Goal: Task Accomplishment & Management: Manage account settings

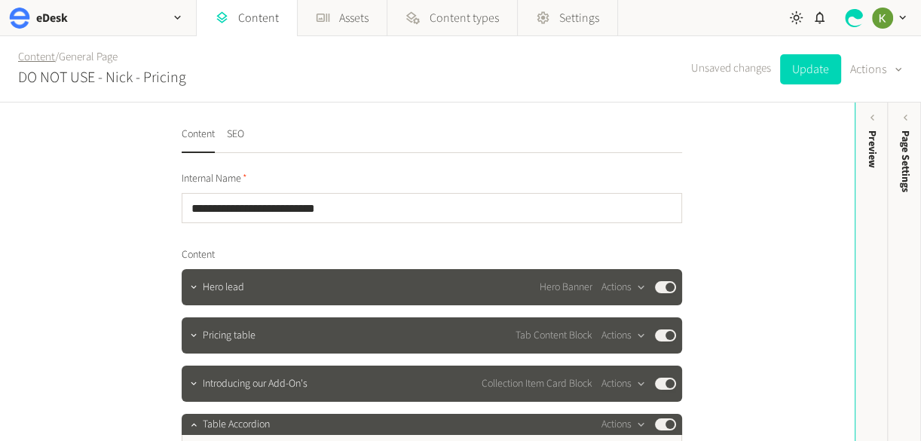
click at [42, 60] on link "Content" at bounding box center [36, 57] width 37 height 16
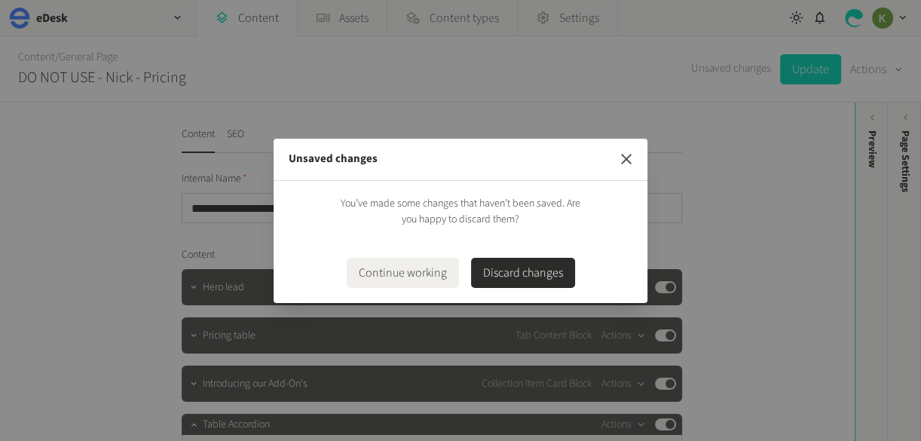
click at [620, 160] on icon "button" at bounding box center [626, 159] width 18 height 18
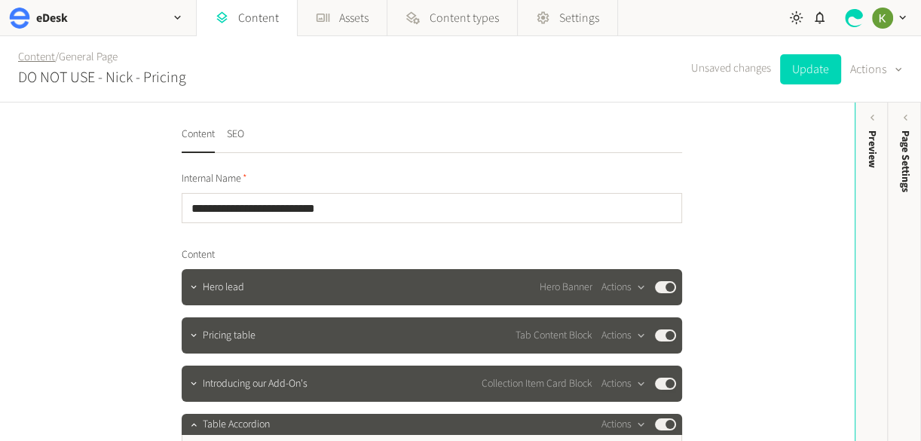
click at [39, 56] on link "Content" at bounding box center [36, 57] width 37 height 16
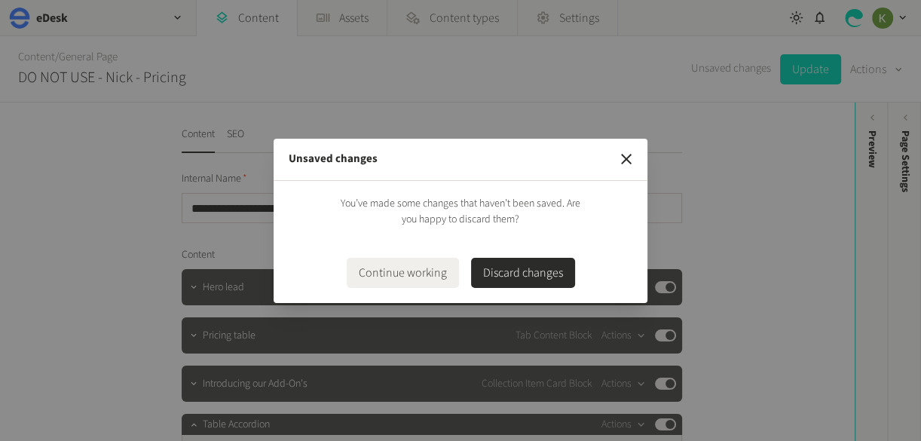
click at [521, 283] on button "Discard changes" at bounding box center [523, 273] width 104 height 30
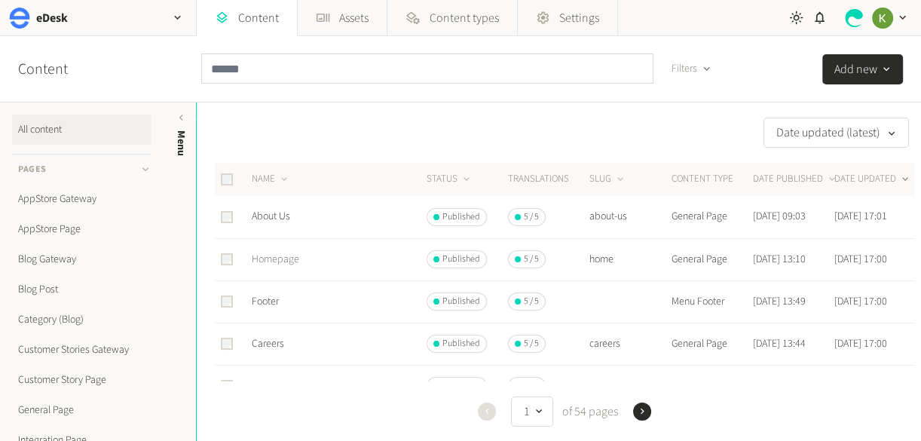
click at [276, 258] on link "Homepage" at bounding box center [275, 259] width 47 height 15
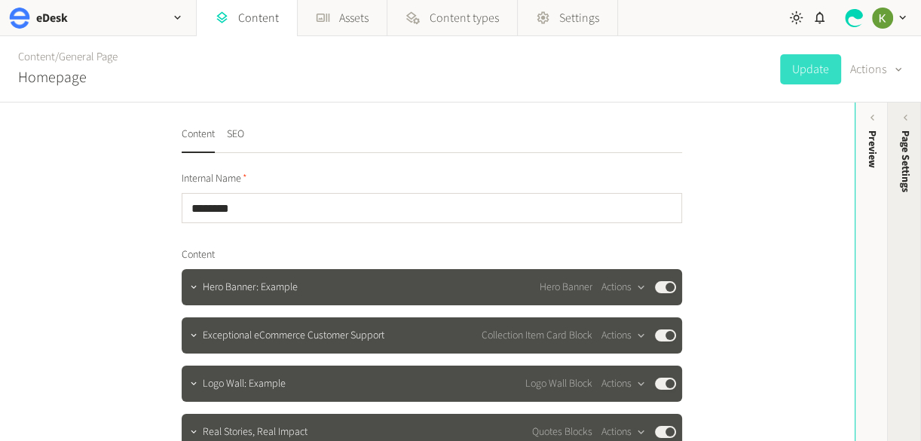
click at [908, 171] on span "Page Settings" at bounding box center [905, 161] width 16 height 62
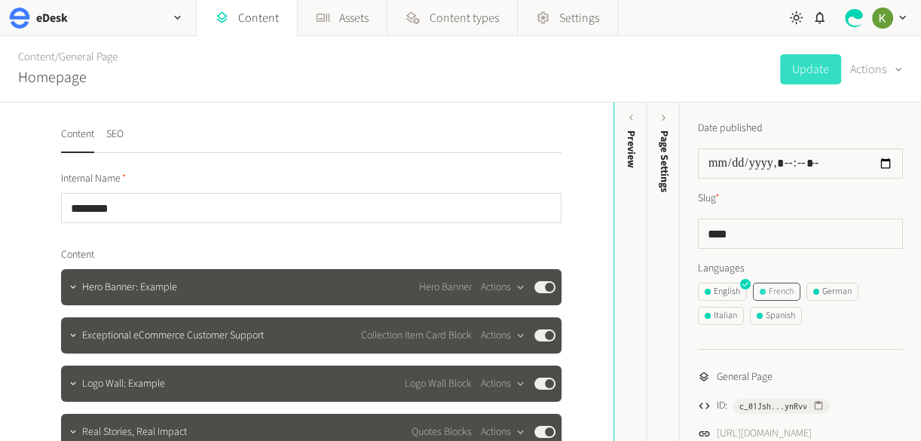
click at [792, 282] on button "French" at bounding box center [776, 291] width 47 height 18
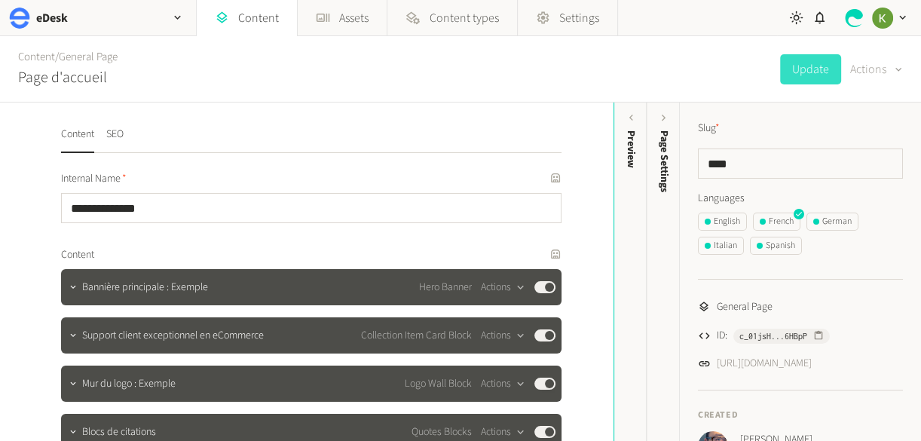
click at [895, 72] on icon "button" at bounding box center [898, 70] width 12 height 14
click at [867, 160] on button "Translate" at bounding box center [864, 164] width 71 height 28
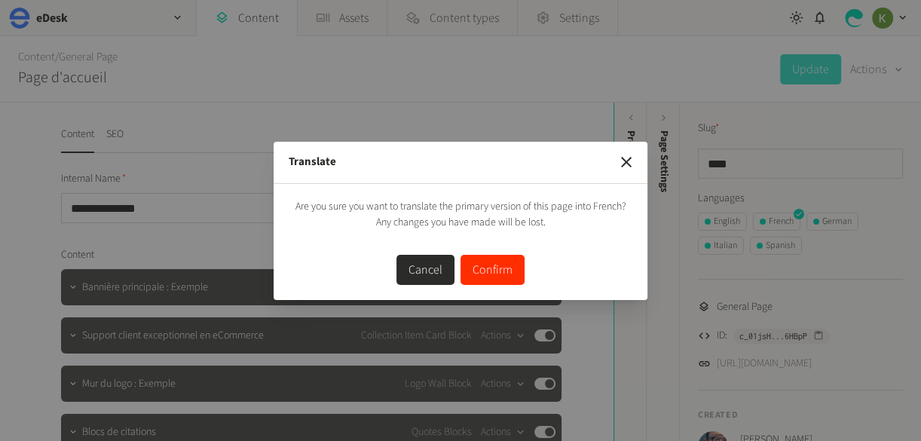
click at [501, 278] on button "Confirm" at bounding box center [492, 270] width 64 height 30
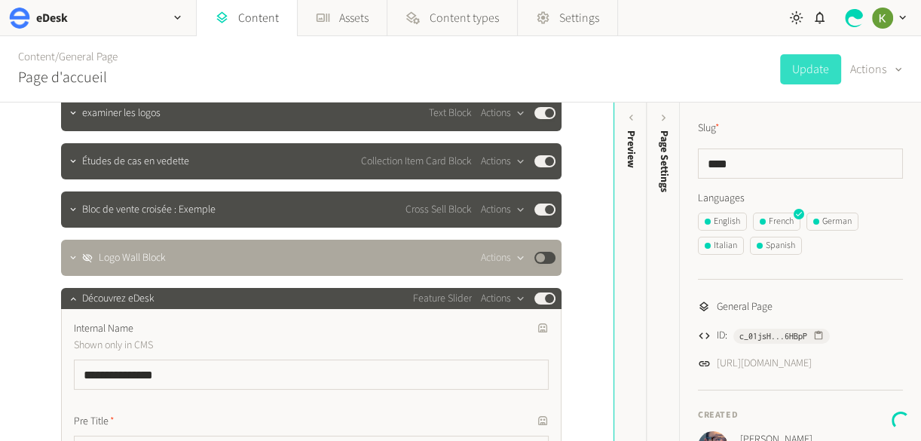
scroll to position [523, 0]
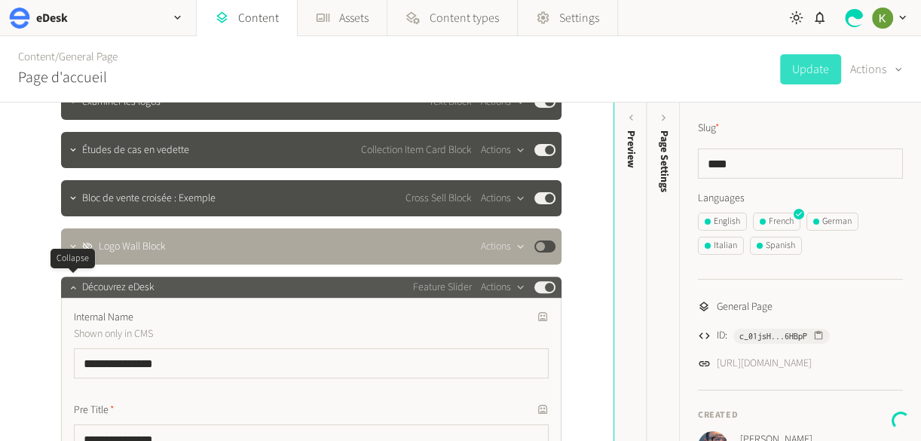
click at [75, 286] on icon "button" at bounding box center [73, 287] width 11 height 11
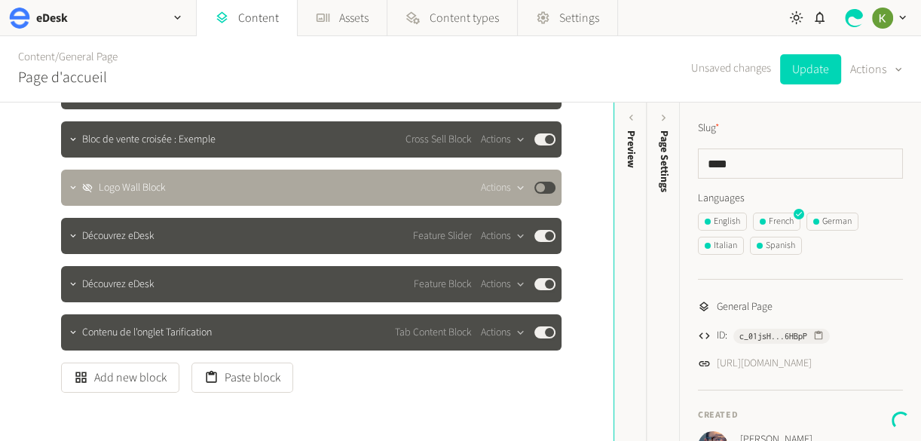
scroll to position [653, 0]
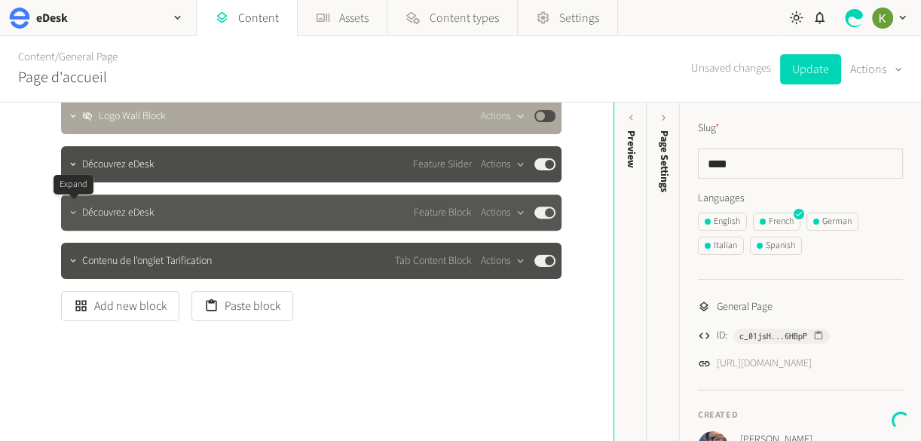
click at [75, 215] on icon "button" at bounding box center [73, 212] width 11 height 11
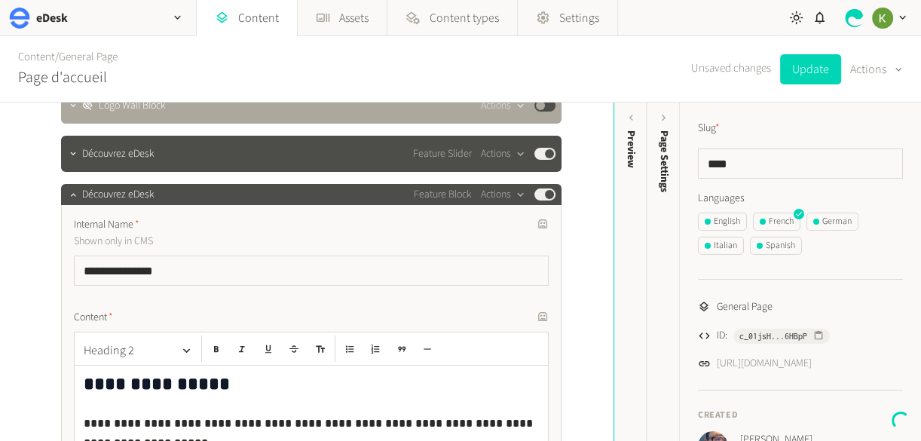
scroll to position [504, 0]
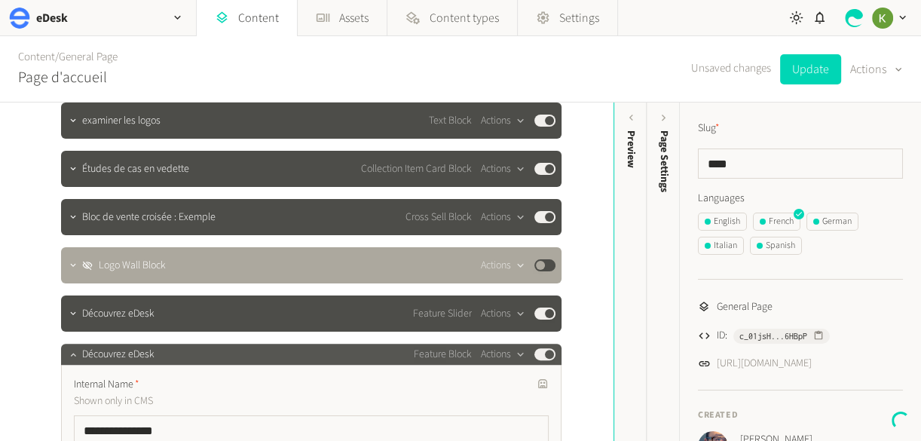
click at [72, 353] on icon "button" at bounding box center [73, 354] width 11 height 11
click at [72, 353] on button "button" at bounding box center [73, 352] width 18 height 18
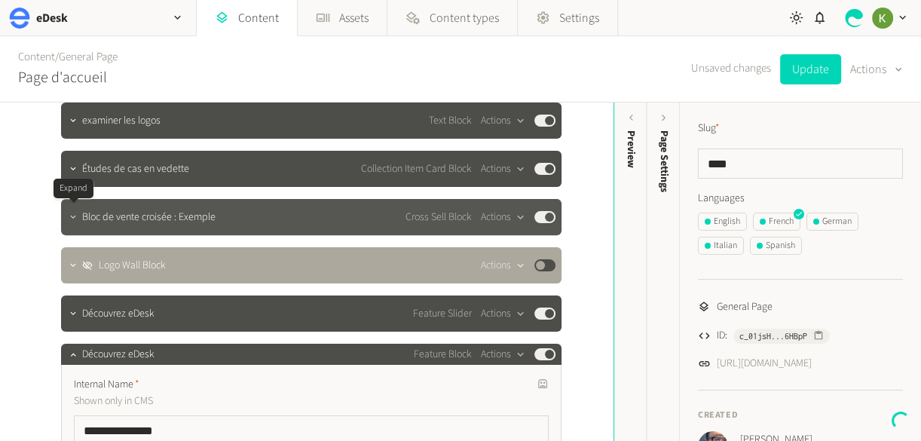
click at [72, 218] on icon "button" at bounding box center [73, 217] width 11 height 11
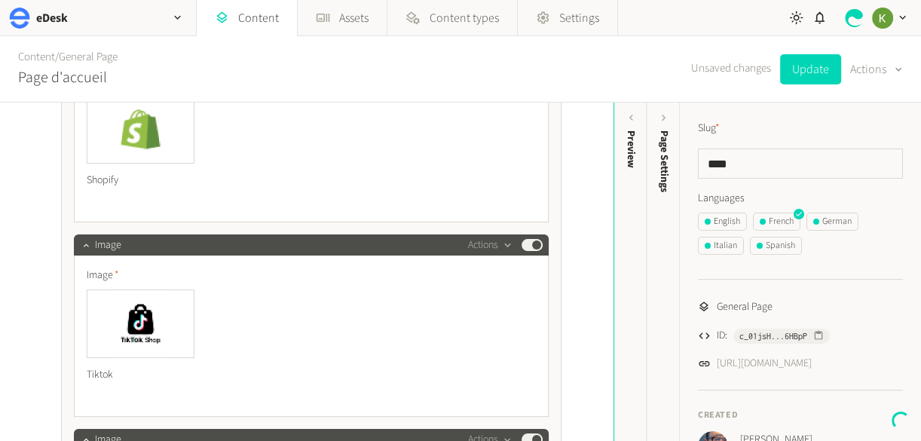
scroll to position [2463, 0]
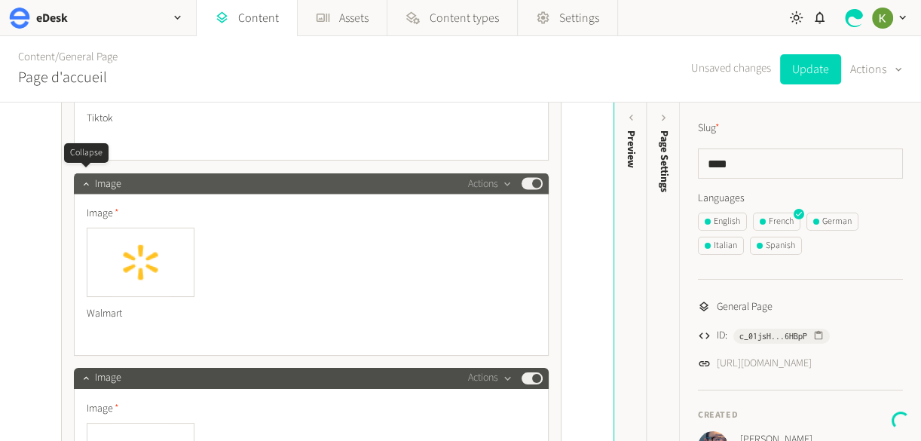
click at [86, 178] on icon "button" at bounding box center [86, 183] width 11 height 11
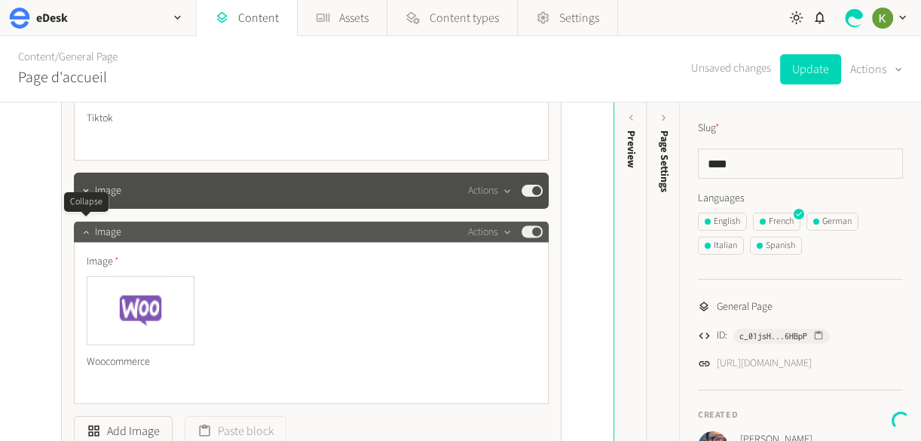
click at [81, 226] on icon "button" at bounding box center [86, 231] width 11 height 11
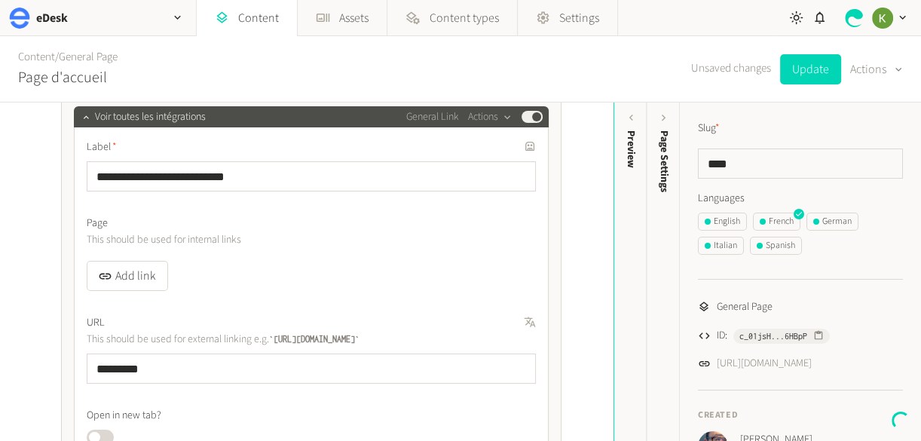
scroll to position [2668, 0]
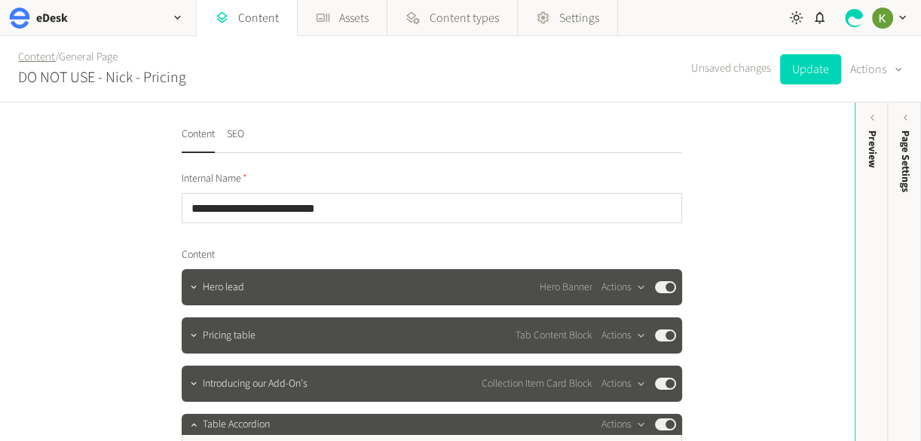
click at [26, 56] on link "Content" at bounding box center [36, 57] width 37 height 16
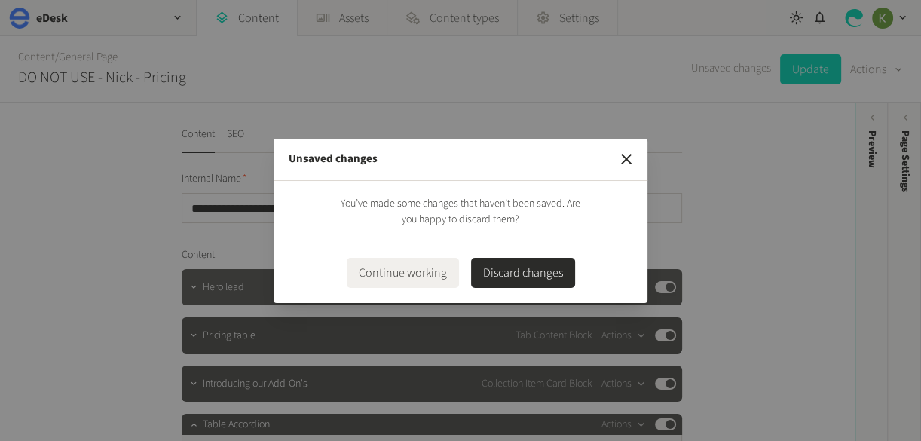
drag, startPoint x: 535, startPoint y: 280, endPoint x: 518, endPoint y: 276, distance: 17.9
click at [532, 280] on button "Discard changes" at bounding box center [523, 273] width 104 height 30
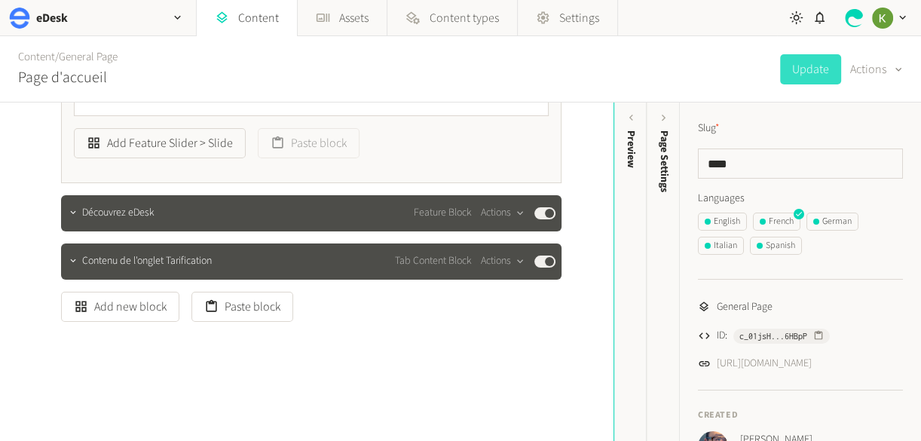
scroll to position [1976, 0]
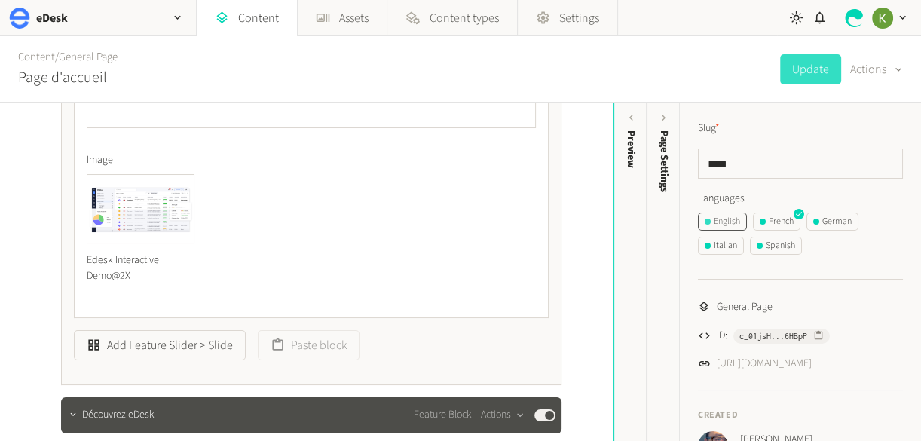
click at [715, 215] on div "English" at bounding box center [721, 222] width 35 height 14
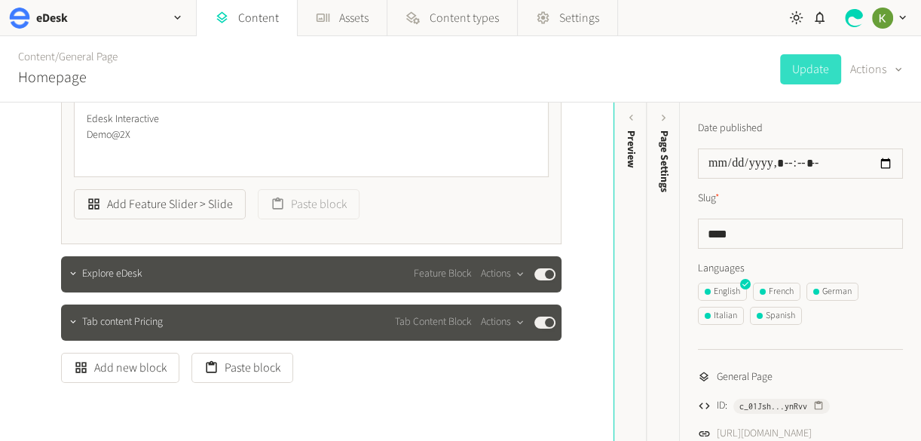
scroll to position [2178, 0]
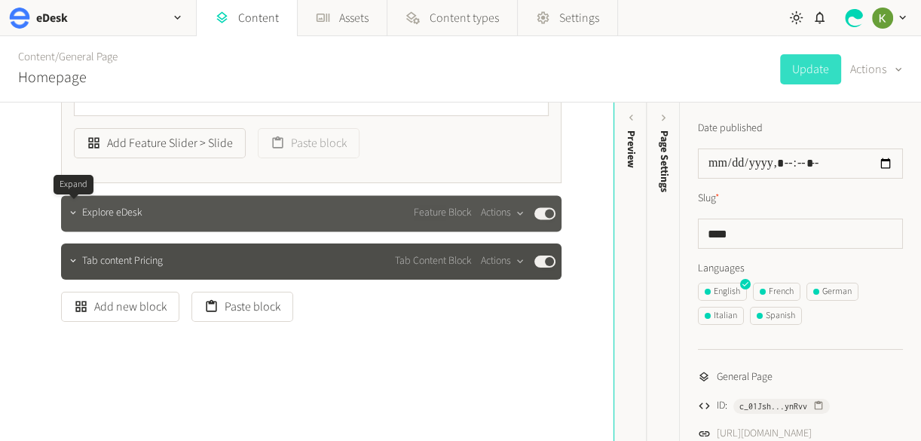
click at [79, 214] on button "button" at bounding box center [73, 212] width 18 height 18
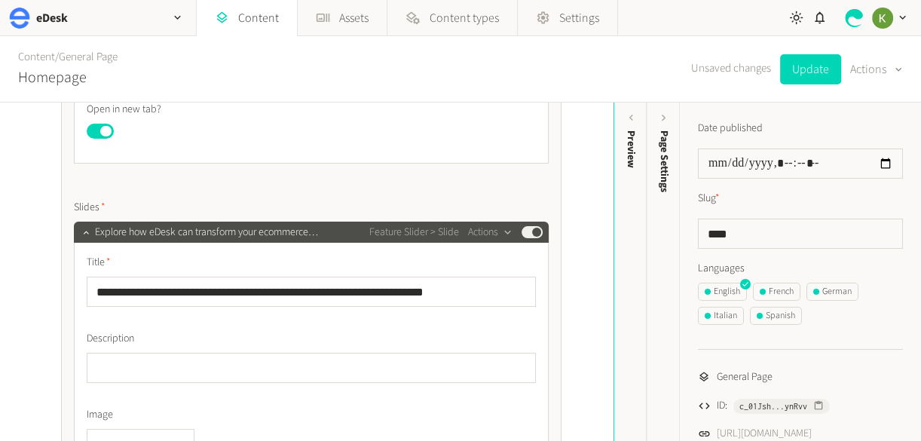
scroll to position [1723, 0]
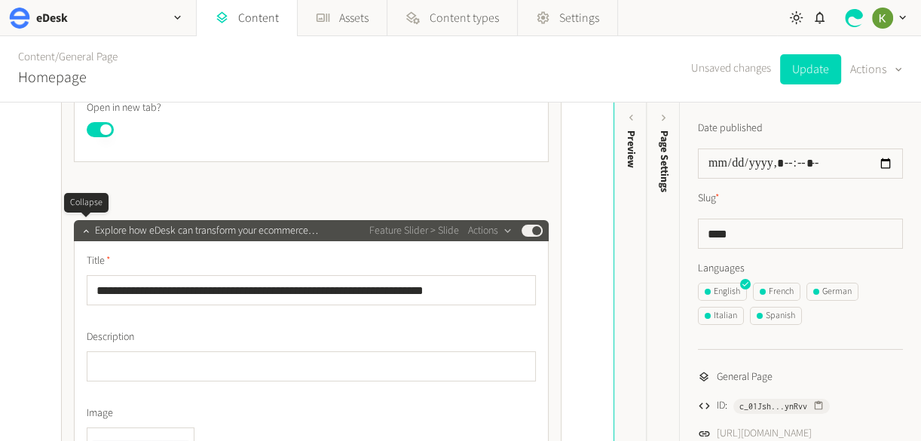
drag, startPoint x: 85, startPoint y: 227, endPoint x: 100, endPoint y: 215, distance: 18.8
click at [85, 227] on icon "button" at bounding box center [86, 230] width 11 height 11
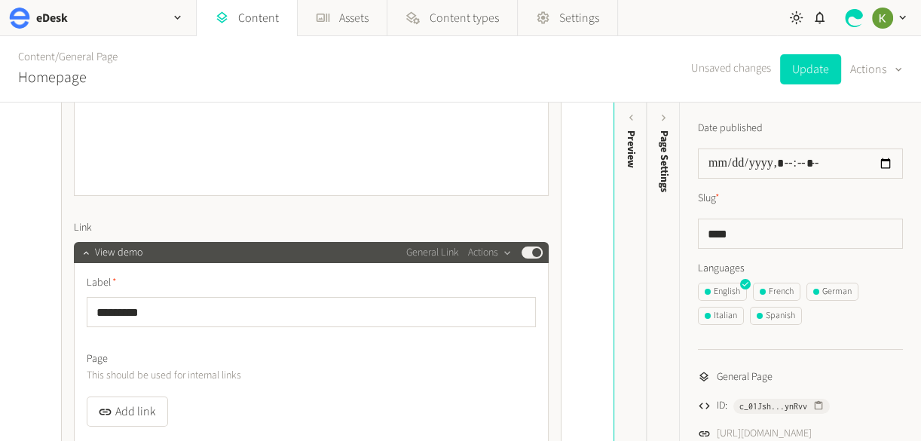
scroll to position [1259, 0]
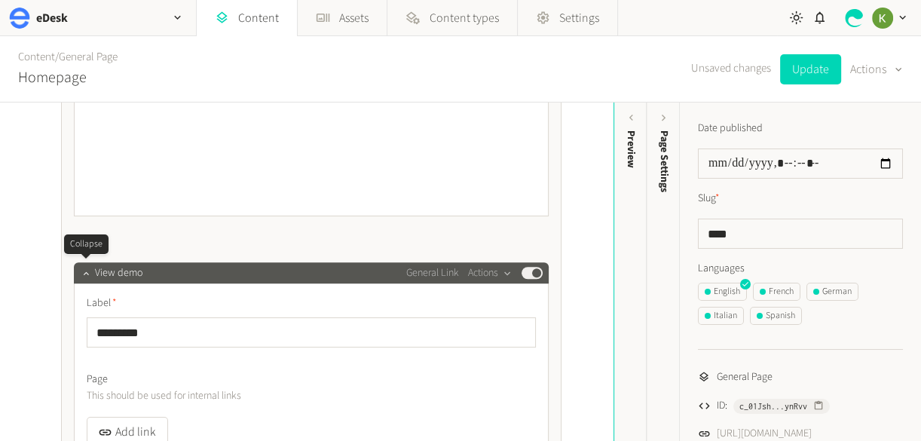
click at [88, 275] on icon "button" at bounding box center [86, 272] width 11 height 11
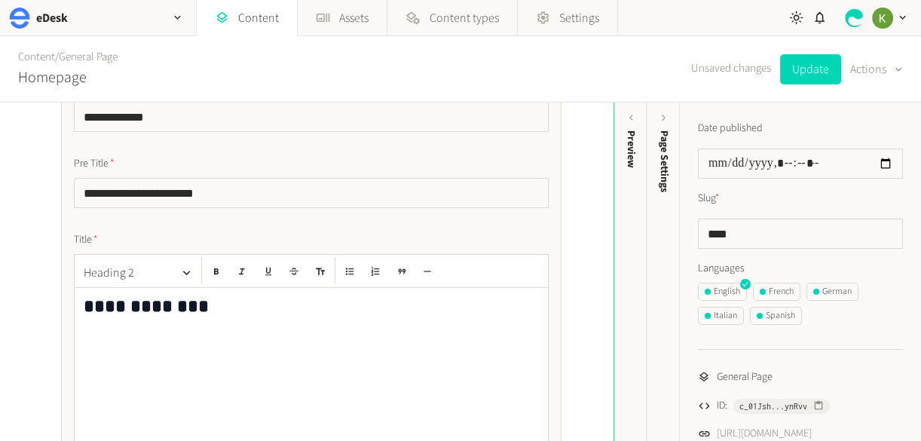
scroll to position [675, 0]
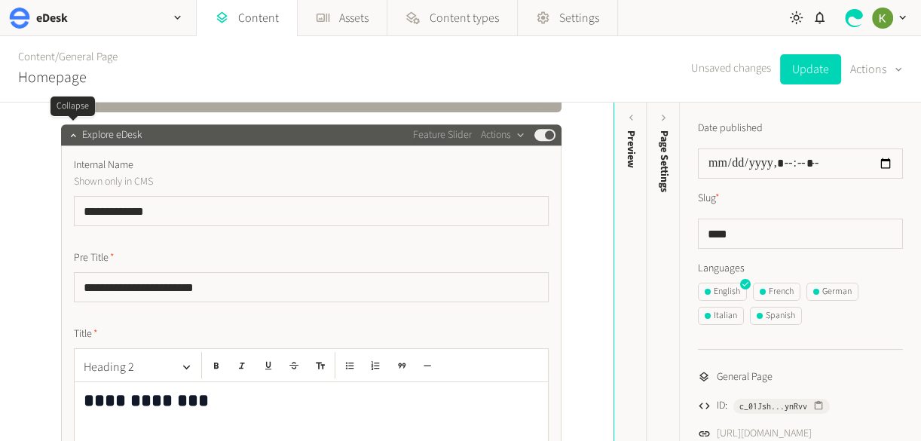
click at [67, 130] on button "button" at bounding box center [73, 133] width 18 height 18
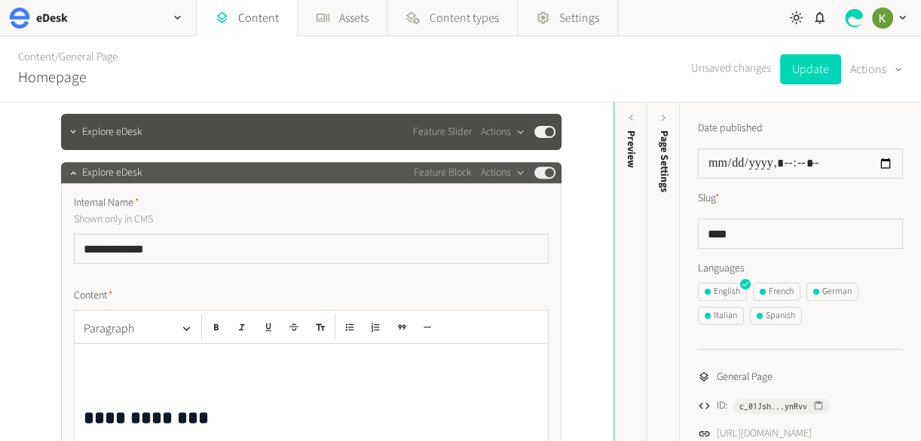
scroll to position [672, 0]
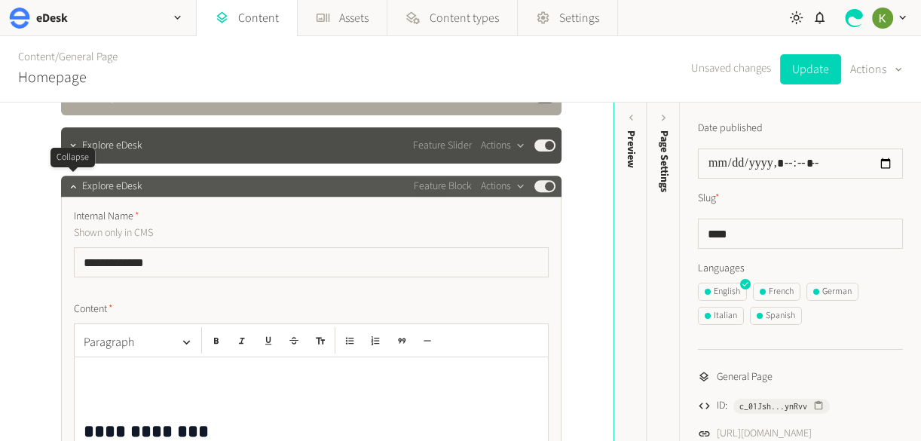
click at [81, 189] on div at bounding box center [73, 186] width 18 height 21
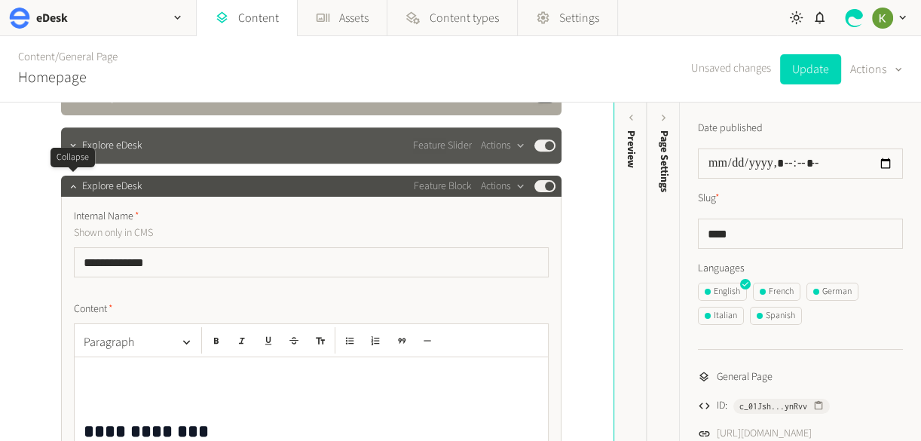
drag, startPoint x: 75, startPoint y: 189, endPoint x: 151, endPoint y: 175, distance: 78.2
click at [75, 188] on icon "button" at bounding box center [73, 186] width 11 height 11
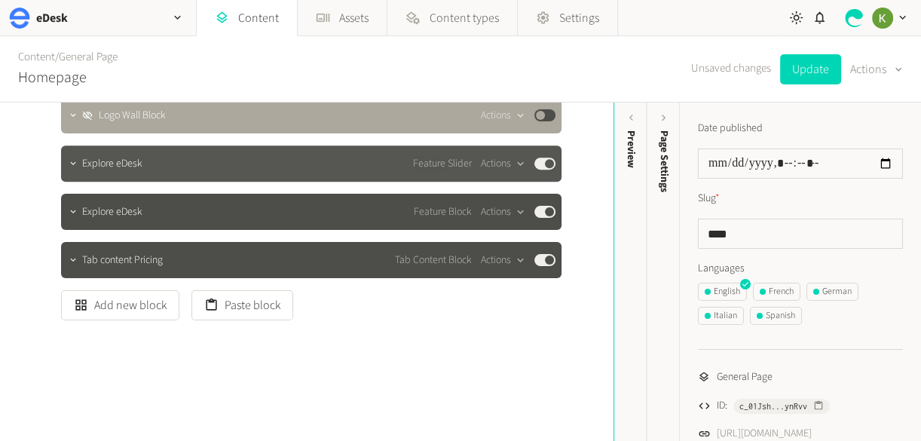
scroll to position [653, 0]
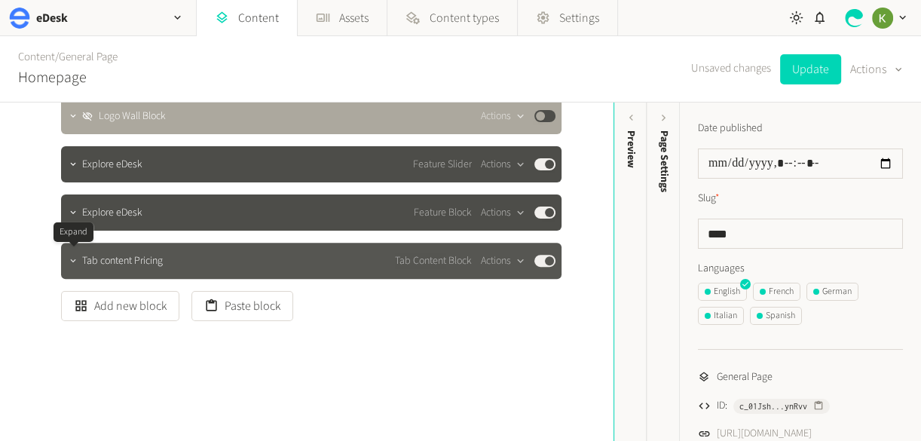
click at [76, 263] on icon "button" at bounding box center [73, 260] width 11 height 11
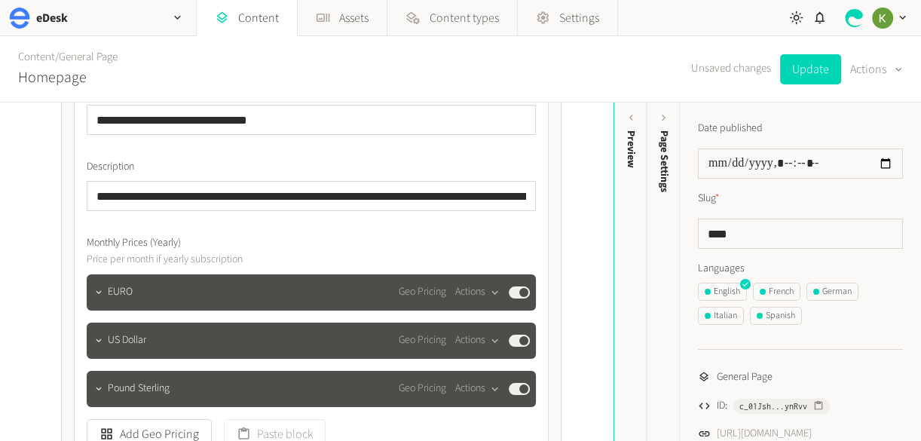
scroll to position [716, 0]
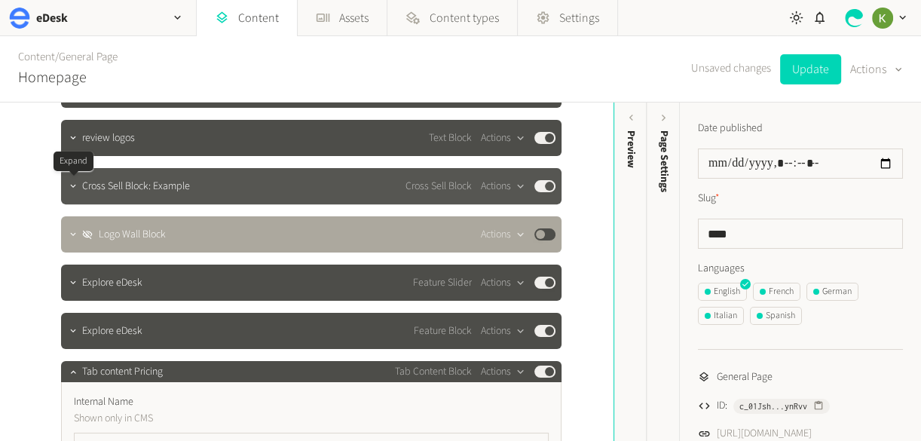
click at [69, 196] on div at bounding box center [73, 186] width 18 height 36
click at [71, 182] on icon "button" at bounding box center [73, 186] width 11 height 11
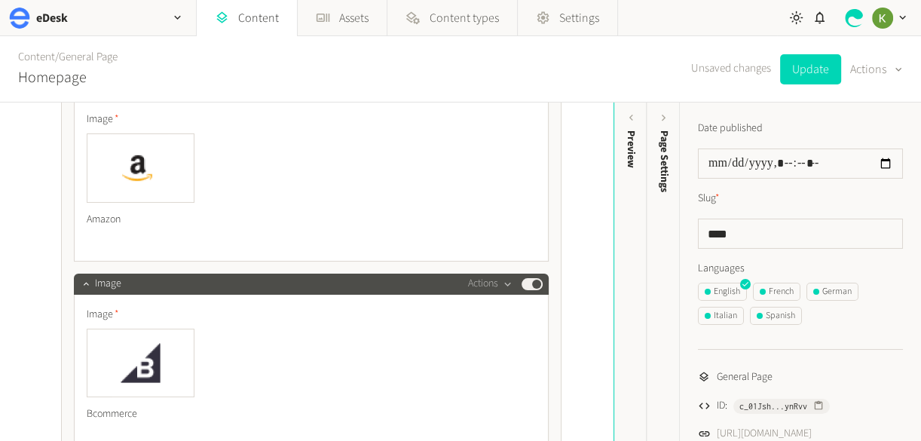
scroll to position [922, 0]
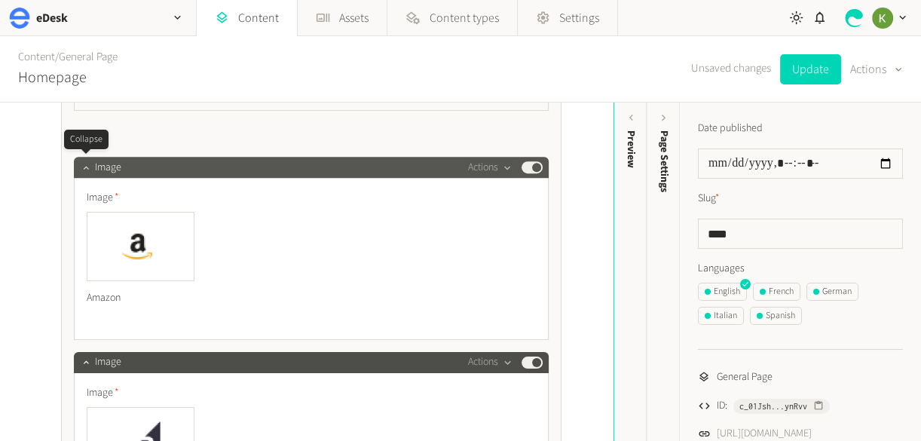
click at [86, 171] on icon "button" at bounding box center [86, 167] width 11 height 11
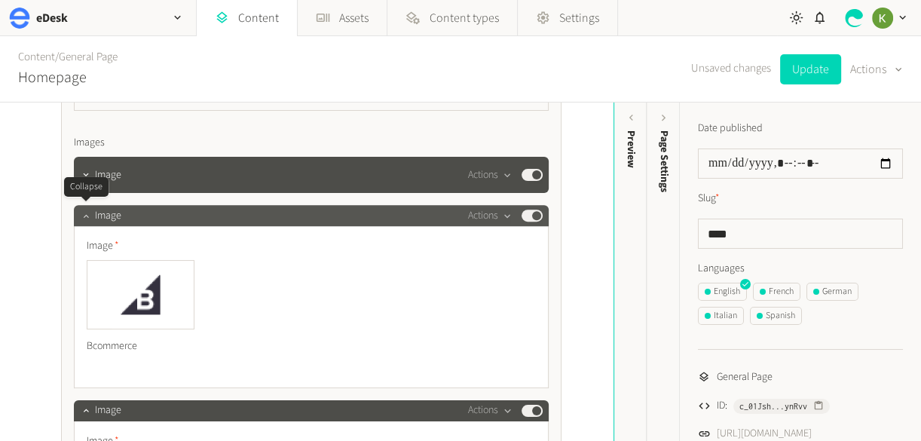
click at [84, 210] on icon "button" at bounding box center [86, 215] width 11 height 11
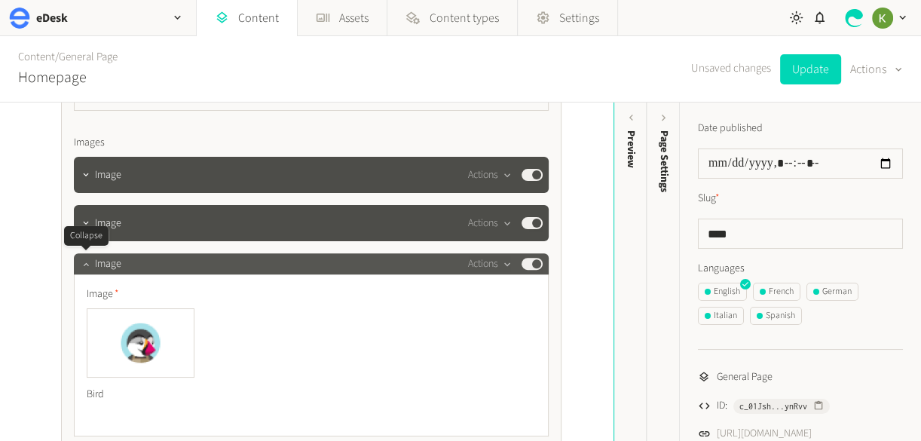
click at [87, 255] on button "button" at bounding box center [86, 262] width 18 height 18
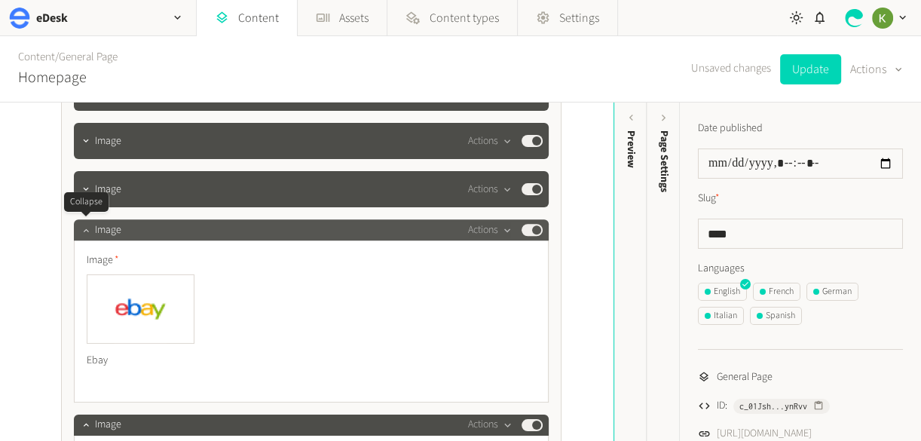
click at [87, 233] on icon "button" at bounding box center [86, 229] width 11 height 11
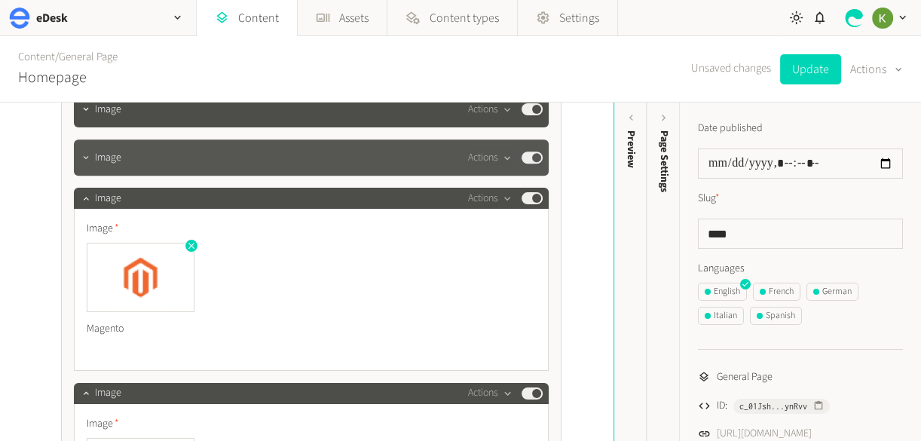
scroll to position [1106, 0]
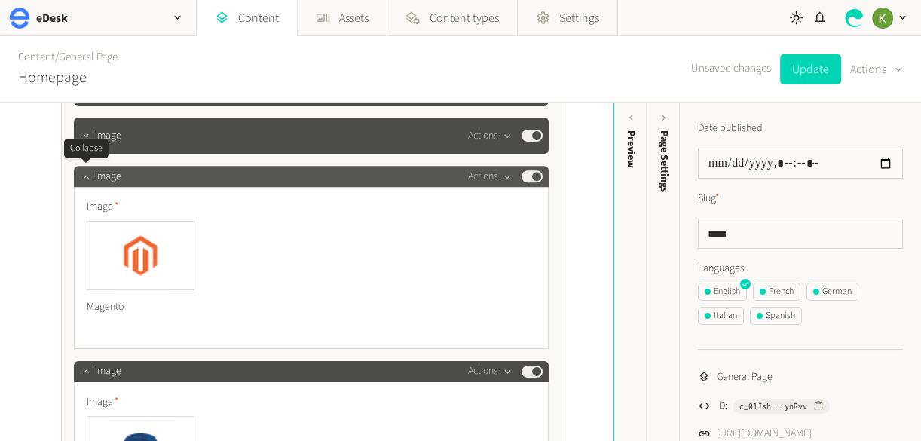
click at [89, 182] on button "button" at bounding box center [86, 175] width 18 height 18
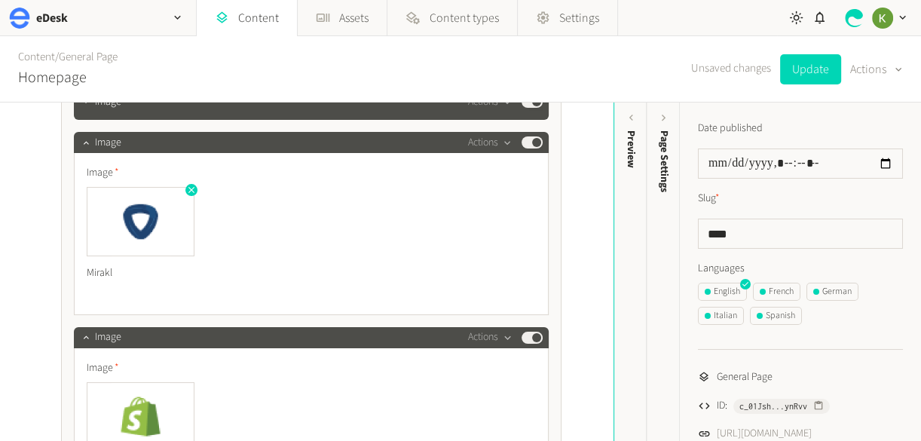
scroll to position [1189, 0]
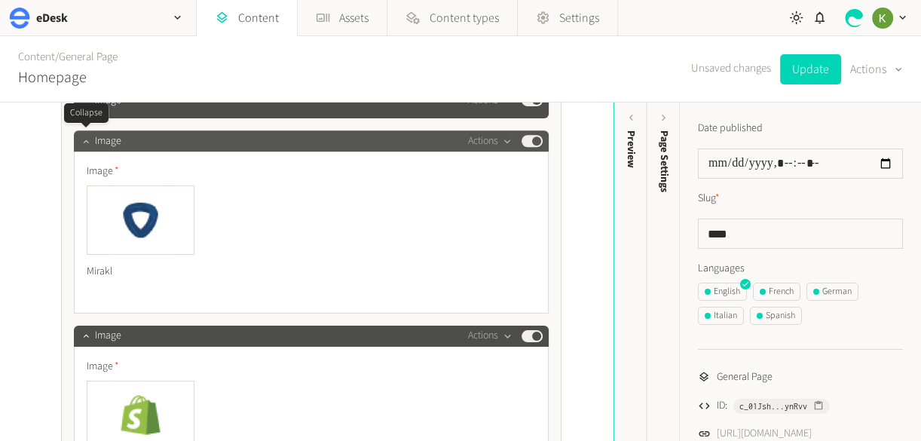
click at [87, 141] on icon "button" at bounding box center [86, 141] width 11 height 11
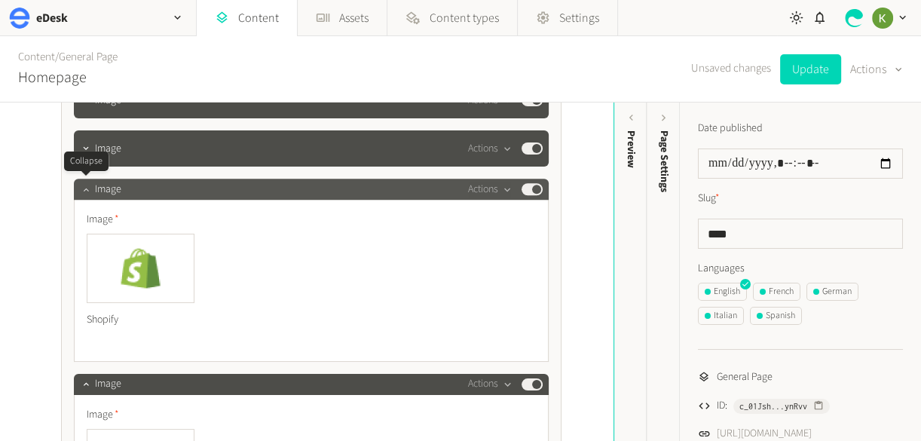
click at [82, 186] on icon "button" at bounding box center [86, 189] width 11 height 11
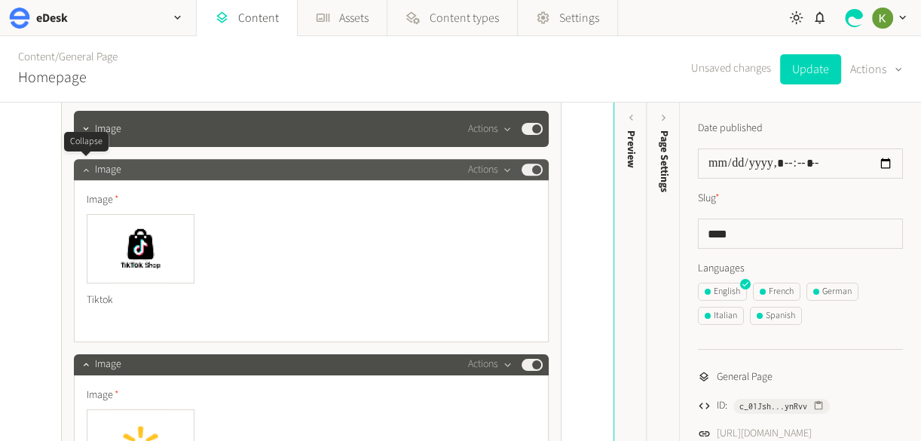
click at [82, 173] on icon "button" at bounding box center [86, 169] width 11 height 11
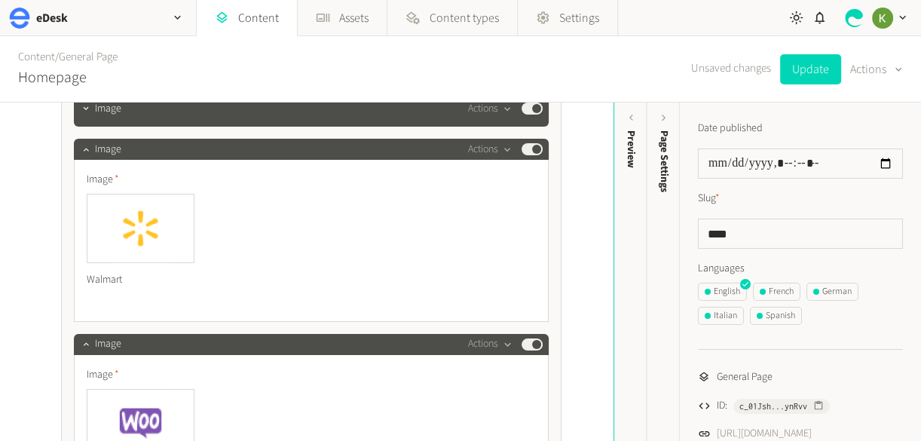
scroll to position [1329, 0]
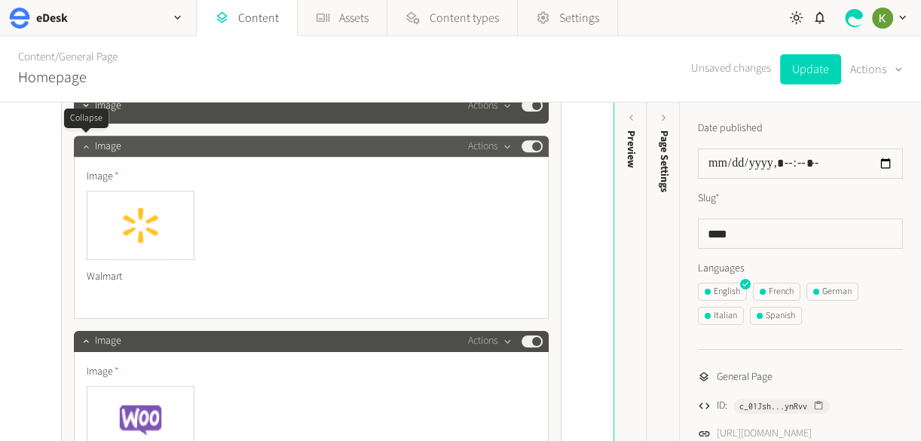
click at [88, 145] on icon "button" at bounding box center [86, 146] width 11 height 11
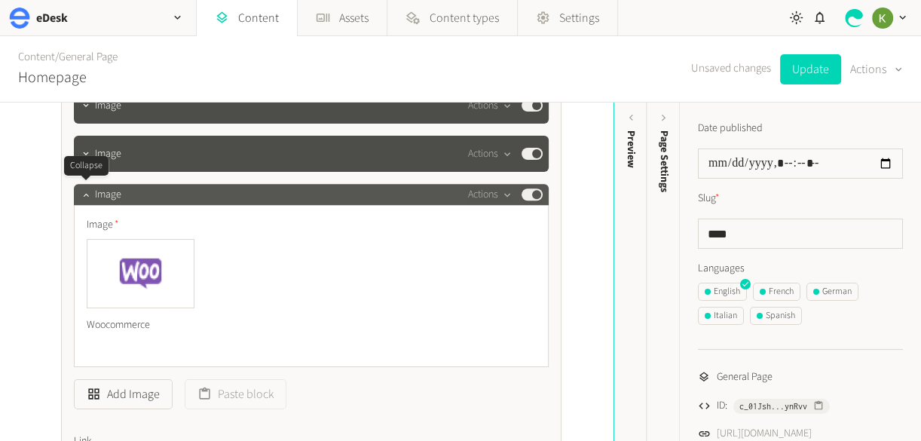
click at [83, 189] on icon "button" at bounding box center [86, 194] width 11 height 11
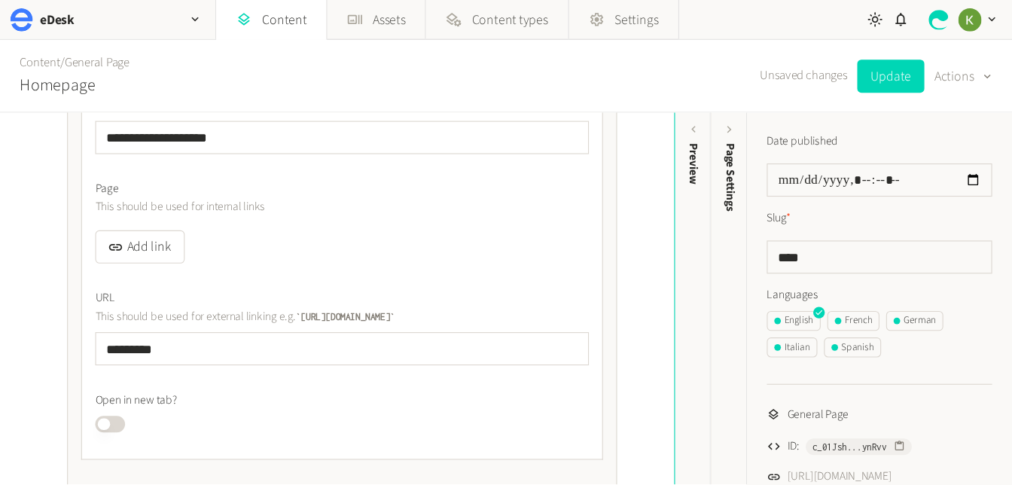
scroll to position [1552, 0]
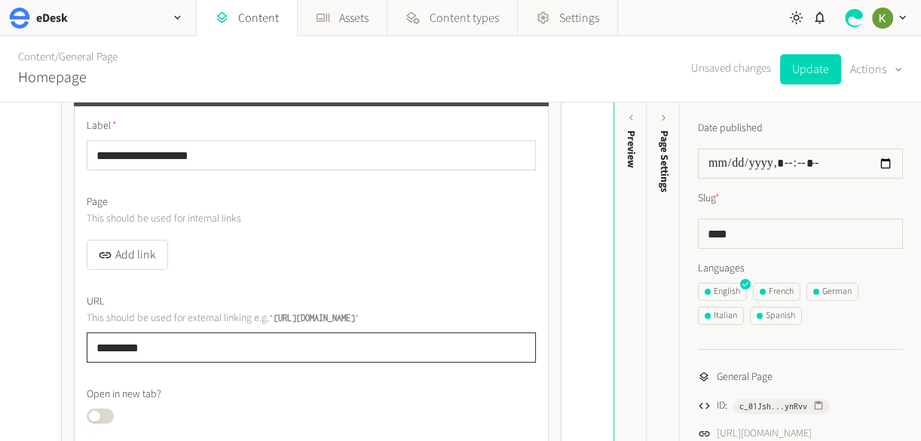
drag, startPoint x: 137, startPoint y: 350, endPoint x: 29, endPoint y: 346, distance: 108.6
click at [29, 346] on div "**********" at bounding box center [306, 271] width 613 height 338
type input "*********"
click at [584, 248] on div "**********" at bounding box center [306, 271] width 613 height 338
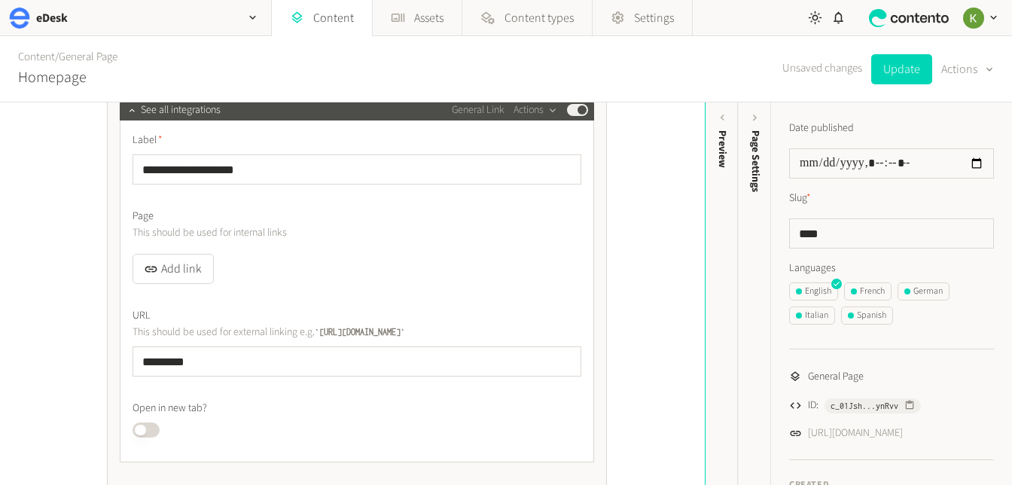
click at [664, 182] on div "**********" at bounding box center [352, 293] width 705 height 383
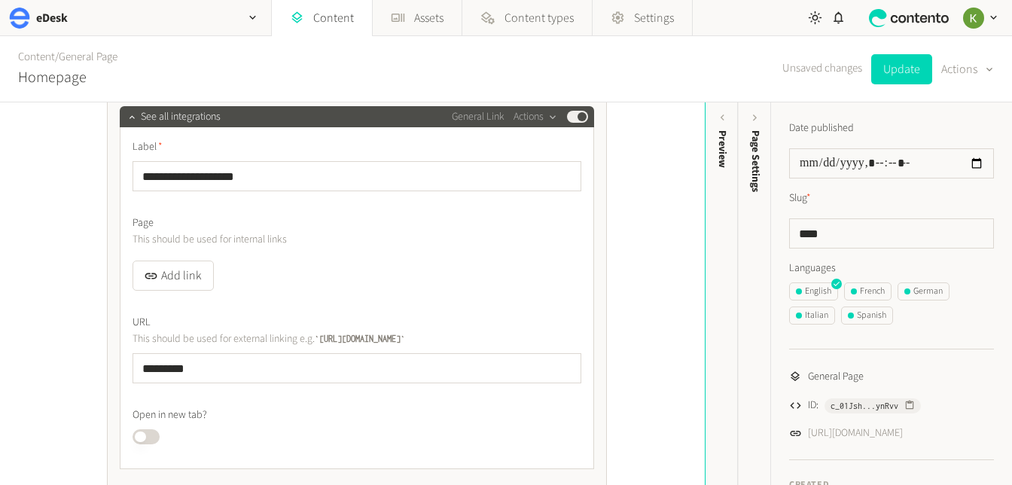
scroll to position [1529, 0]
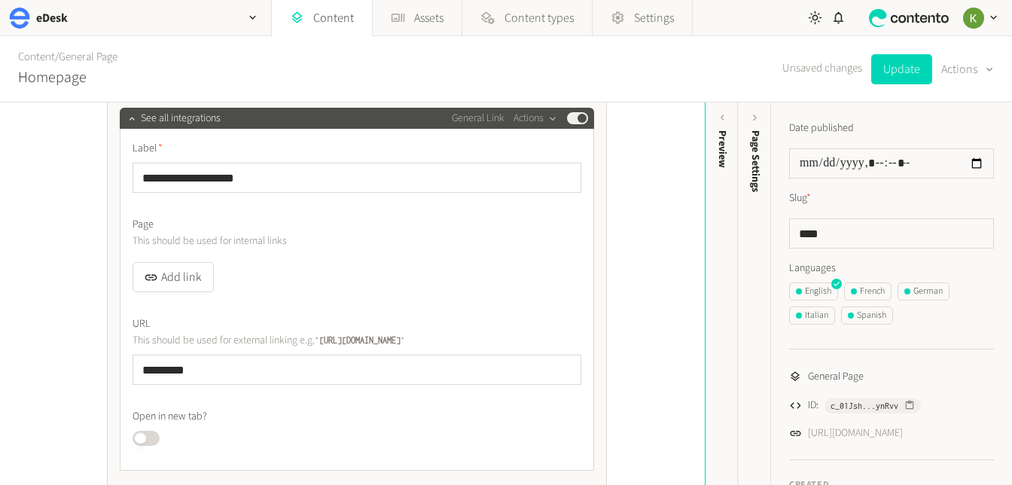
click at [666, 221] on div "**********" at bounding box center [352, 293] width 705 height 383
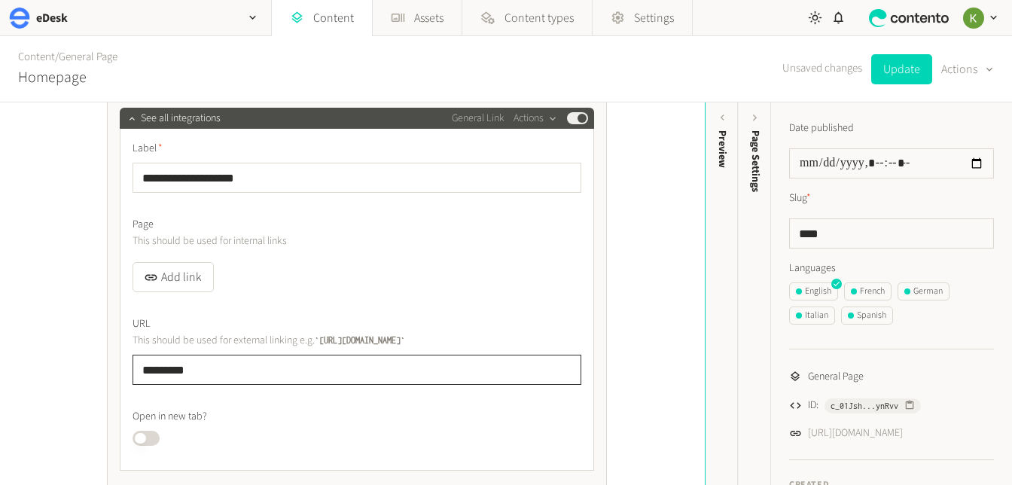
click at [335, 365] on input "*********" at bounding box center [357, 370] width 449 height 30
drag, startPoint x: 215, startPoint y: 374, endPoint x: 186, endPoint y: 340, distance: 44.9
click at [83, 370] on div "**********" at bounding box center [352, 293] width 705 height 383
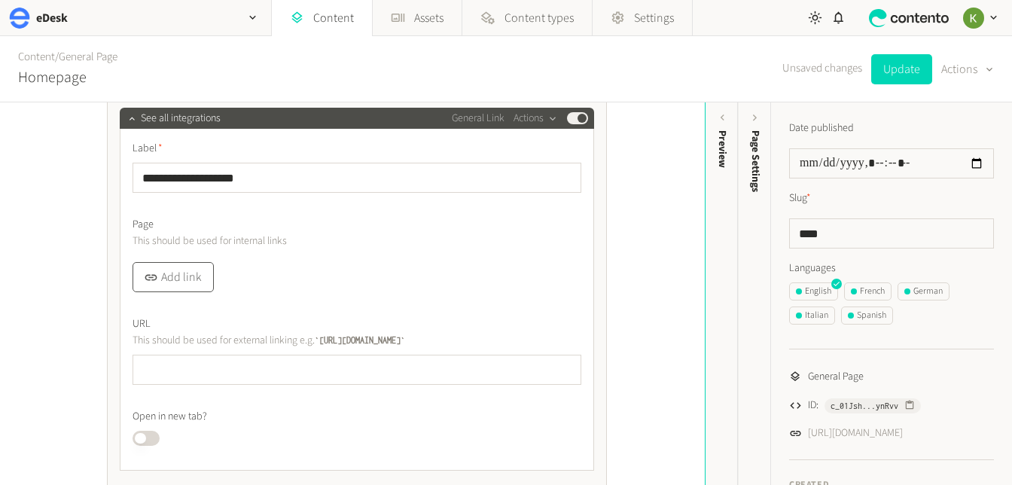
click at [191, 285] on button "Add link" at bounding box center [173, 277] width 81 height 30
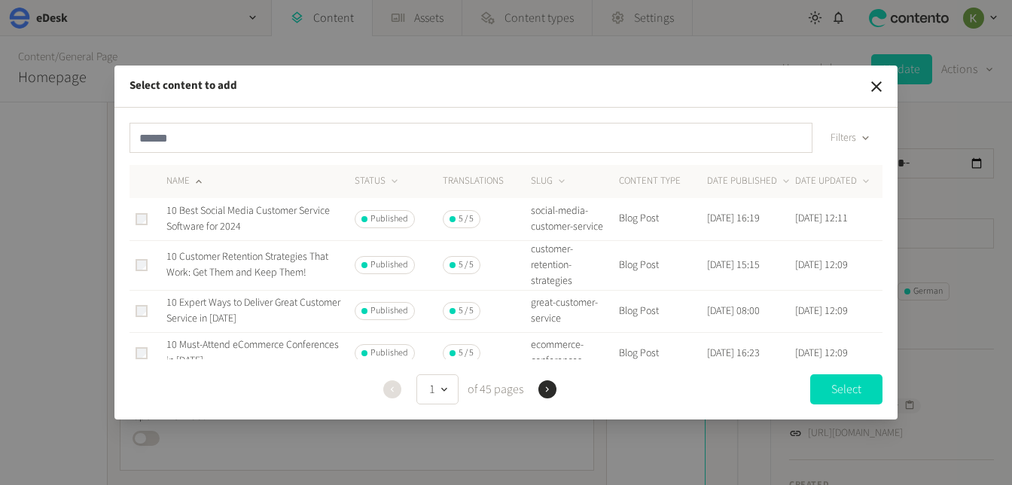
scroll to position [20, 0]
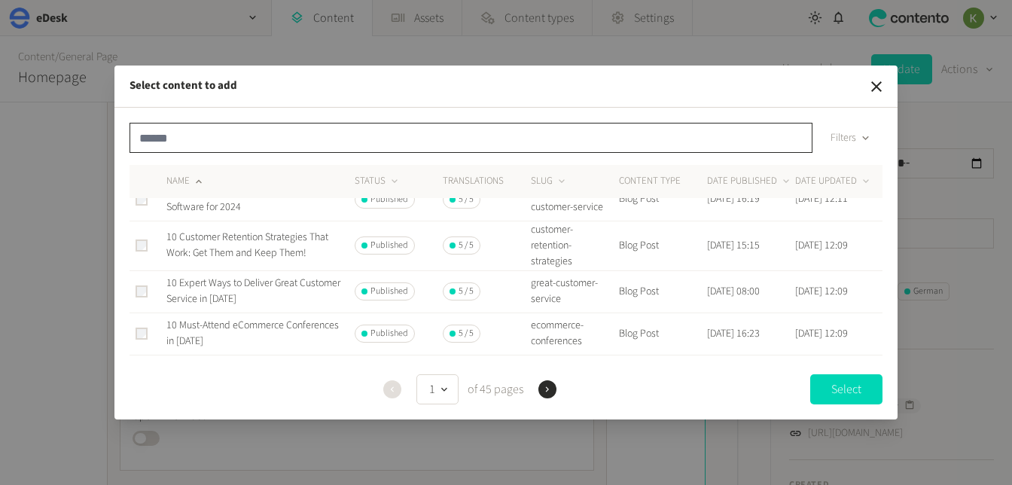
drag, startPoint x: 168, startPoint y: 133, endPoint x: 197, endPoint y: 139, distance: 30.0
click at [184, 136] on input "text" at bounding box center [471, 138] width 683 height 30
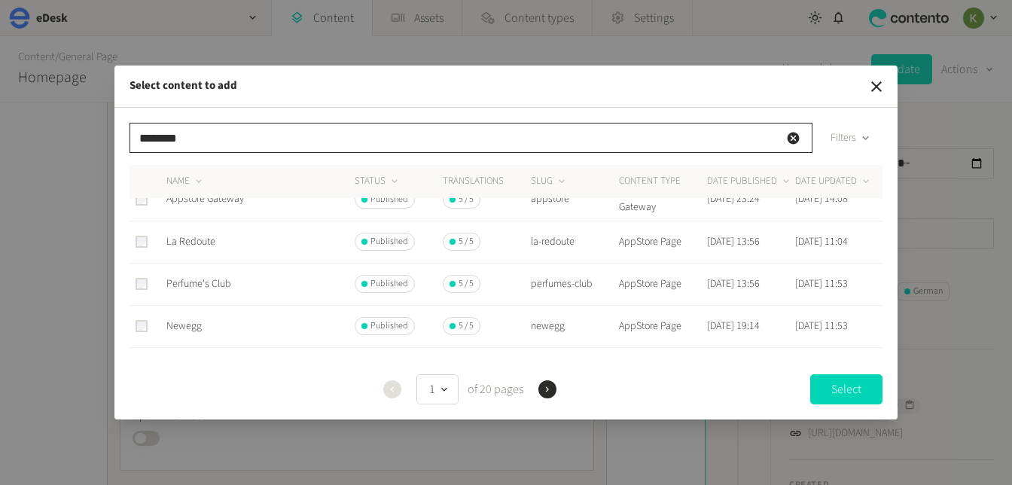
scroll to position [0, 0]
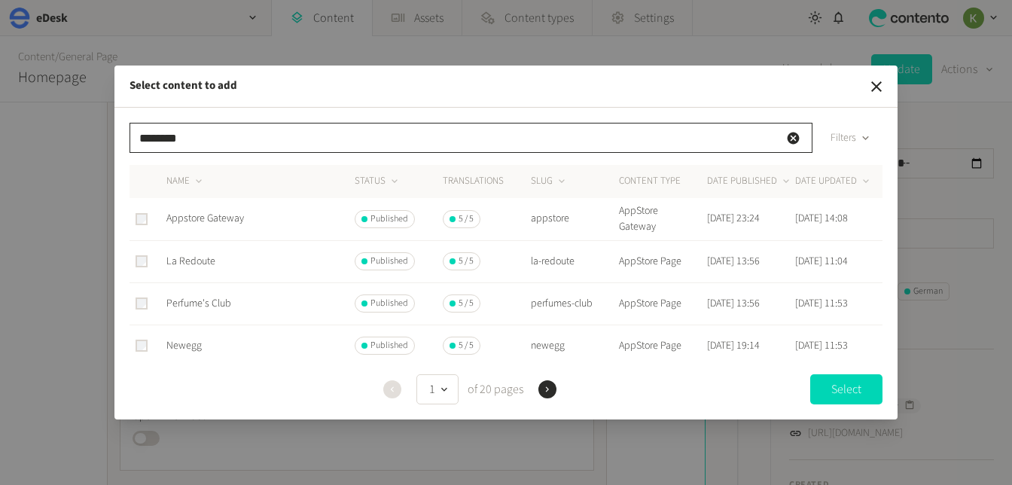
type input "********"
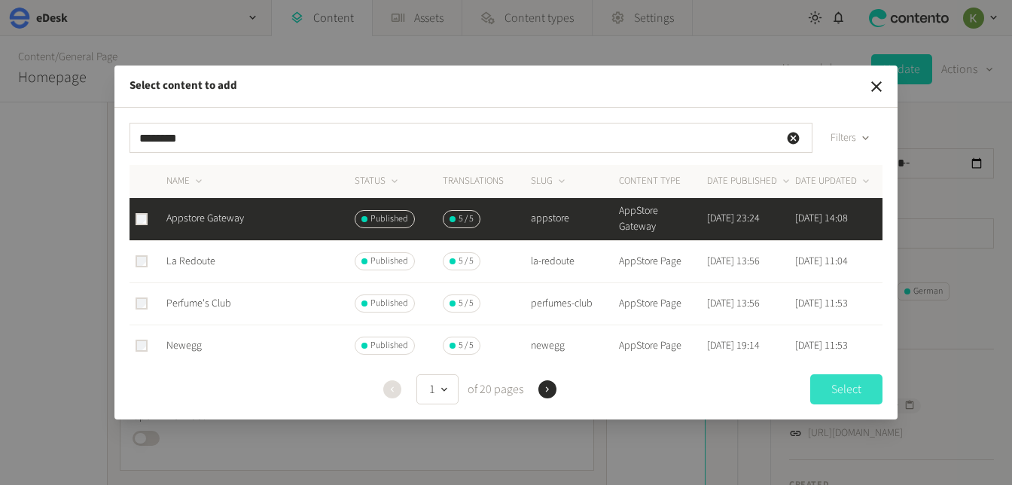
click at [829, 395] on button "Select" at bounding box center [847, 389] width 72 height 30
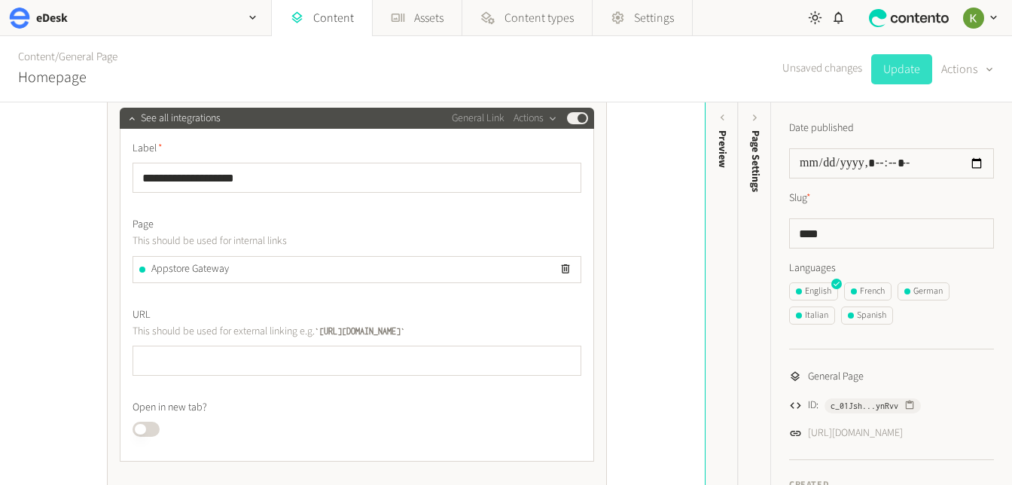
click at [918, 67] on button "Update" at bounding box center [902, 69] width 61 height 30
click at [879, 290] on div "French" at bounding box center [868, 292] width 34 height 14
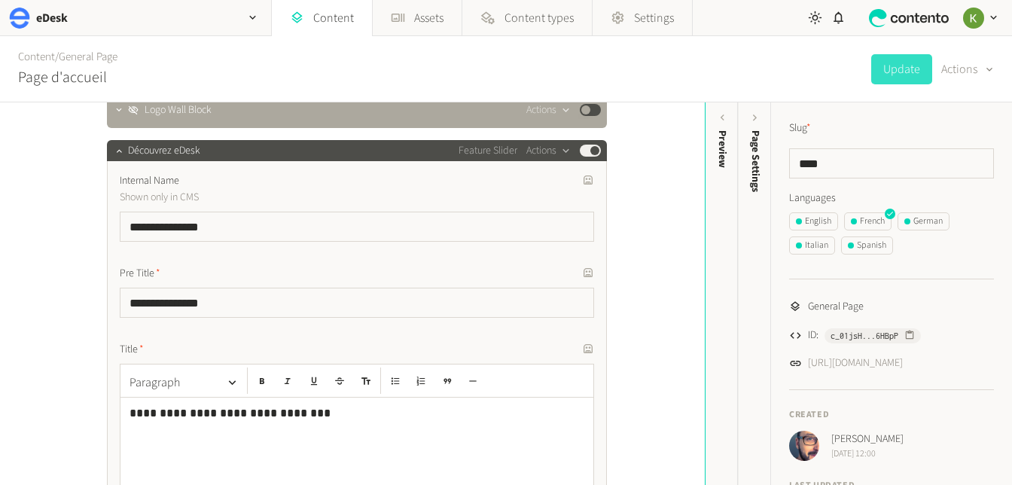
scroll to position [680, 0]
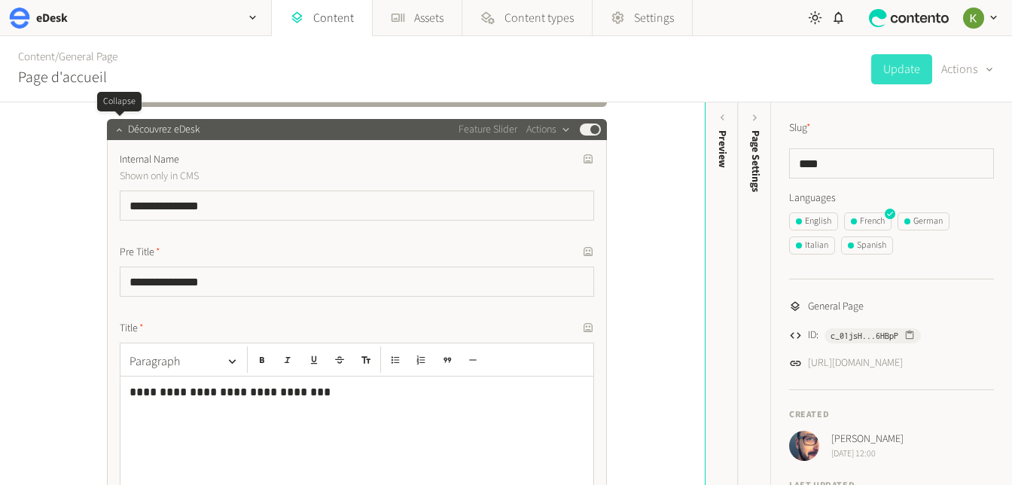
click at [117, 130] on icon "button" at bounding box center [119, 129] width 11 height 11
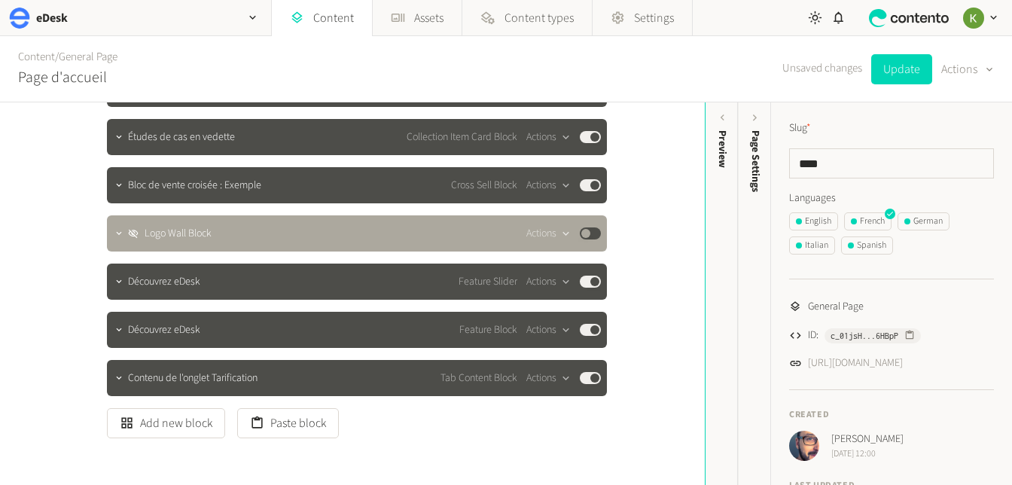
scroll to position [521, 0]
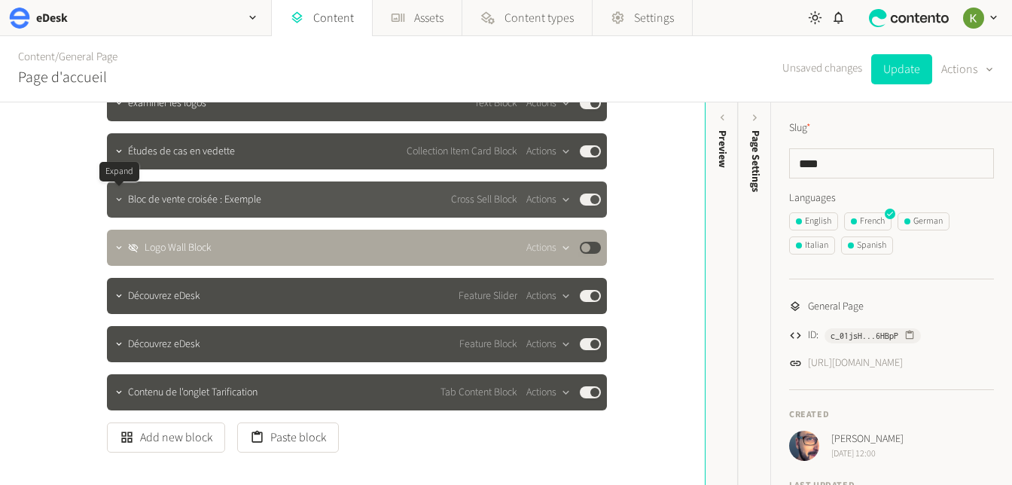
click at [121, 200] on icon "button" at bounding box center [119, 199] width 11 height 11
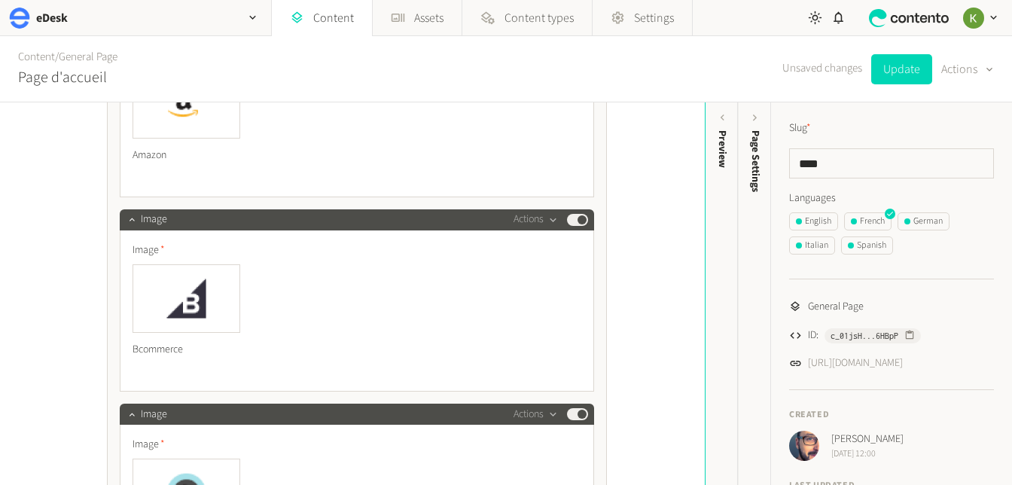
scroll to position [1056, 0]
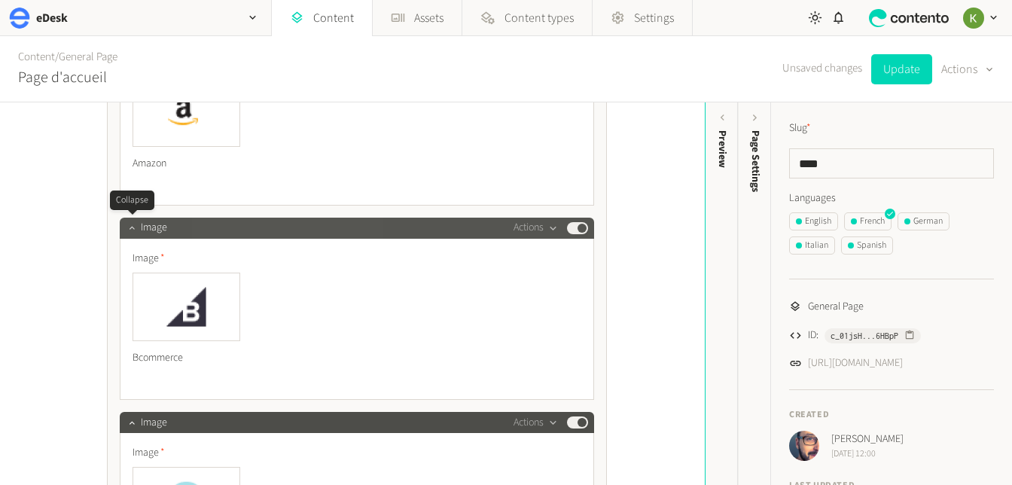
click at [135, 227] on icon "button" at bounding box center [132, 227] width 11 height 11
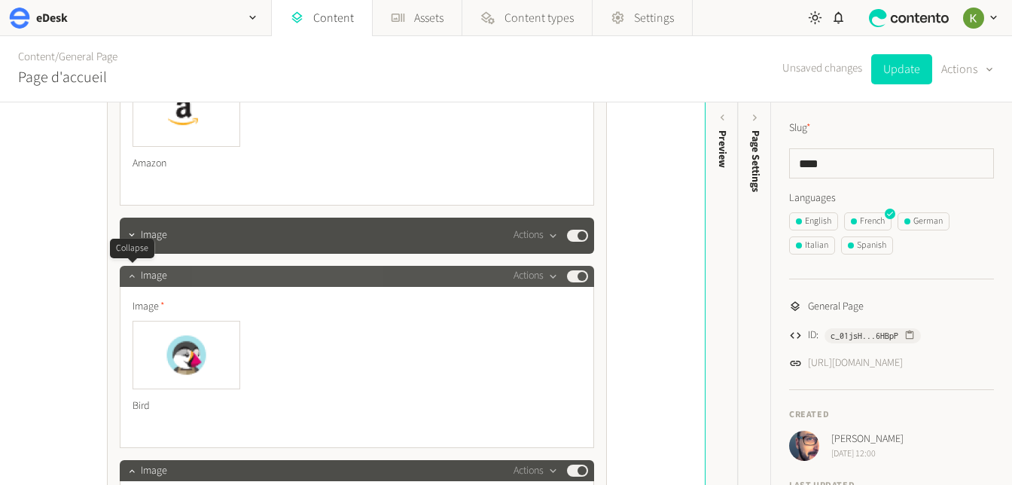
click at [131, 273] on icon "button" at bounding box center [132, 275] width 11 height 11
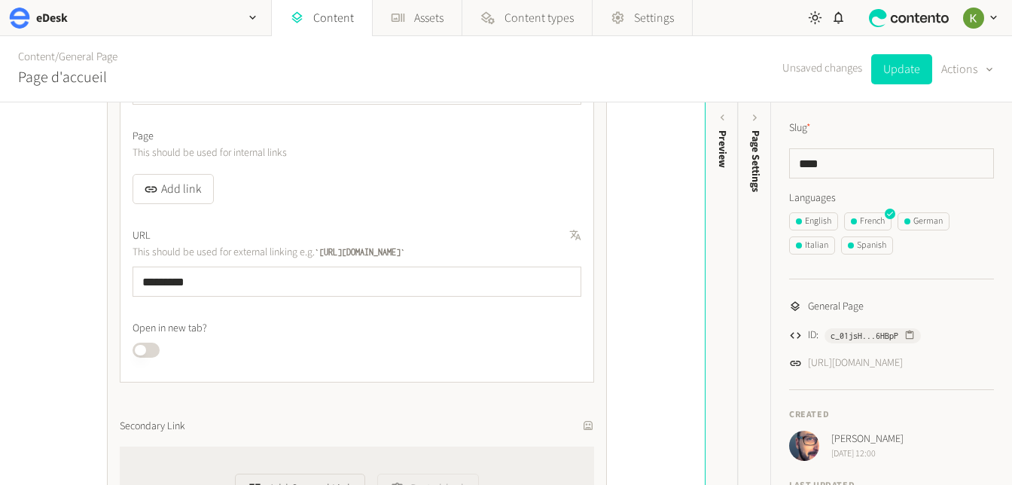
scroll to position [2674, 0]
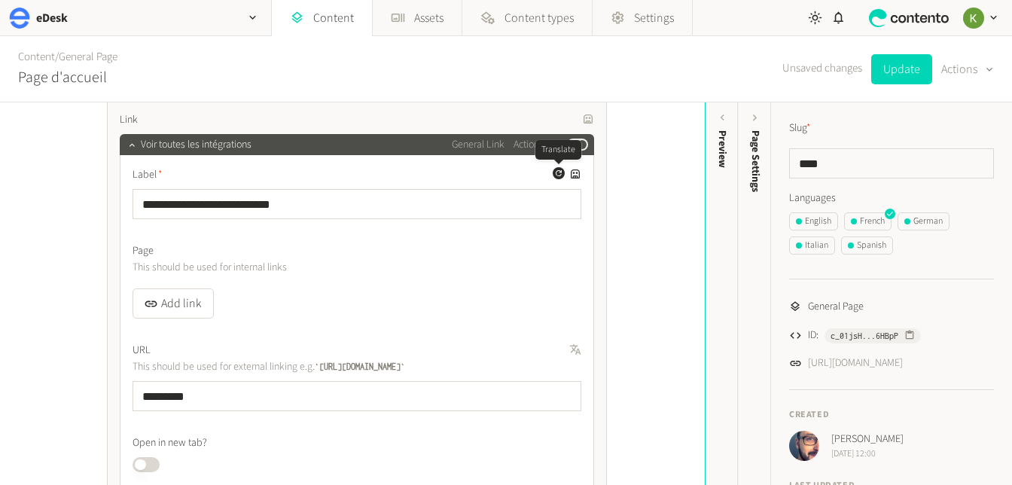
click at [558, 174] on icon "button" at bounding box center [558, 173] width 9 height 9
click at [559, 171] on icon "button" at bounding box center [558, 173] width 9 height 9
click at [562, 176] on icon "button" at bounding box center [558, 173] width 9 height 9
click at [574, 174] on icon at bounding box center [575, 173] width 9 height 9
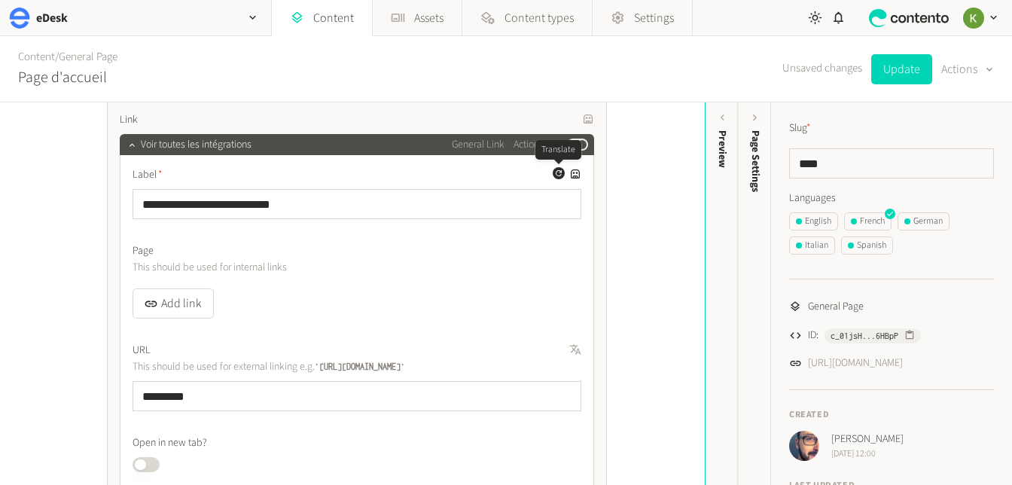
click at [563, 175] on button "Generate a translation for this field" at bounding box center [559, 173] width 12 height 12
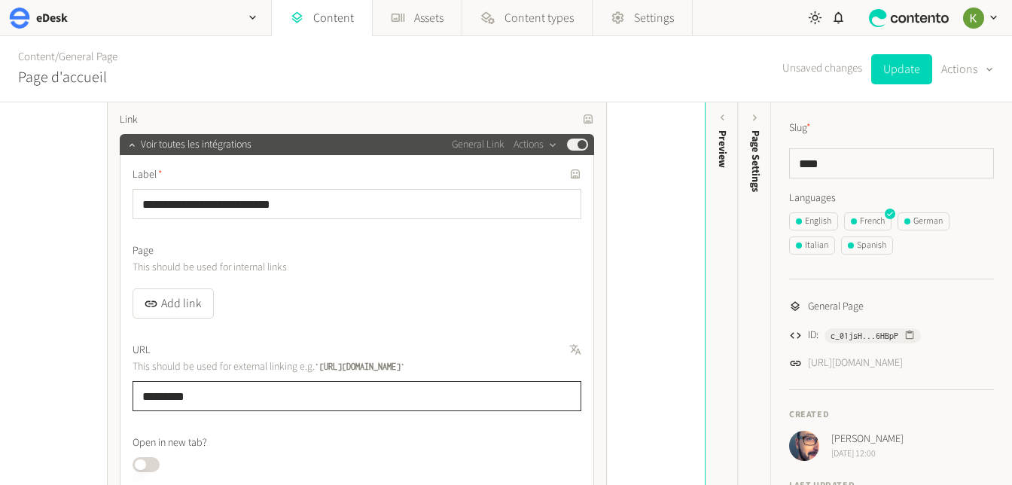
click at [248, 409] on input "*********" at bounding box center [357, 396] width 449 height 30
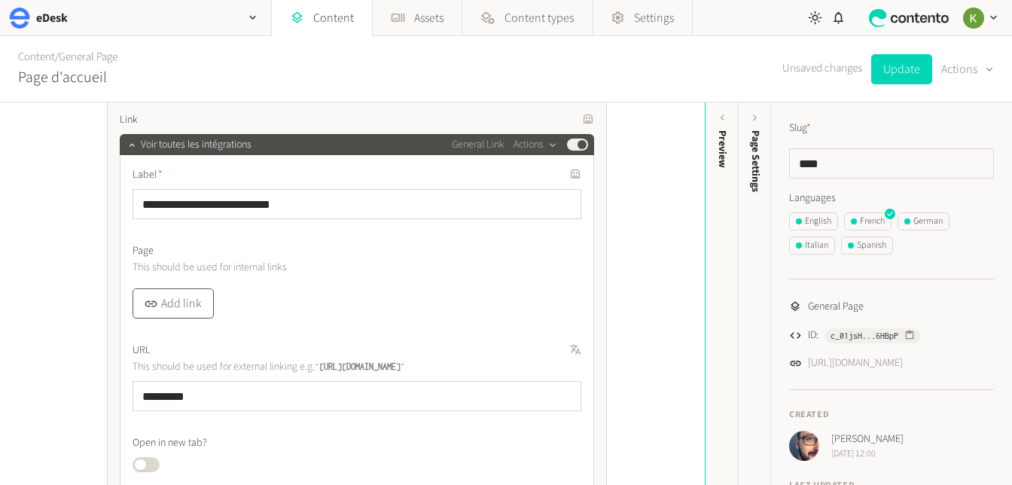
click at [187, 298] on button "Add link" at bounding box center [173, 304] width 81 height 30
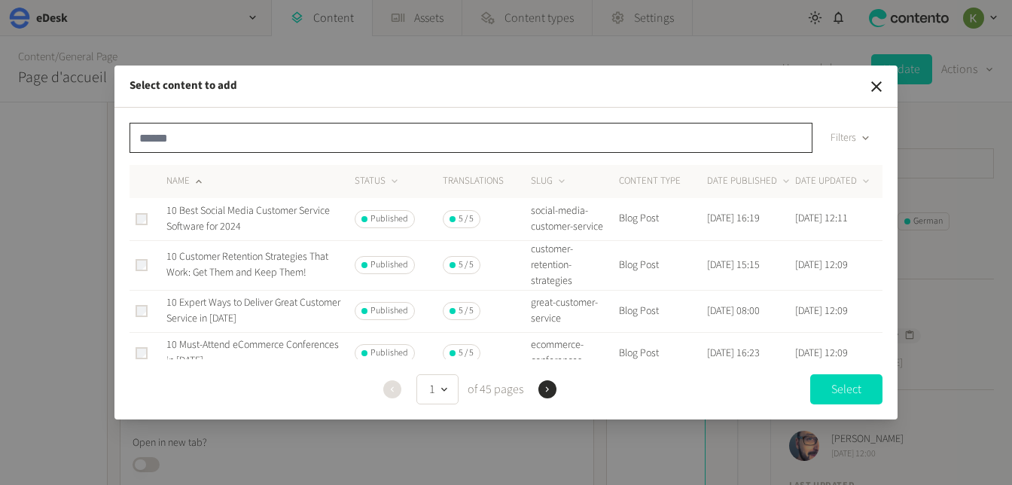
click at [320, 135] on input "text" at bounding box center [471, 138] width 683 height 30
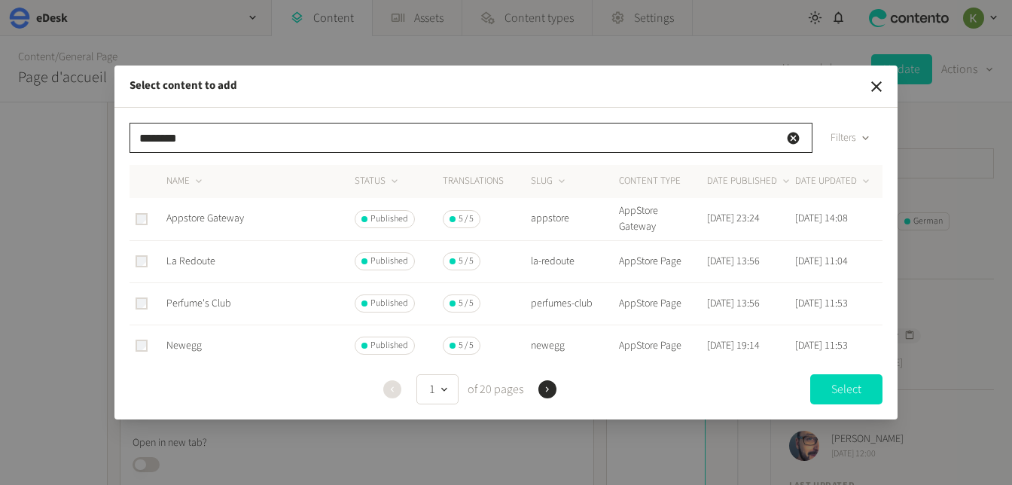
type input "********"
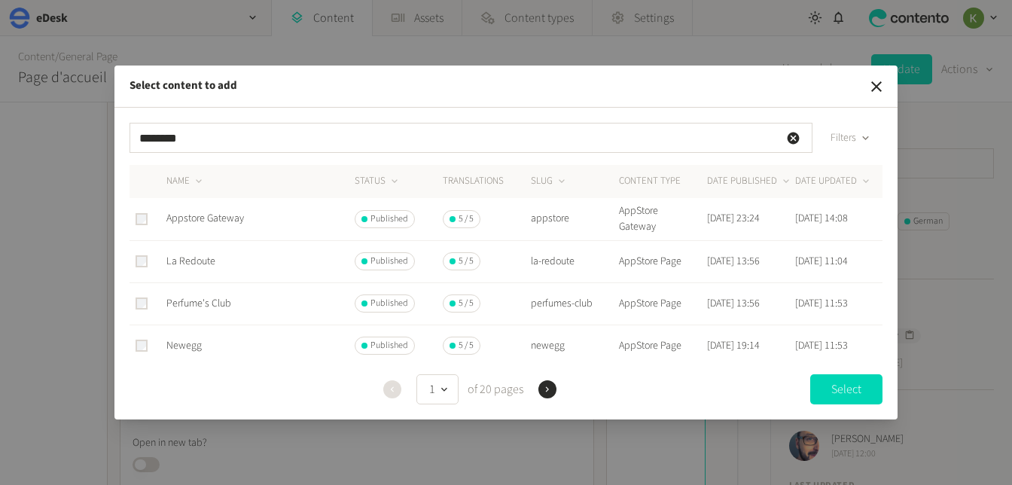
click at [226, 223] on span "Appstore Gateway" at bounding box center [205, 218] width 78 height 15
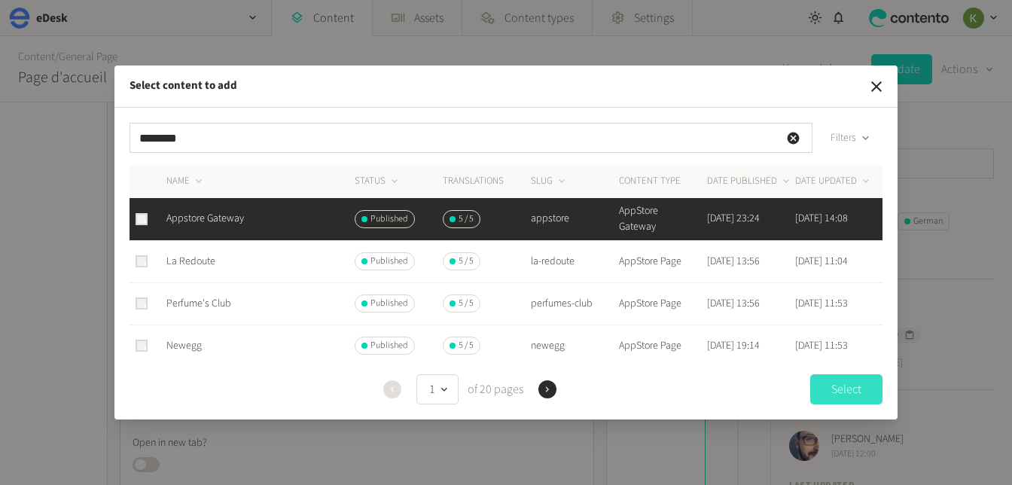
click at [856, 391] on button "Select" at bounding box center [847, 389] width 72 height 30
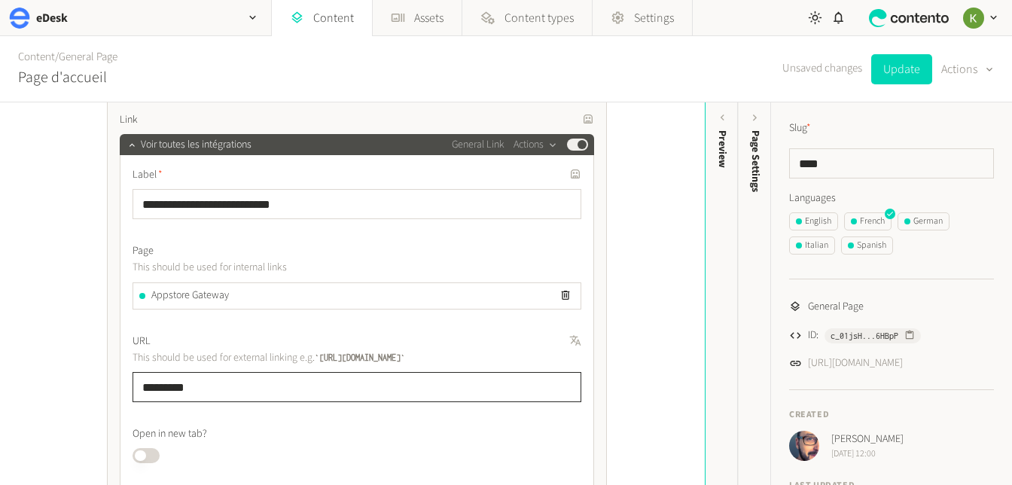
drag, startPoint x: 298, startPoint y: 389, endPoint x: 127, endPoint y: 374, distance: 171.7
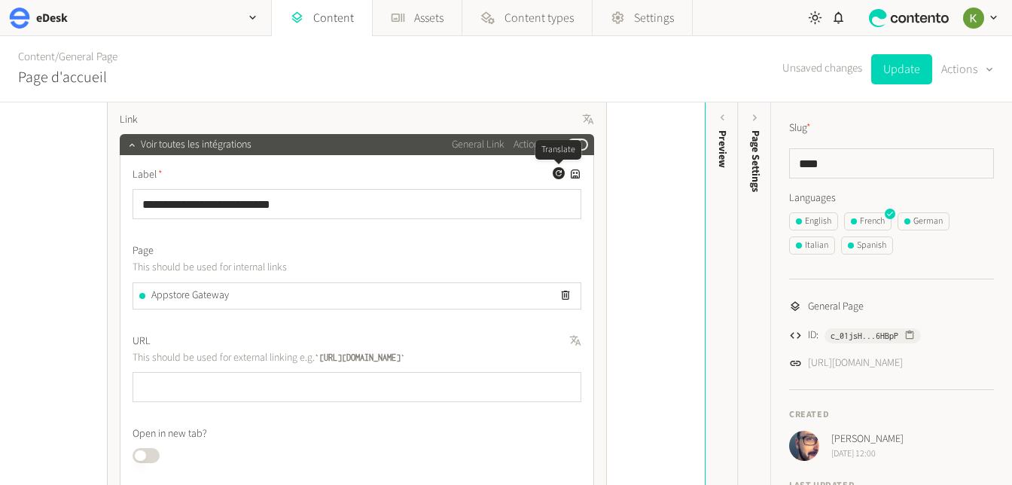
click at [557, 175] on icon "button" at bounding box center [558, 173] width 9 height 9
click at [898, 71] on button "Update" at bounding box center [902, 69] width 61 height 30
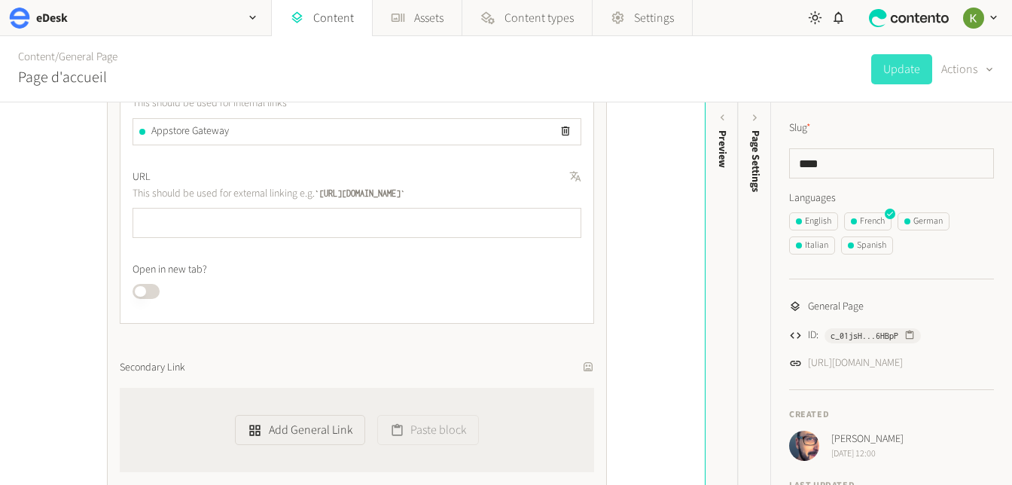
scroll to position [2630, 0]
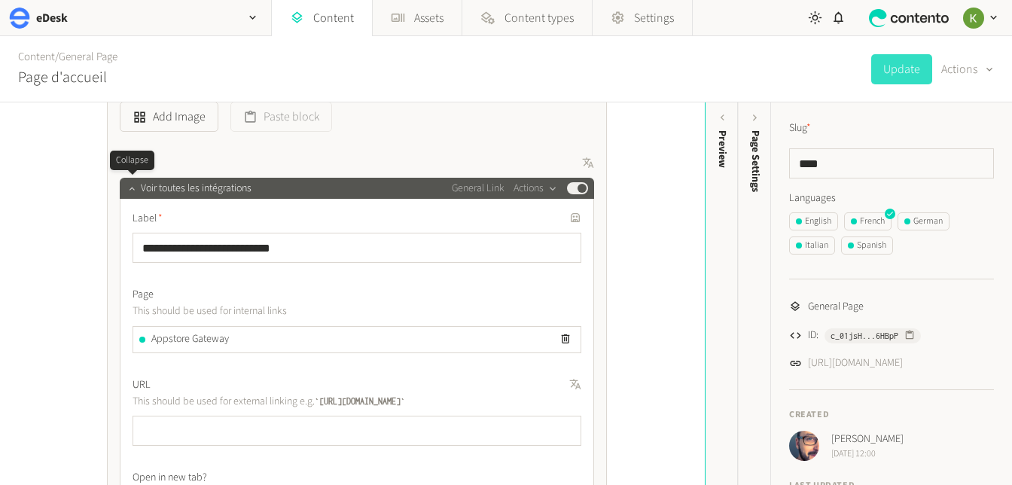
click at [130, 182] on button "button" at bounding box center [132, 187] width 18 height 18
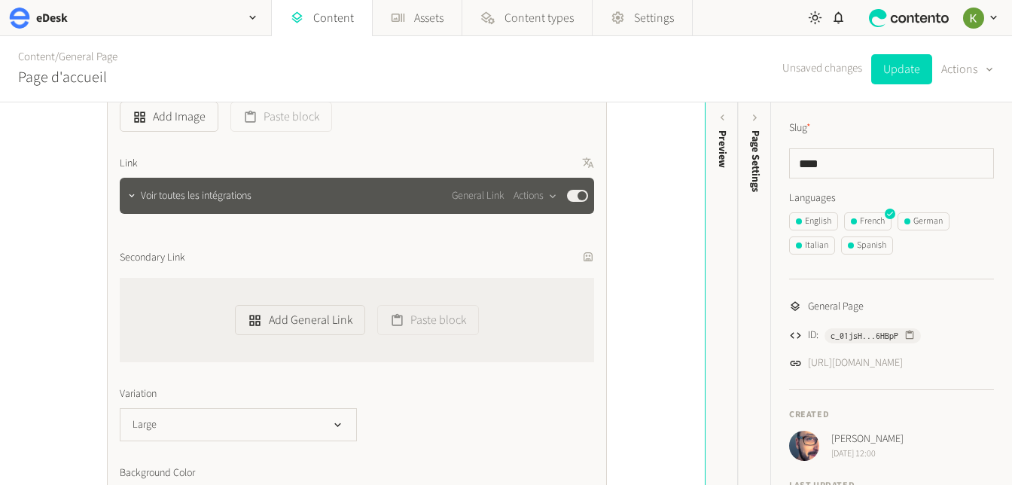
click at [130, 182] on div at bounding box center [132, 196] width 18 height 36
click at [133, 197] on icon "button" at bounding box center [132, 196] width 11 height 11
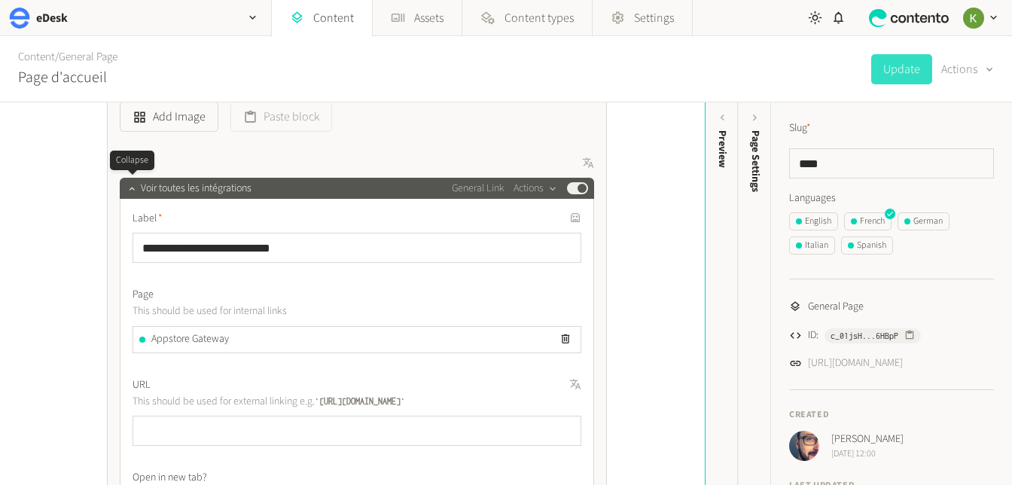
click at [132, 197] on div at bounding box center [132, 188] width 18 height 21
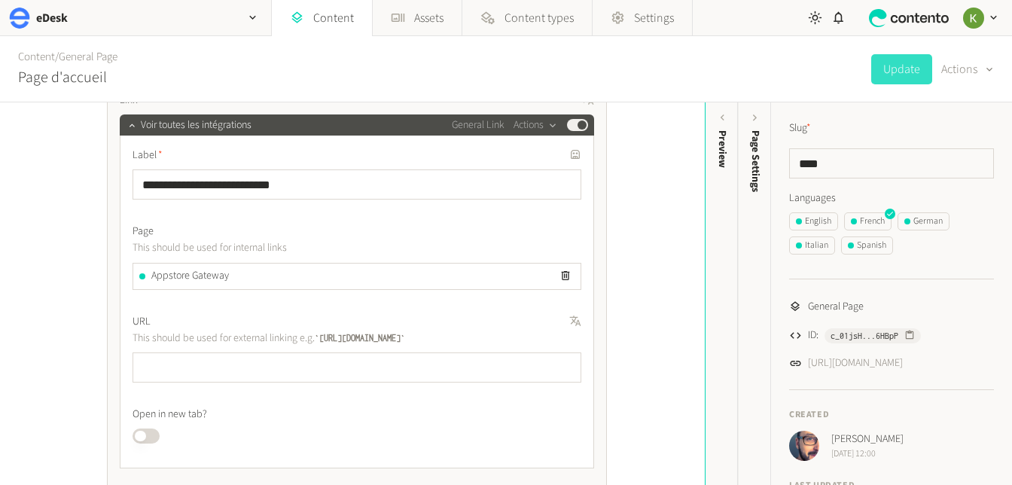
scroll to position [2774, 0]
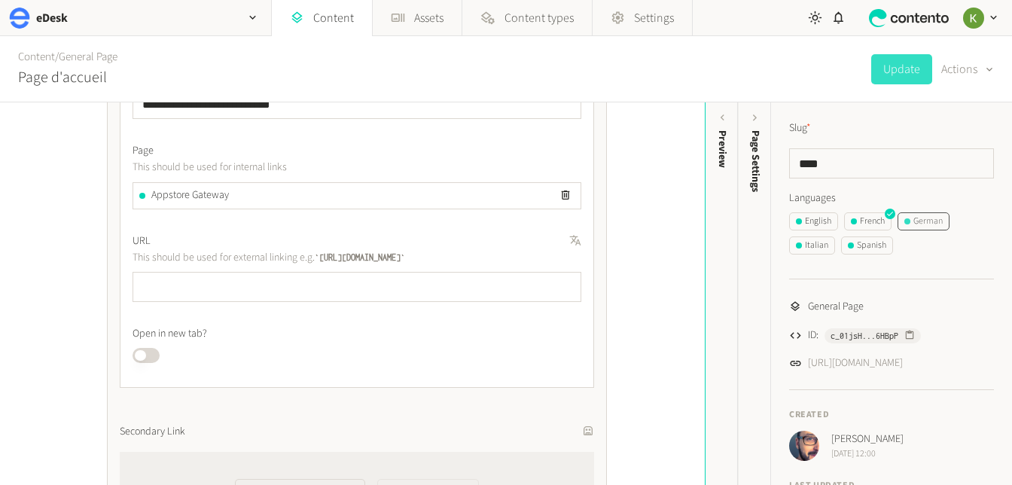
click at [920, 224] on div "German" at bounding box center [924, 222] width 38 height 14
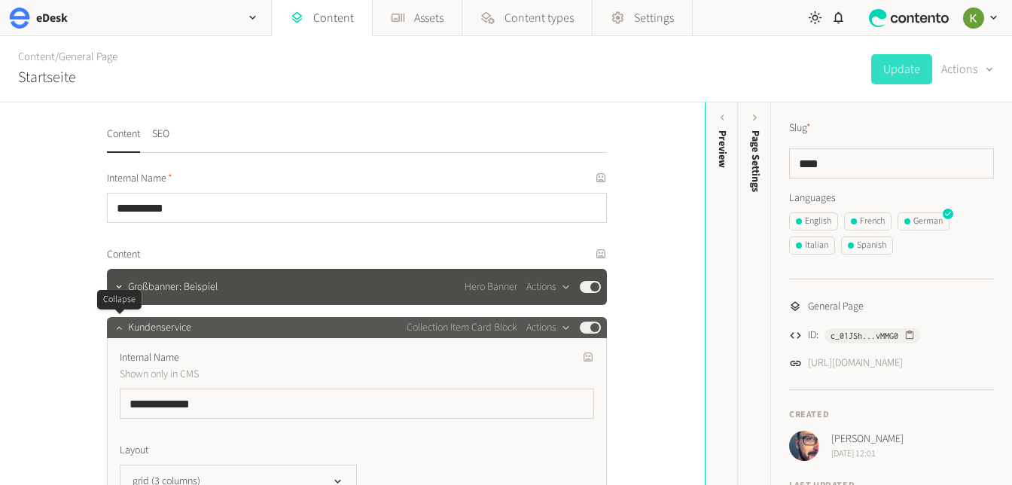
click at [118, 331] on icon "button" at bounding box center [119, 327] width 11 height 11
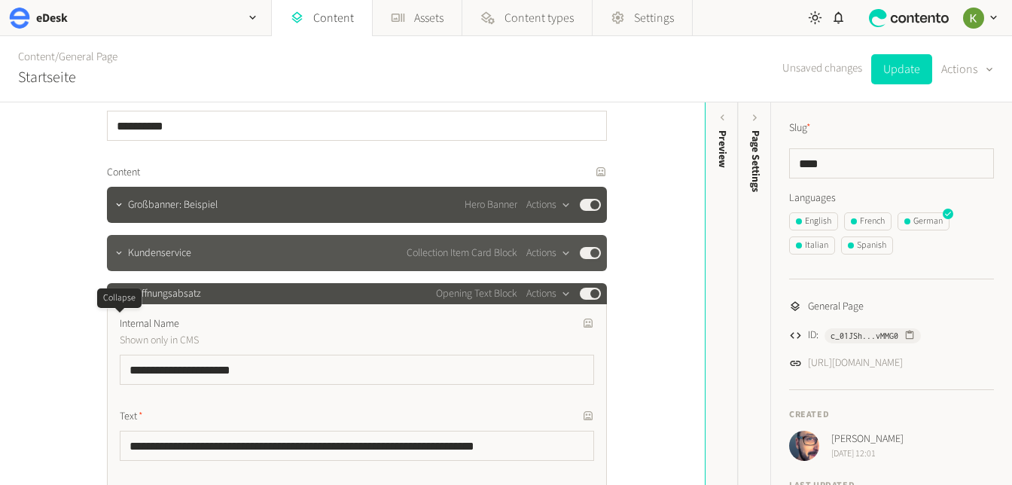
scroll to position [108, 0]
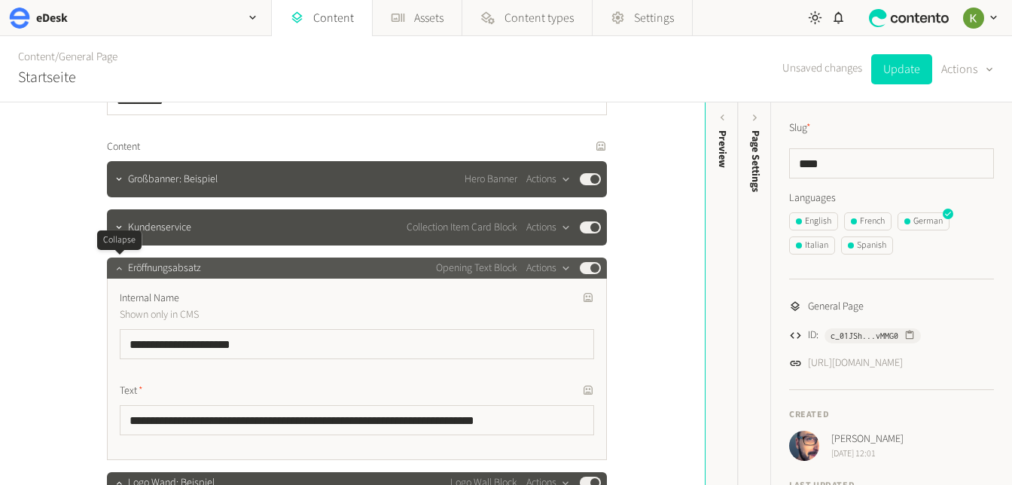
click at [121, 267] on icon "button" at bounding box center [119, 268] width 11 height 11
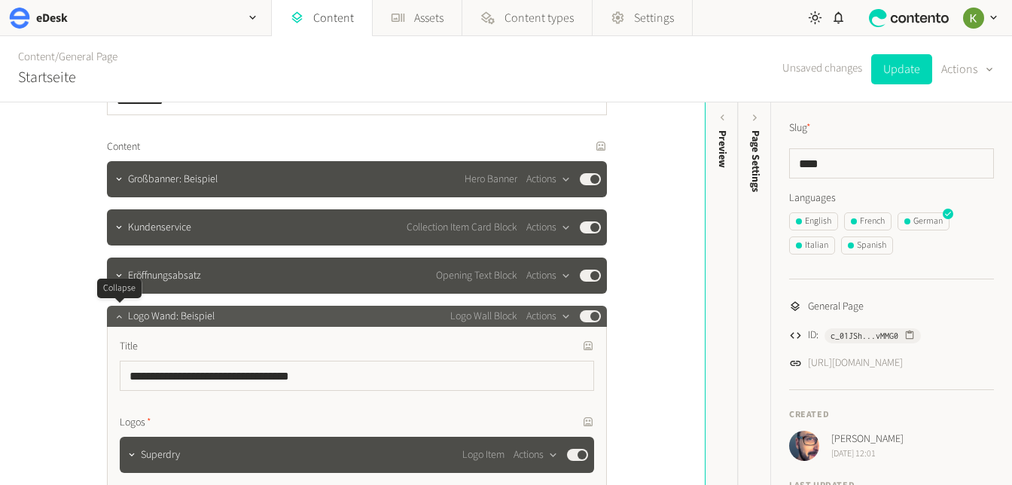
click at [112, 318] on button "button" at bounding box center [119, 315] width 18 height 18
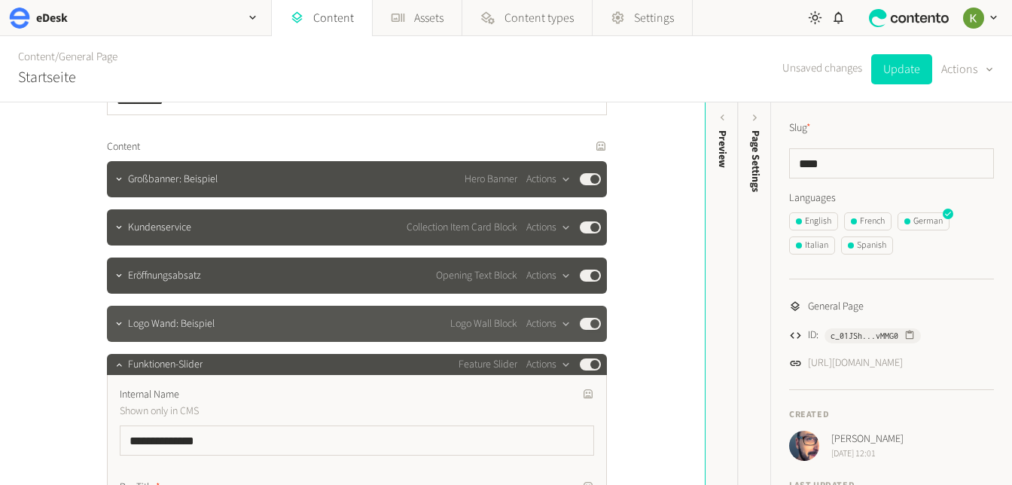
scroll to position [220, 0]
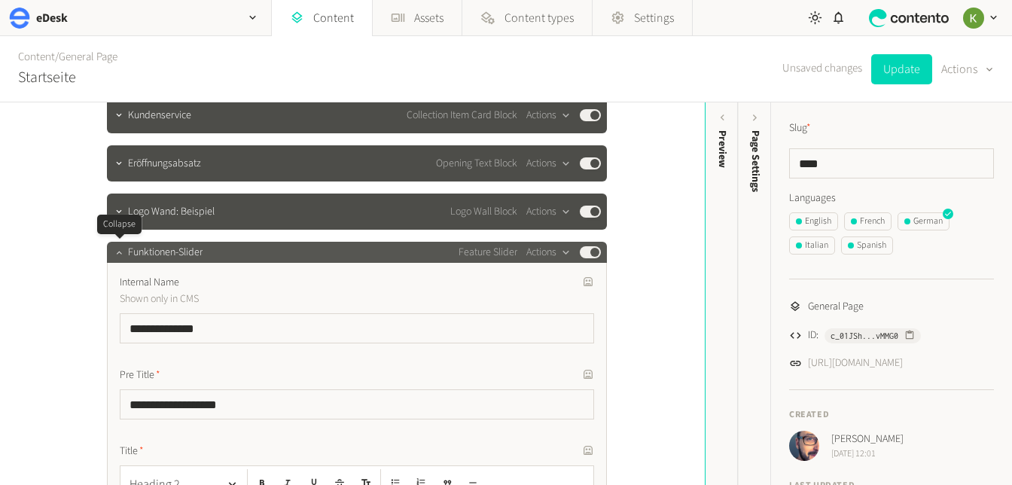
click at [114, 253] on icon "button" at bounding box center [119, 252] width 11 height 11
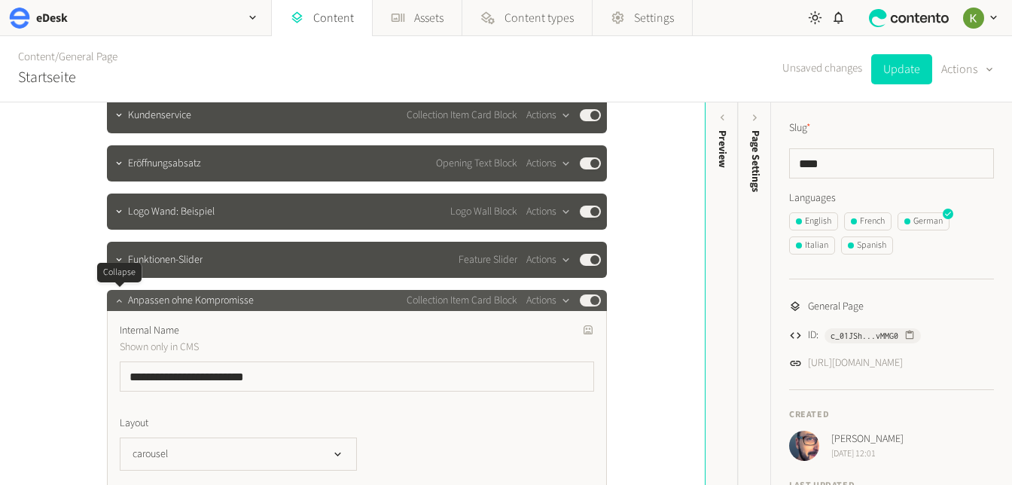
click at [118, 303] on icon "button" at bounding box center [119, 300] width 11 height 11
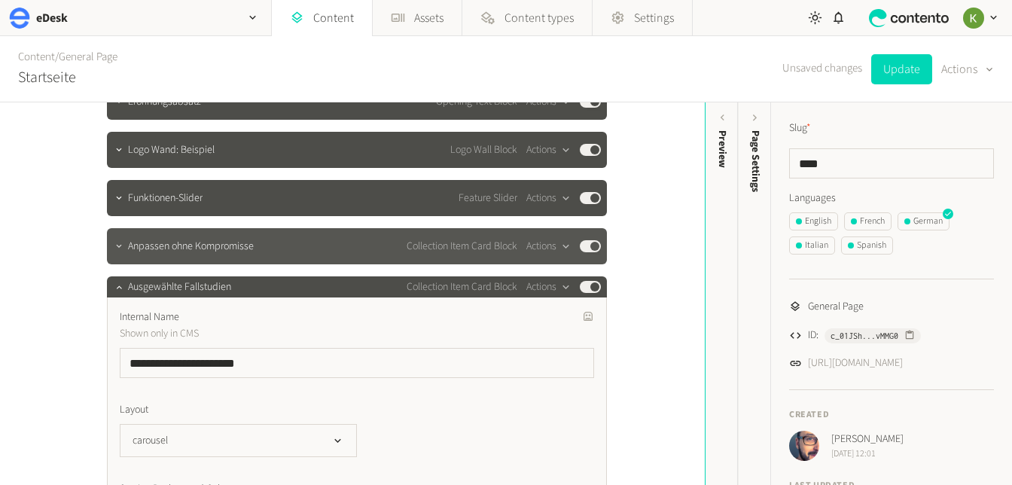
scroll to position [304, 0]
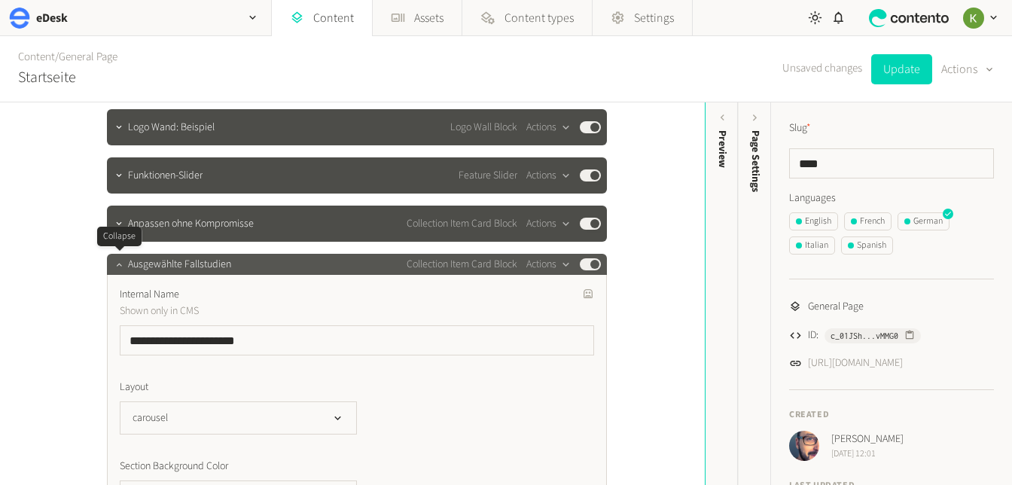
click at [123, 267] on icon "button" at bounding box center [119, 264] width 11 height 11
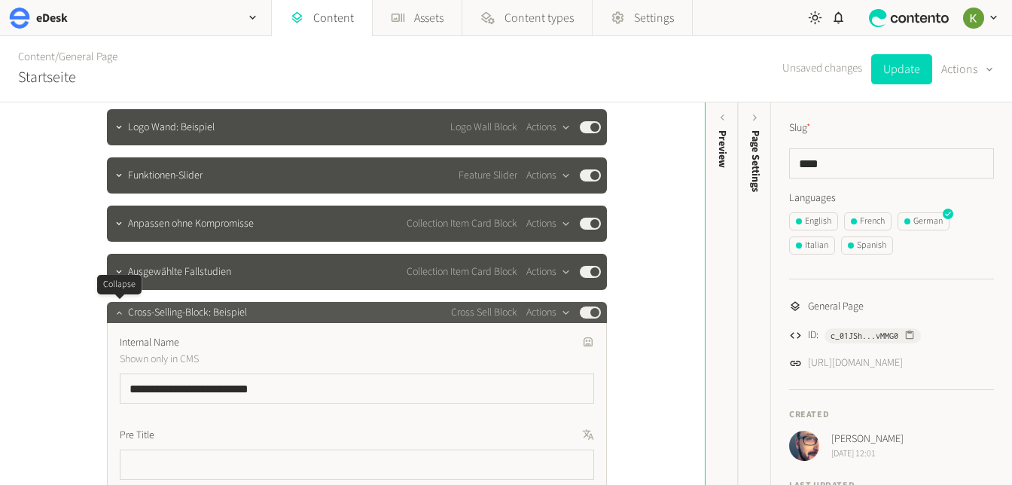
click at [115, 307] on icon "button" at bounding box center [119, 312] width 11 height 11
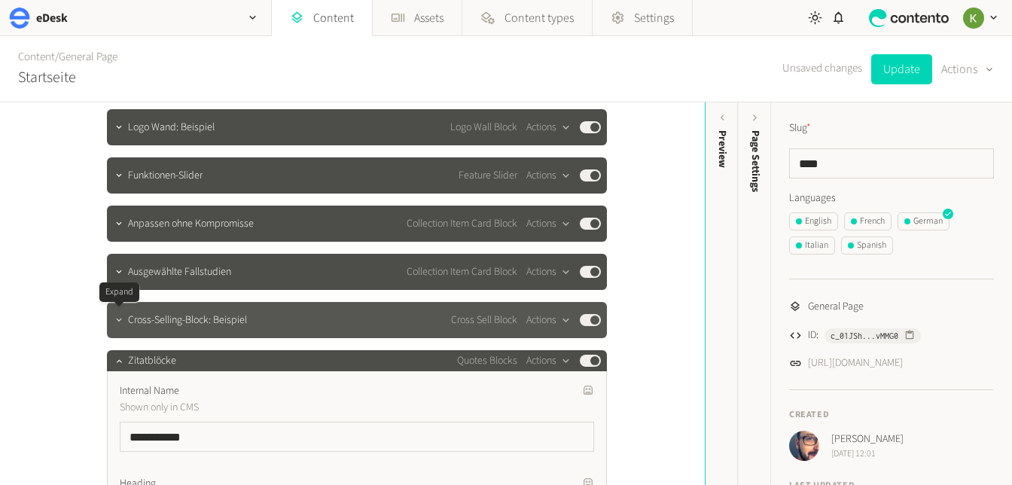
click at [121, 318] on icon "button" at bounding box center [119, 320] width 11 height 11
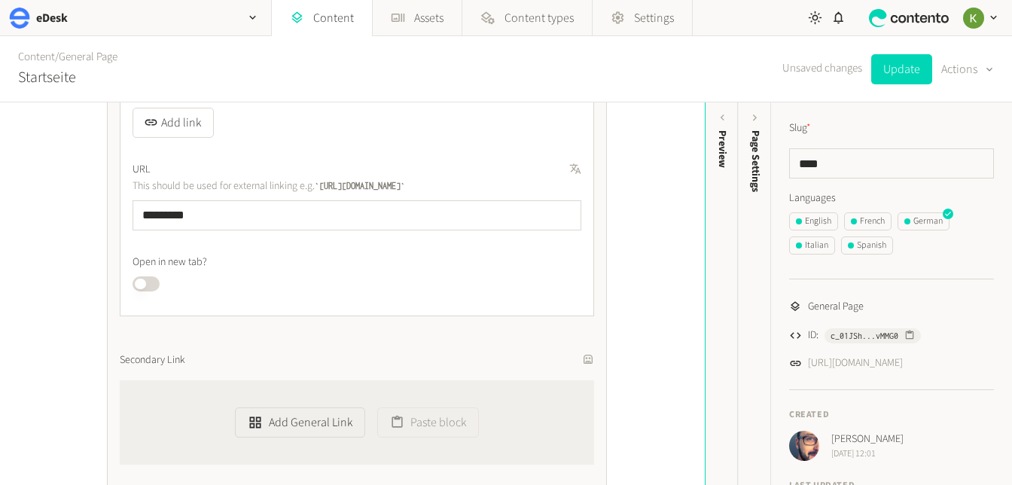
scroll to position [2951, 0]
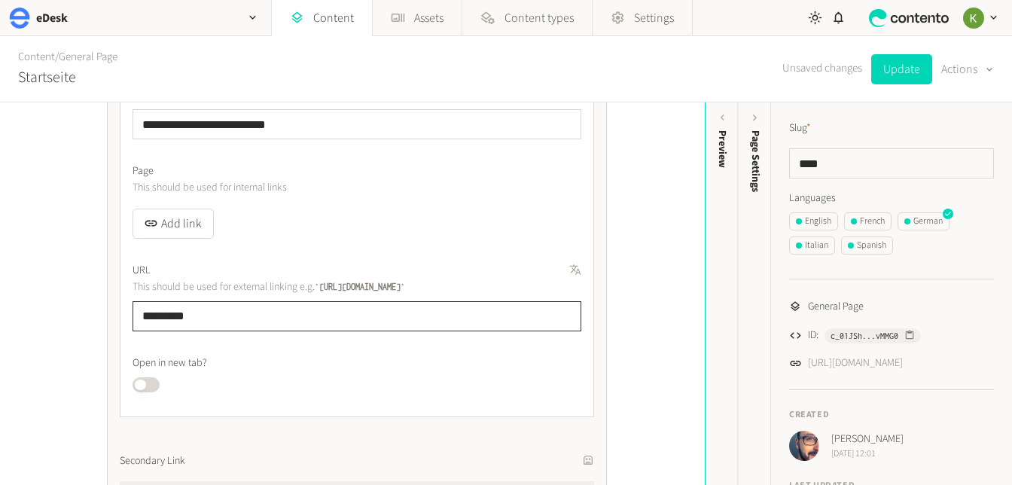
drag, startPoint x: 245, startPoint y: 315, endPoint x: 106, endPoint y: 306, distance: 138.9
click at [75, 311] on div "**********" at bounding box center [352, 293] width 705 height 383
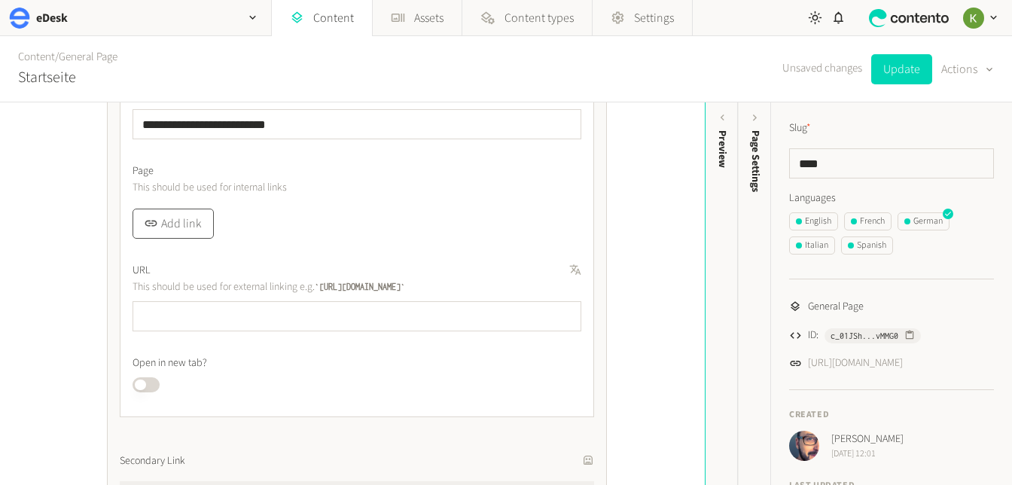
click at [184, 228] on button "Add link" at bounding box center [173, 224] width 81 height 30
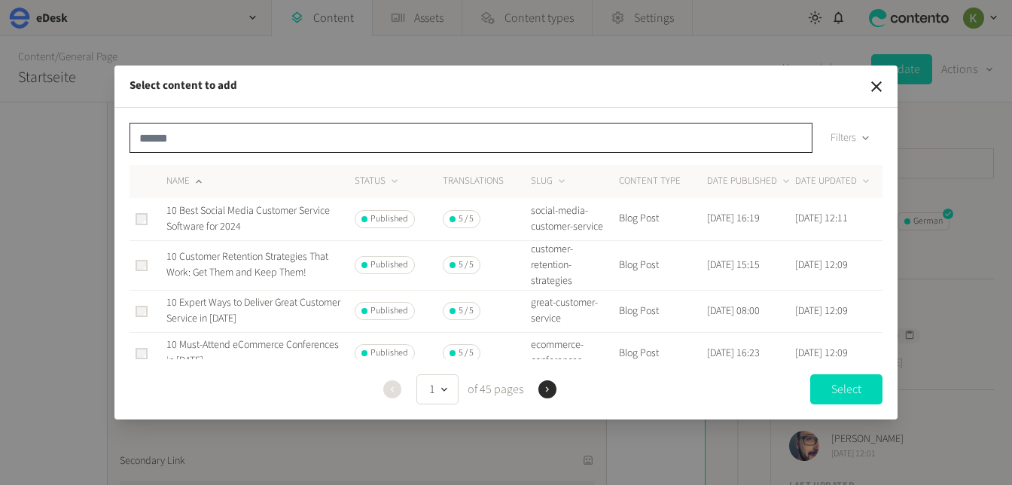
click at [258, 145] on input "text" at bounding box center [471, 138] width 683 height 30
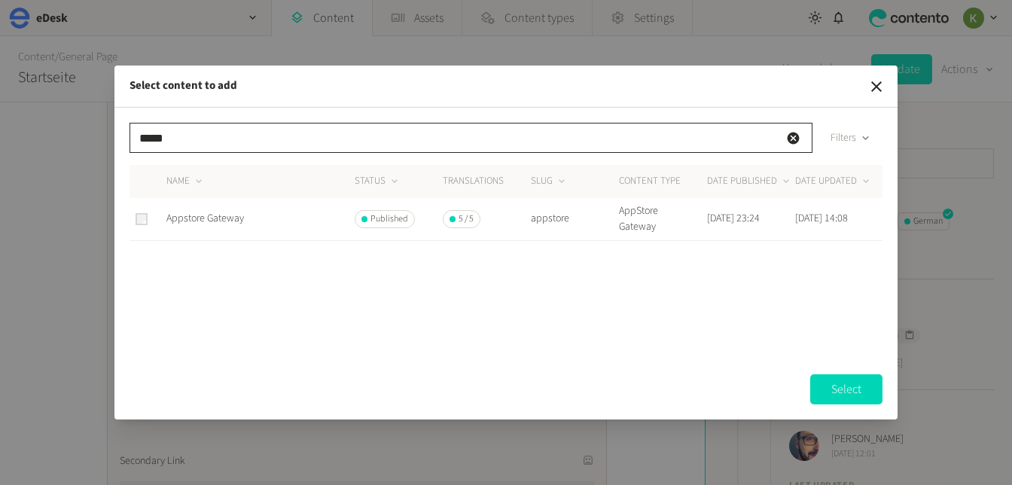
type input "*****"
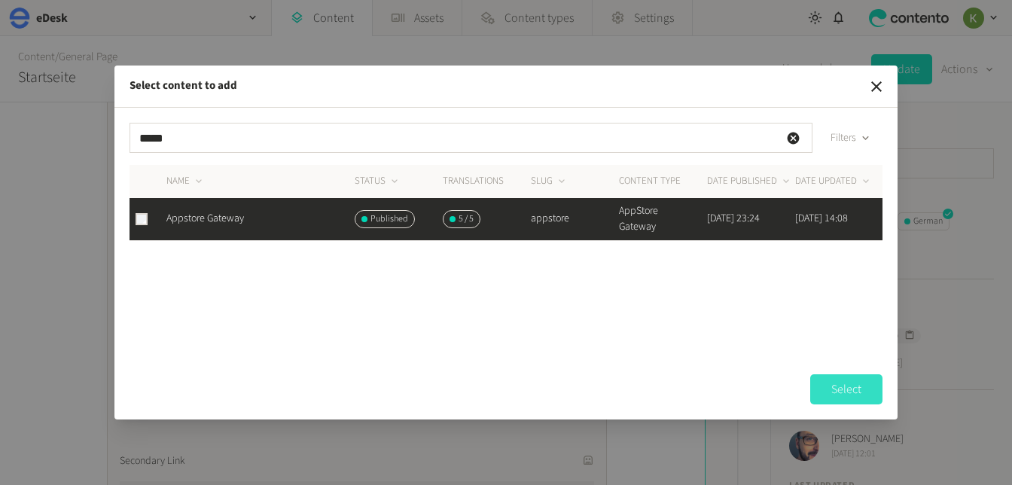
click at [850, 395] on button "Select" at bounding box center [847, 389] width 72 height 30
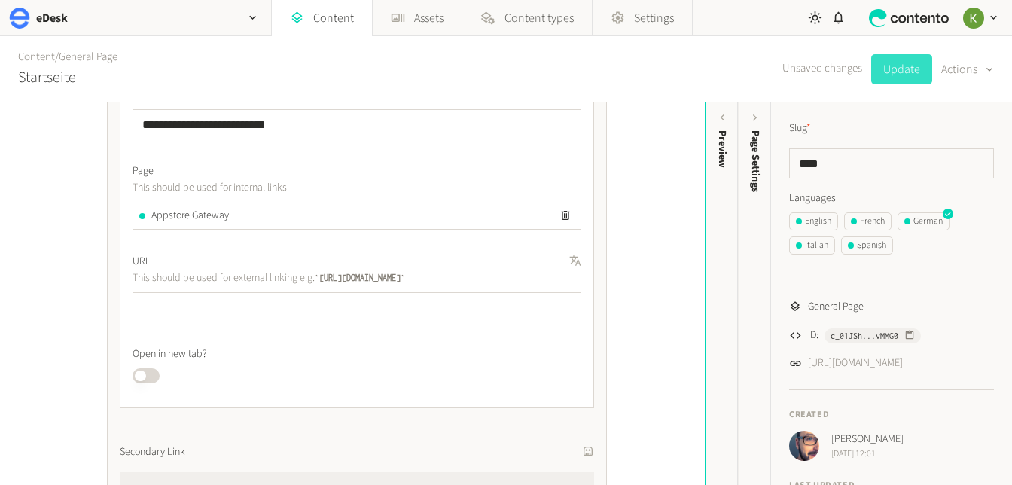
click at [904, 69] on button "Update" at bounding box center [902, 69] width 61 height 30
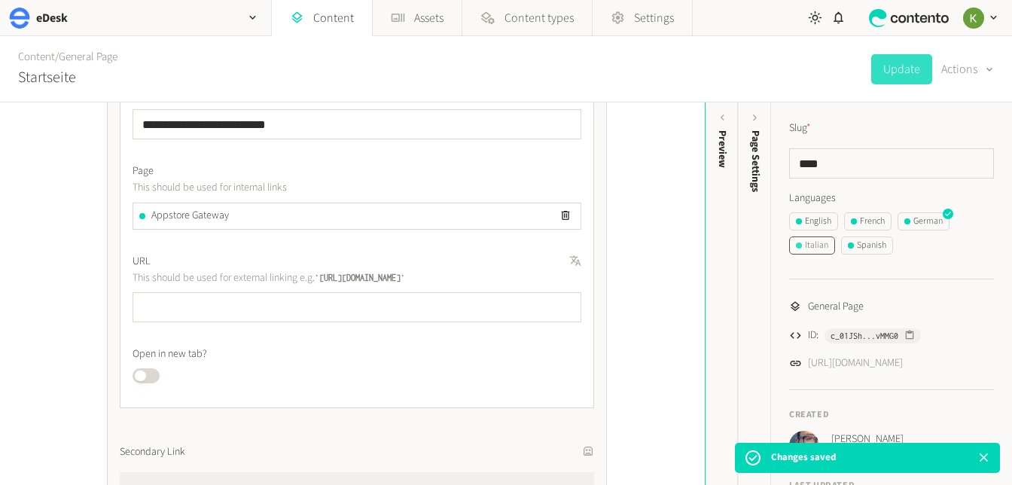
click at [818, 246] on div "Italian" at bounding box center [812, 246] width 32 height 14
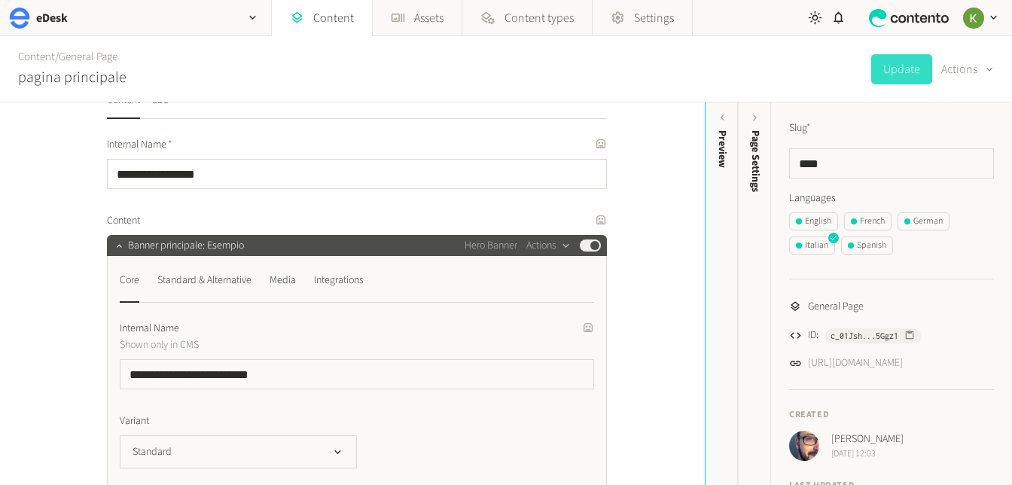
scroll to position [36, 0]
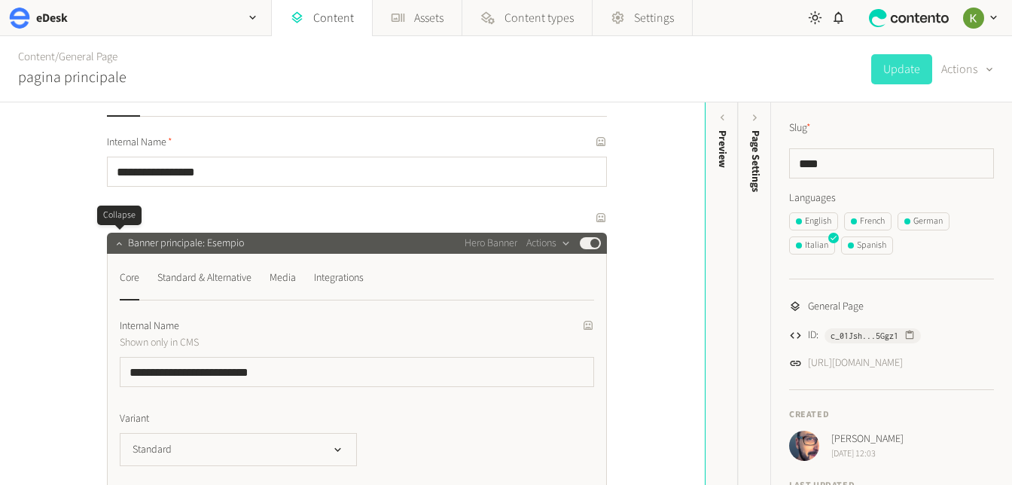
click at [115, 243] on icon "button" at bounding box center [119, 243] width 11 height 11
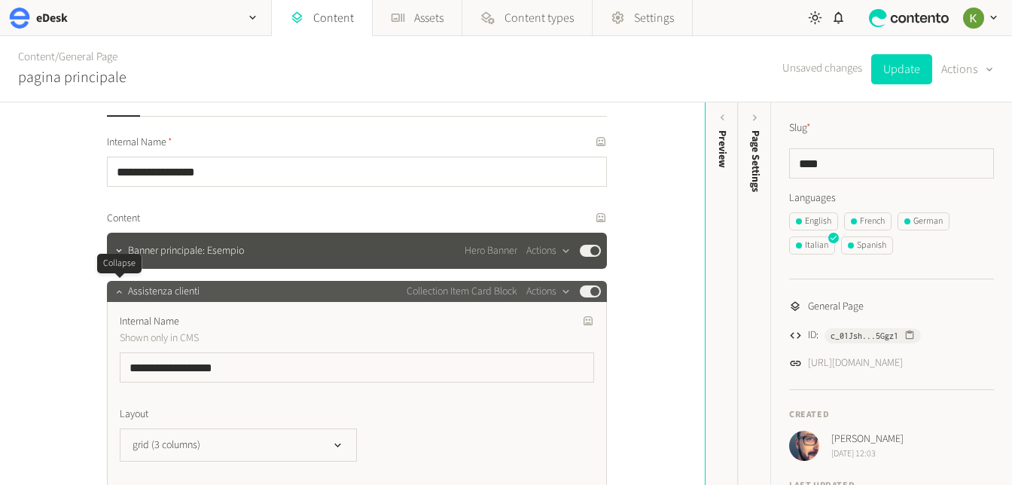
click at [117, 289] on icon "button" at bounding box center [119, 291] width 11 height 11
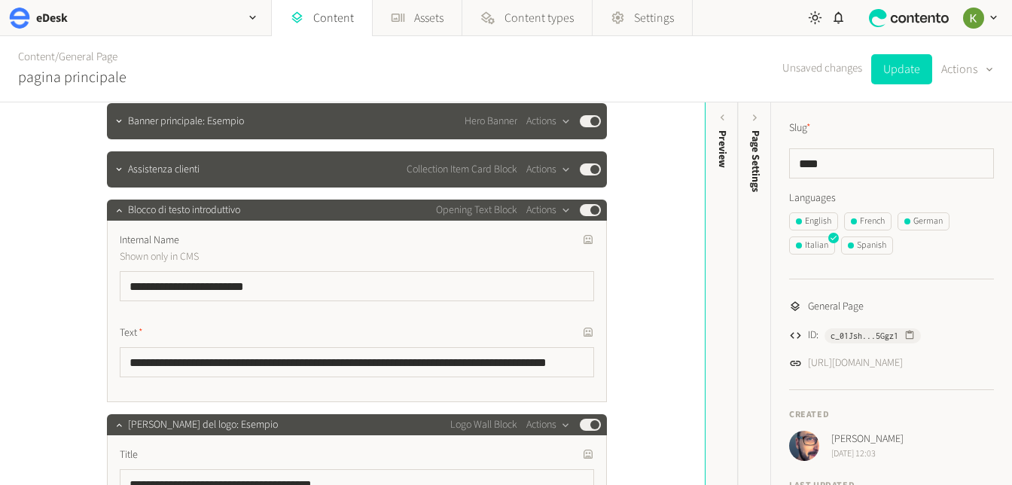
scroll to position [176, 0]
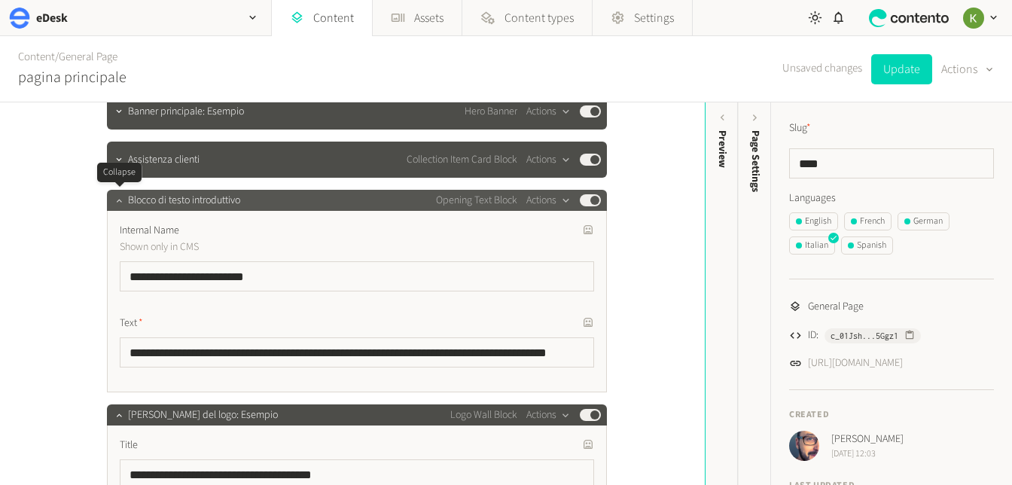
click at [116, 200] on icon "button" at bounding box center [119, 200] width 11 height 11
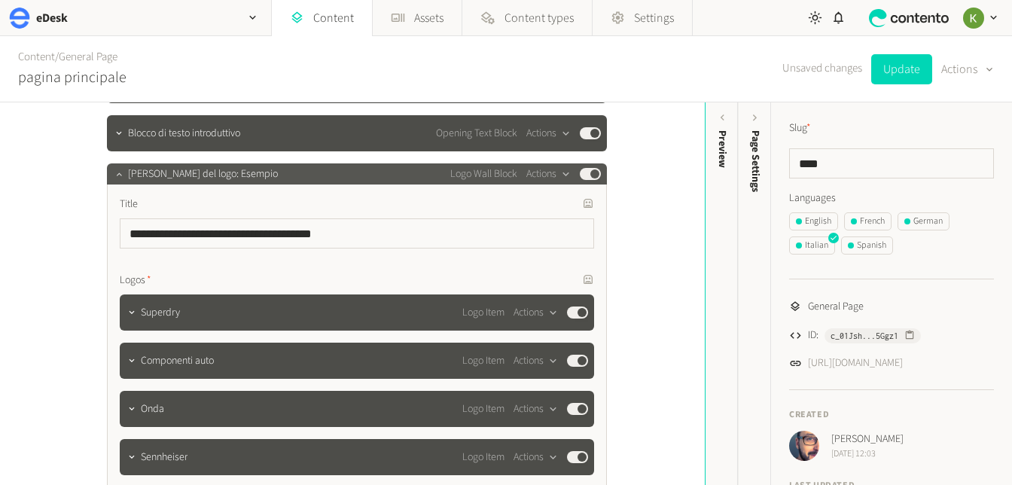
scroll to position [252, 0]
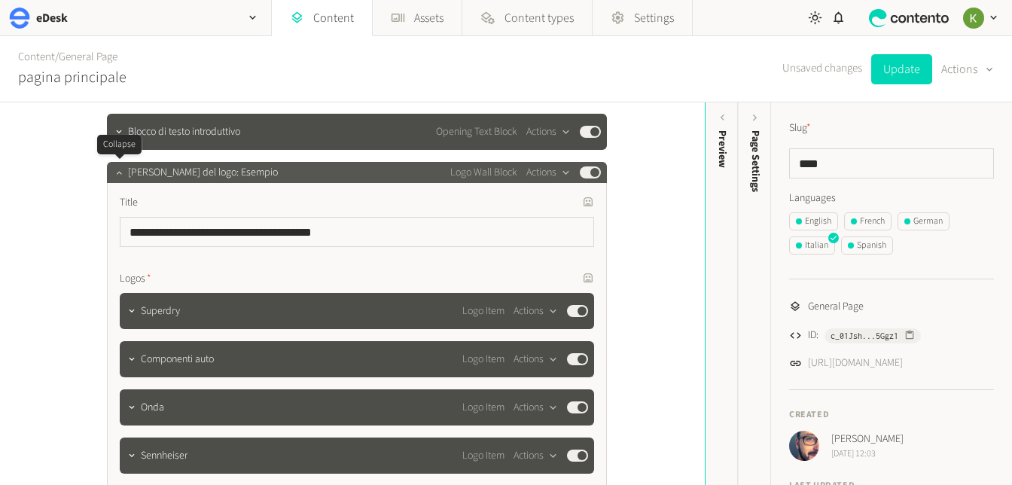
click at [118, 173] on icon "button" at bounding box center [119, 172] width 11 height 11
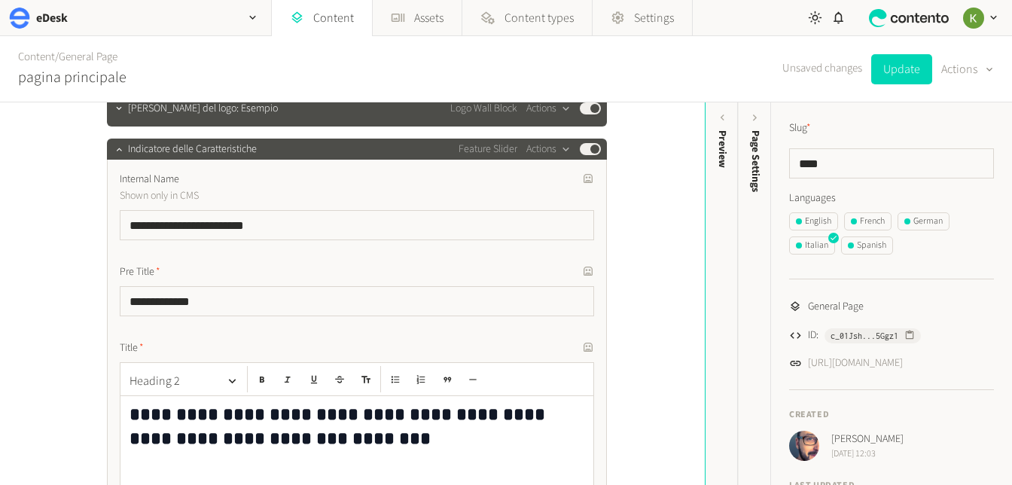
scroll to position [328, 0]
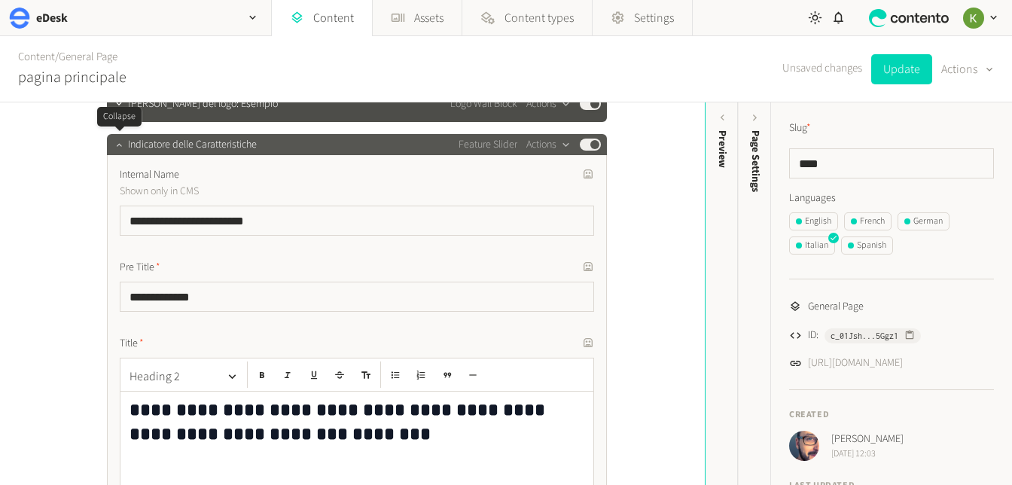
click at [118, 142] on icon "button" at bounding box center [119, 144] width 11 height 11
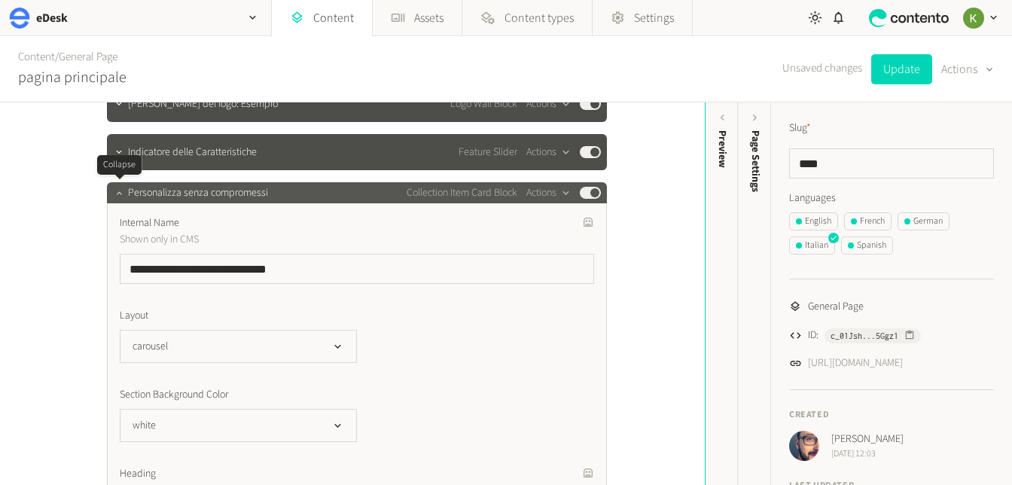
click at [114, 195] on icon "button" at bounding box center [119, 193] width 11 height 11
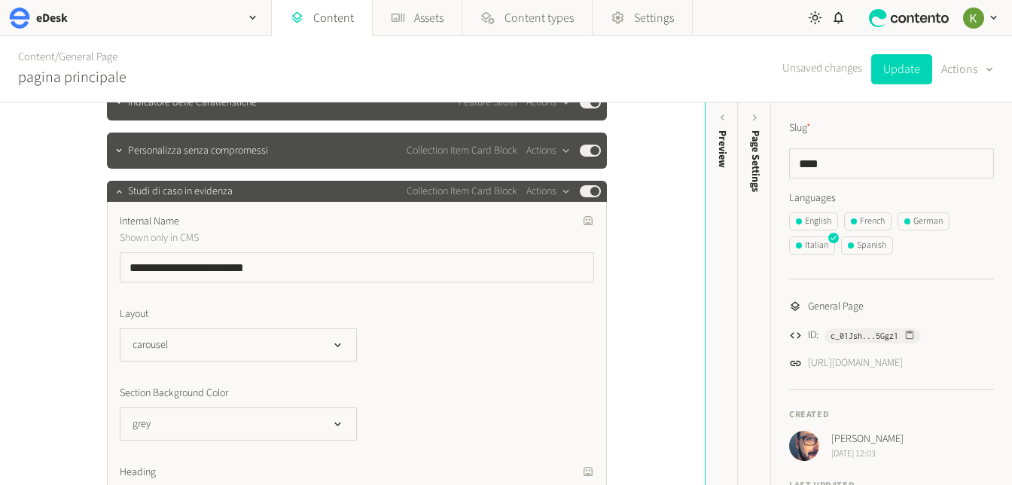
scroll to position [389, 0]
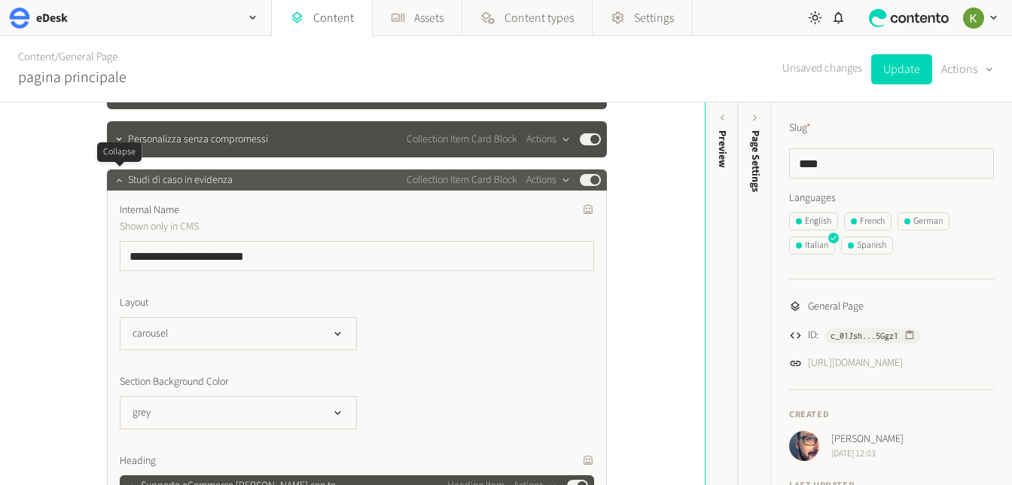
click at [118, 173] on button "button" at bounding box center [119, 178] width 18 height 18
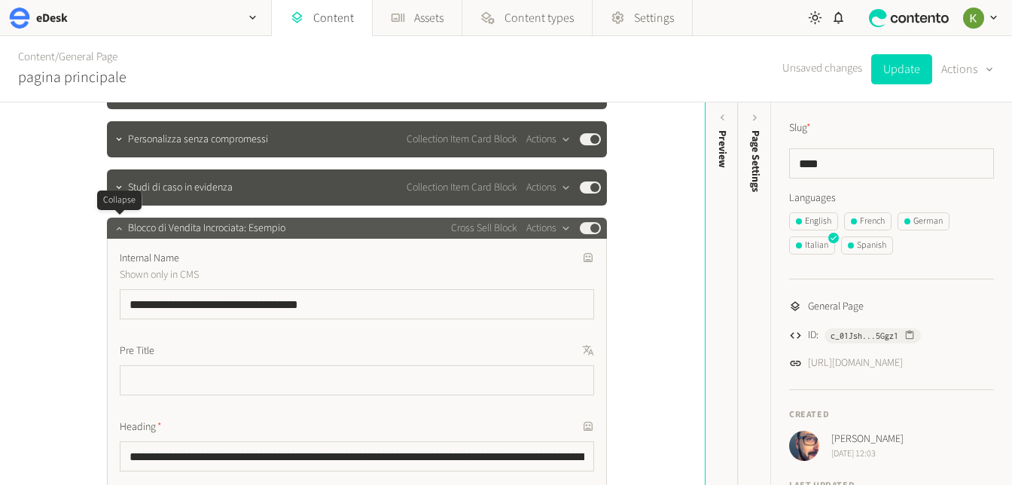
click at [121, 227] on icon "button" at bounding box center [119, 228] width 11 height 11
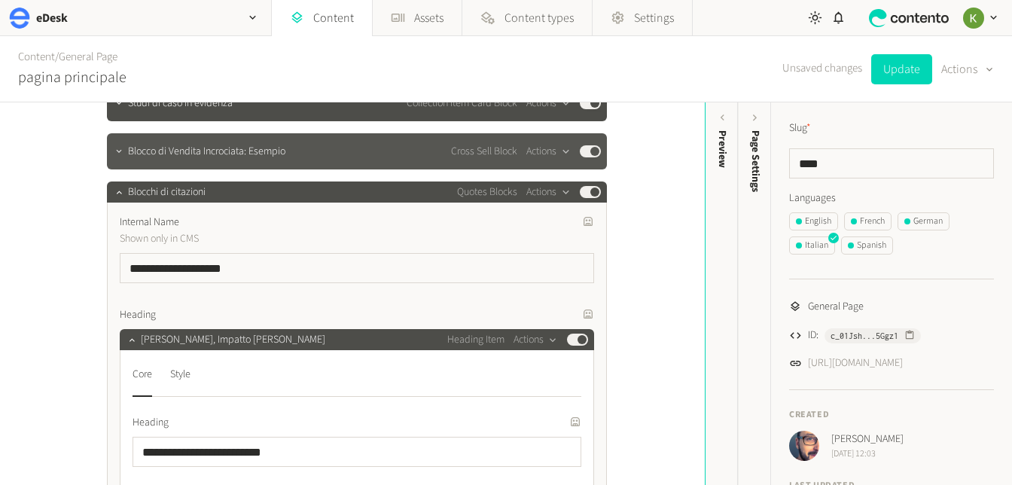
scroll to position [490, 0]
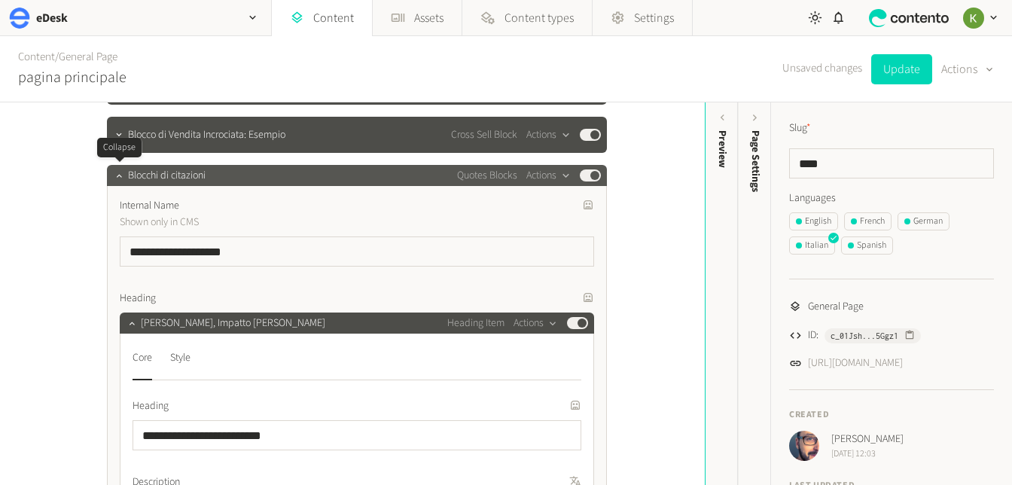
click at [116, 170] on icon "button" at bounding box center [119, 175] width 11 height 11
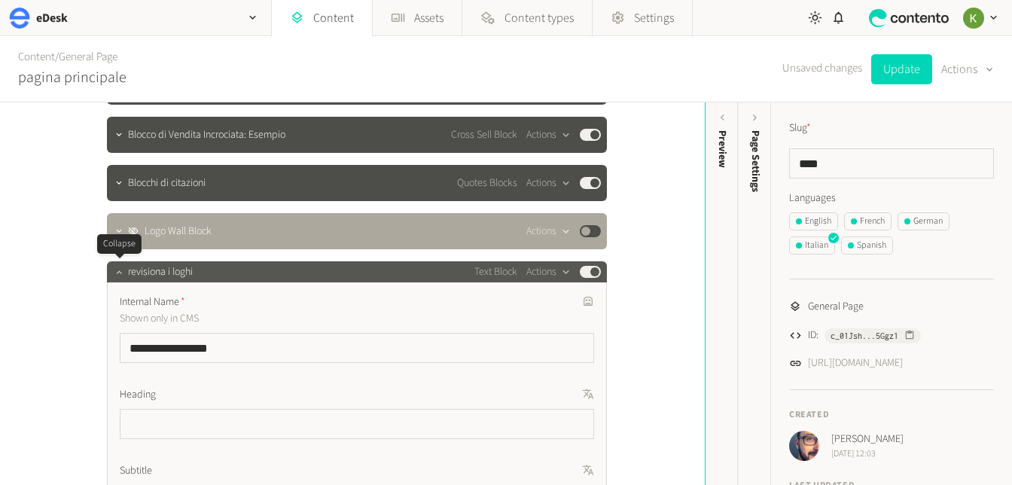
click at [115, 268] on icon "button" at bounding box center [119, 272] width 11 height 11
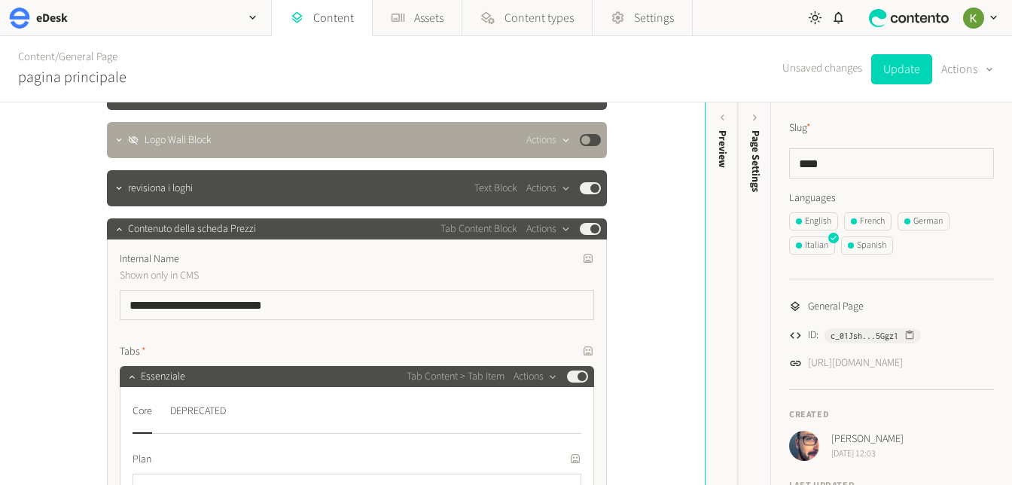
scroll to position [582, 0]
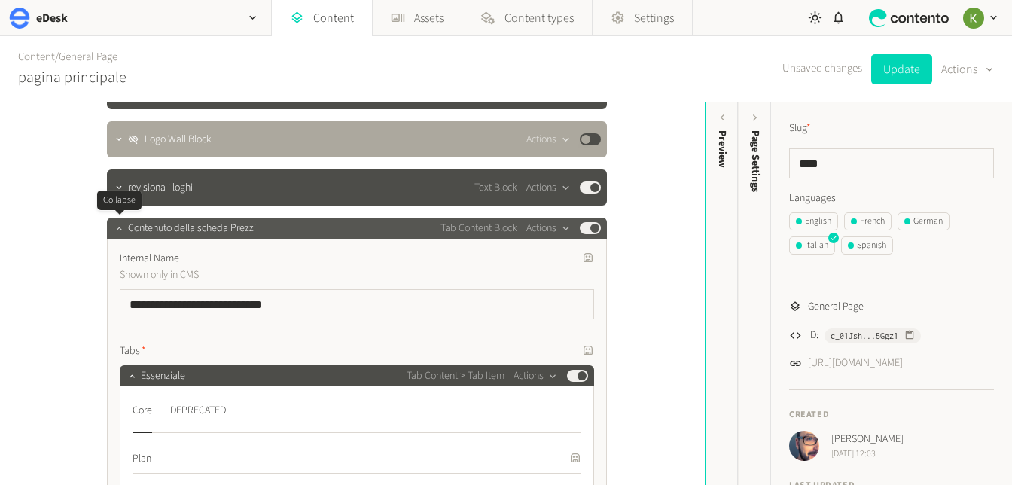
click at [120, 227] on icon "button" at bounding box center [119, 228] width 11 height 11
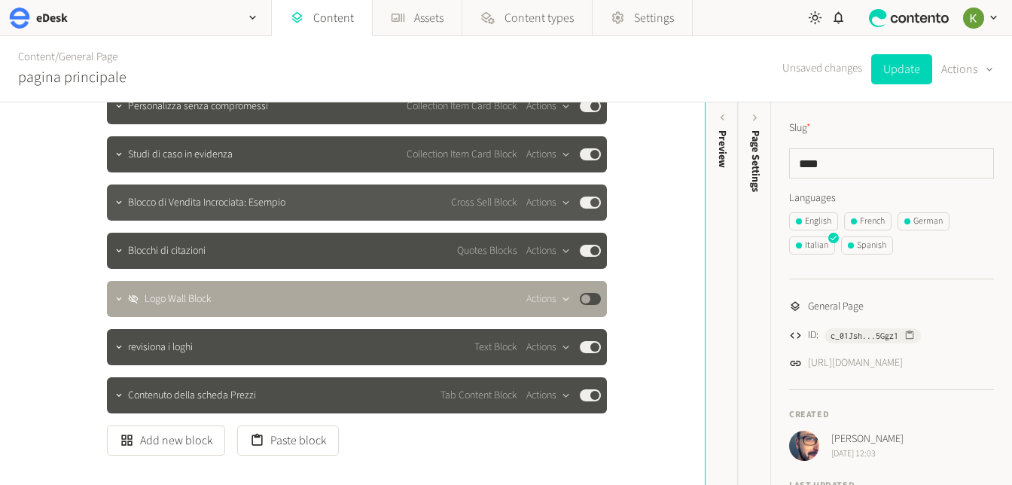
scroll to position [368, 0]
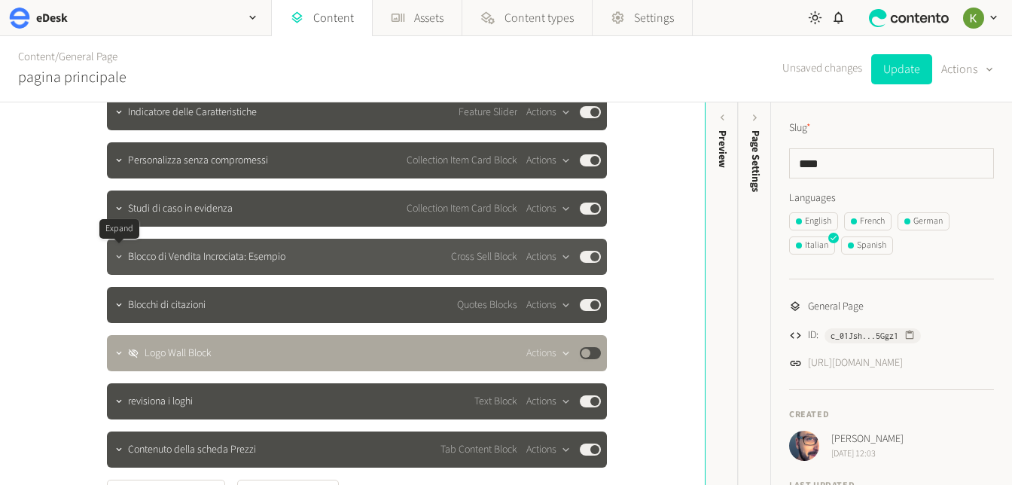
click at [121, 258] on icon "button" at bounding box center [119, 257] width 11 height 11
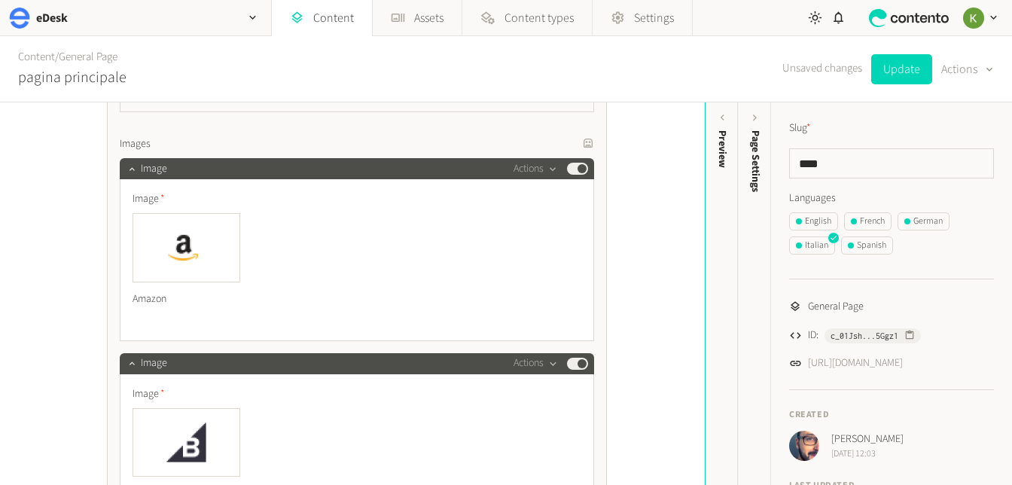
scroll to position [744, 0]
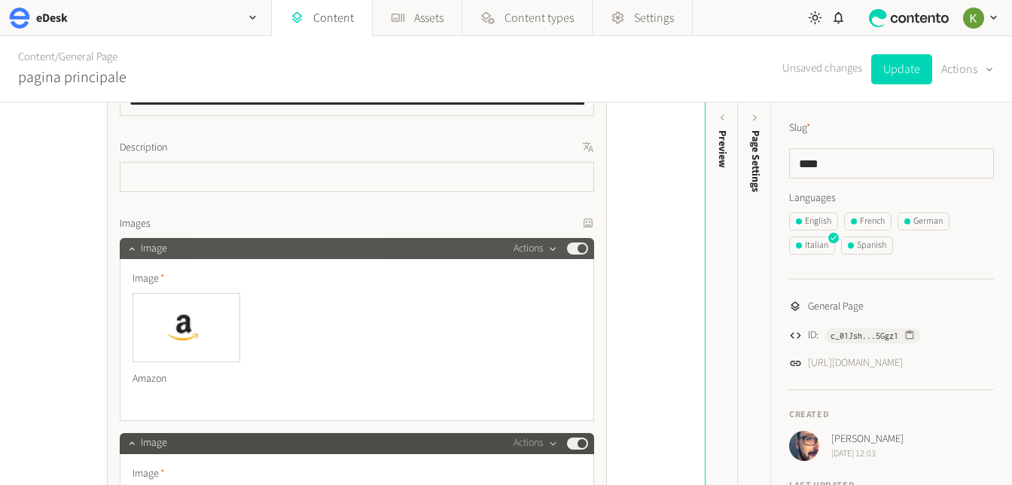
click at [551, 249] on icon "button" at bounding box center [553, 249] width 6 height 4
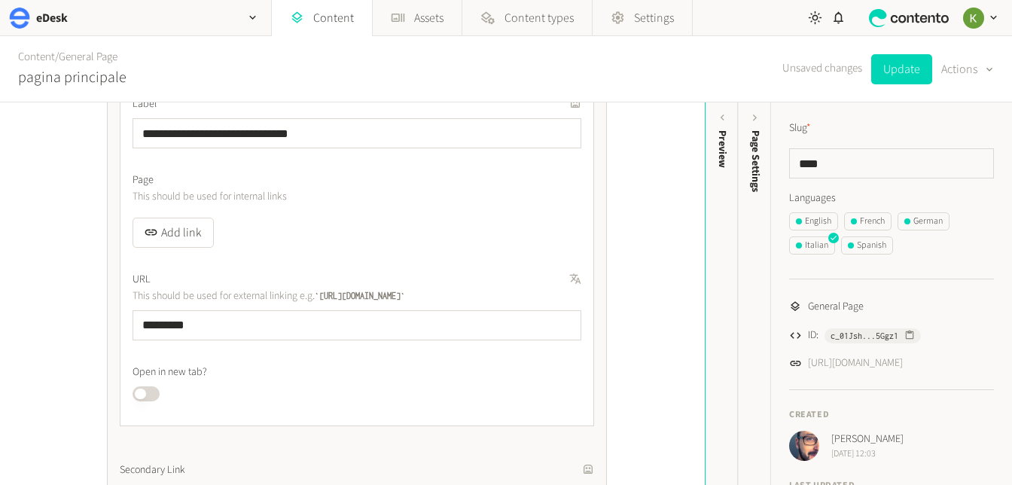
scroll to position [2997, 0]
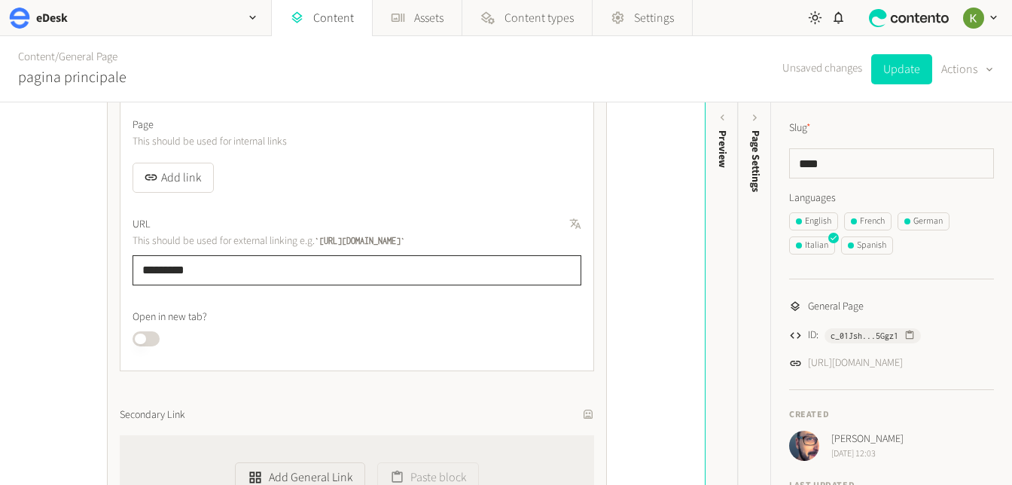
drag, startPoint x: 228, startPoint y: 279, endPoint x: 151, endPoint y: 256, distance: 80.1
click at [61, 270] on div "**********" at bounding box center [352, 293] width 705 height 383
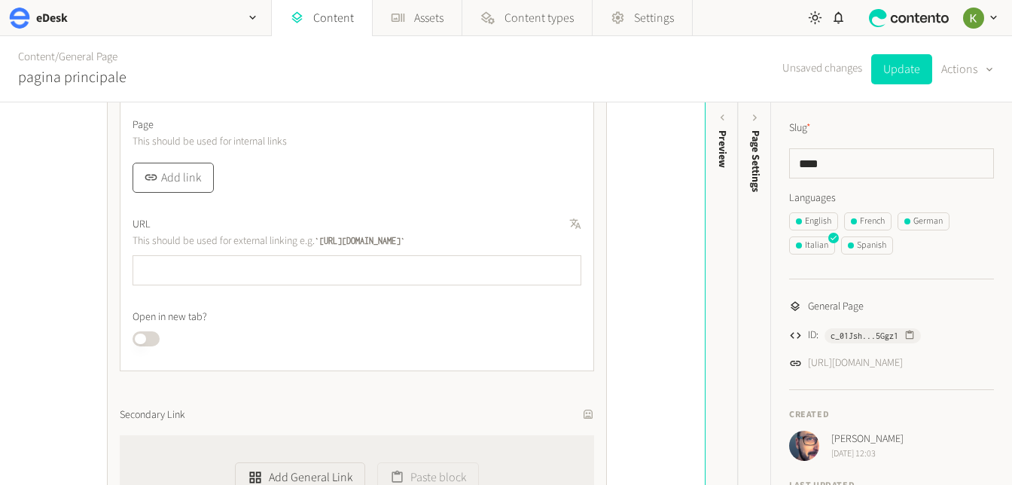
click at [191, 182] on button "Add link" at bounding box center [173, 178] width 81 height 30
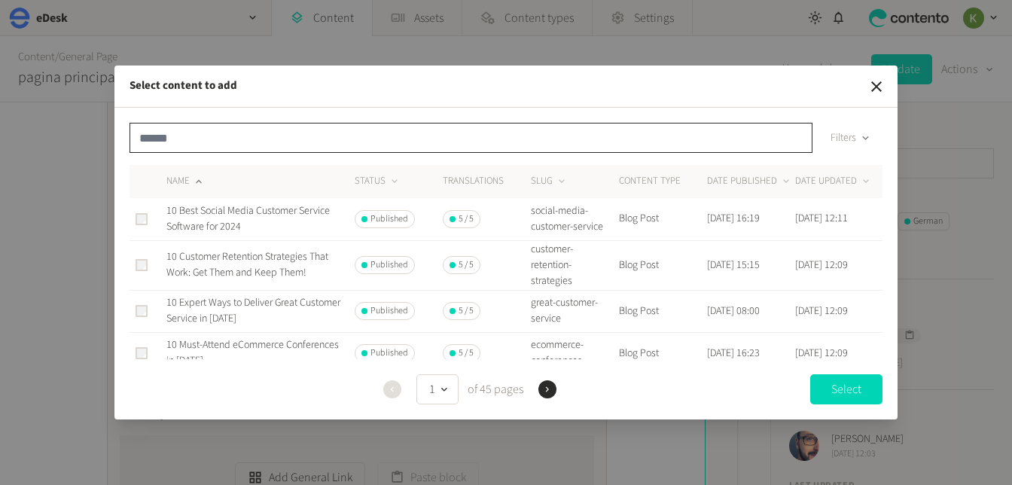
click at [192, 134] on input "text" at bounding box center [471, 138] width 683 height 30
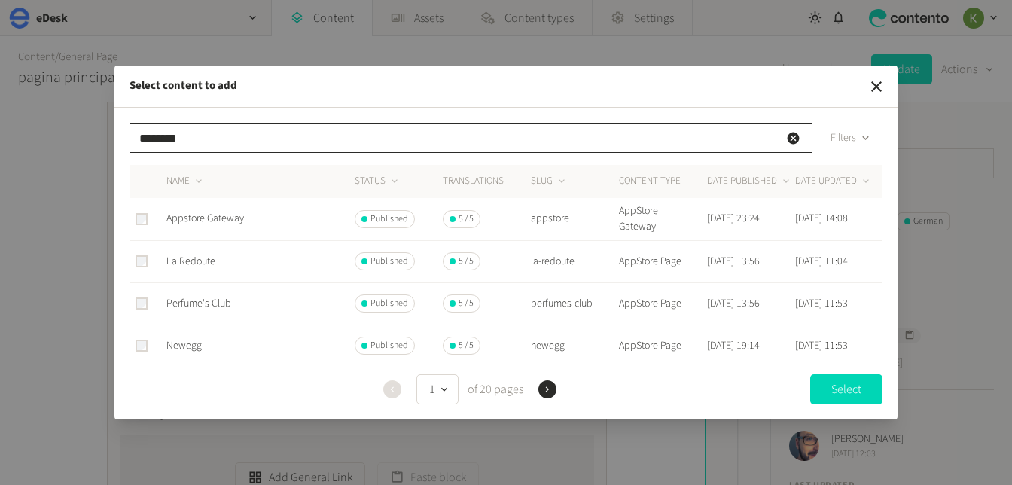
type input "********"
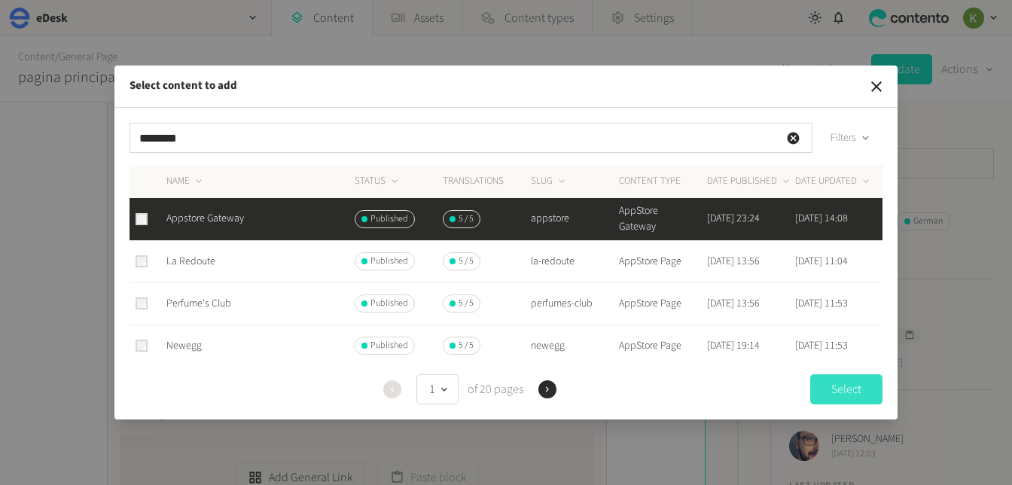
click at [836, 390] on button "Select" at bounding box center [847, 389] width 72 height 30
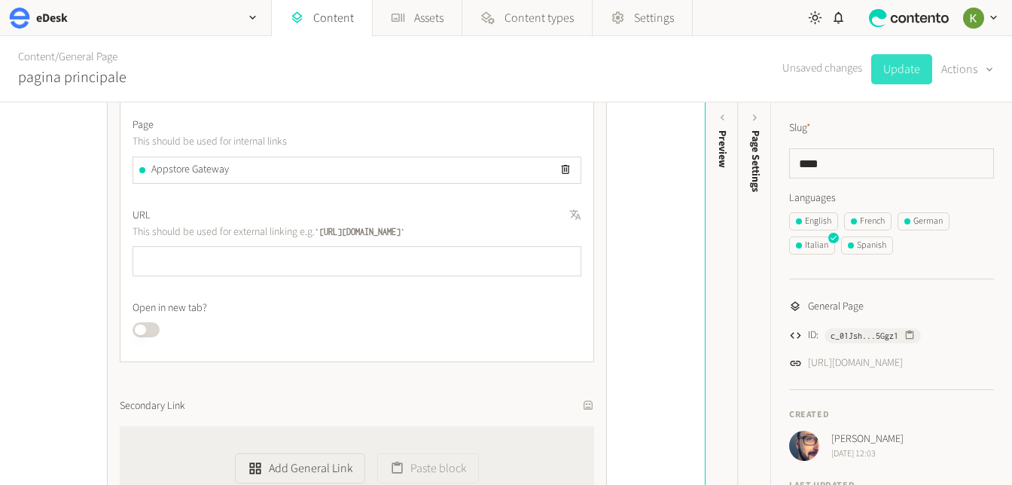
click at [905, 72] on button "Update" at bounding box center [902, 69] width 61 height 30
click at [867, 246] on div "Spanish" at bounding box center [867, 246] width 38 height 14
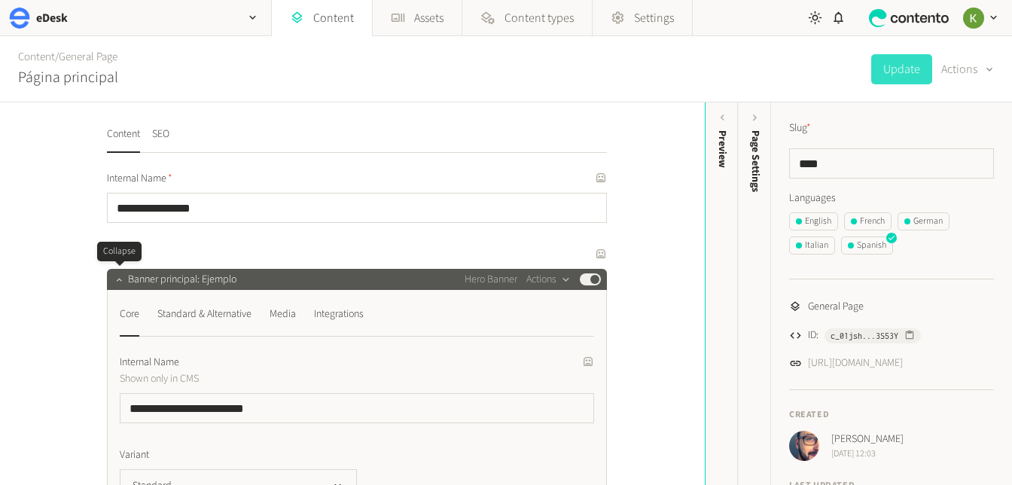
click at [116, 277] on icon "button" at bounding box center [119, 279] width 11 height 11
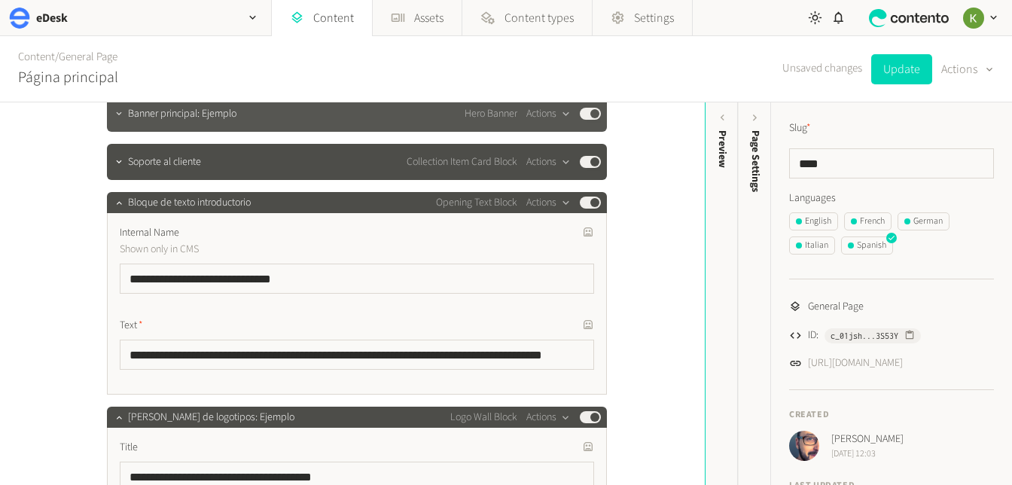
scroll to position [198, 0]
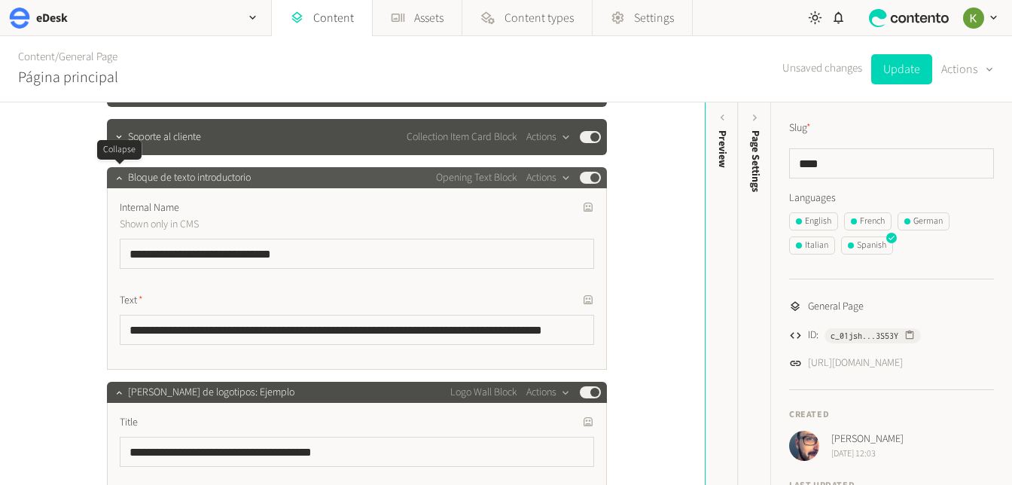
click at [116, 187] on div at bounding box center [119, 177] width 18 height 21
click at [118, 183] on button "button" at bounding box center [119, 176] width 18 height 18
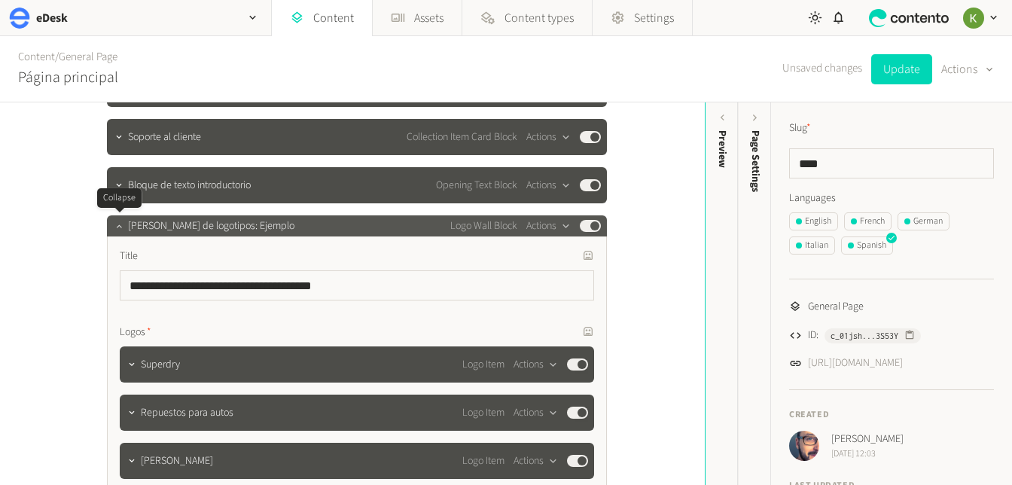
click at [121, 224] on icon "button" at bounding box center [119, 226] width 11 height 11
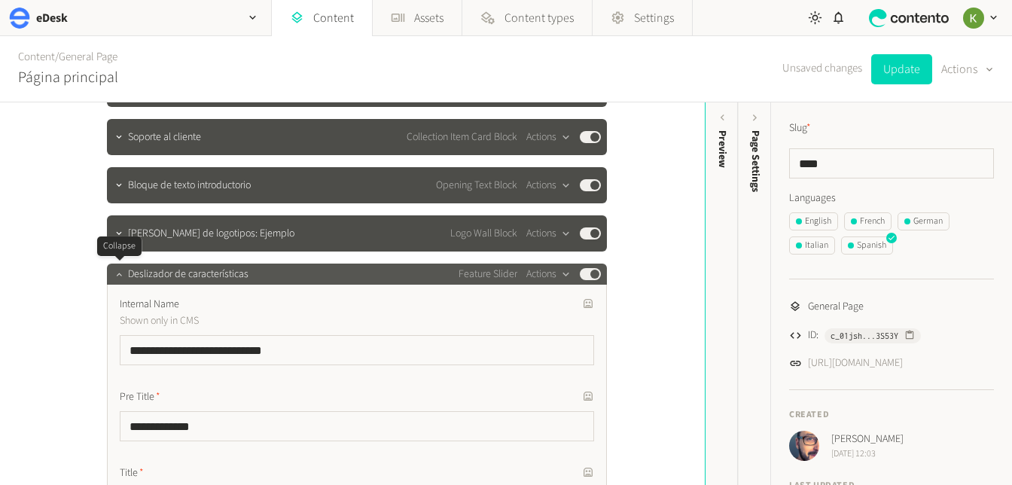
click at [117, 273] on icon "button" at bounding box center [119, 274] width 11 height 11
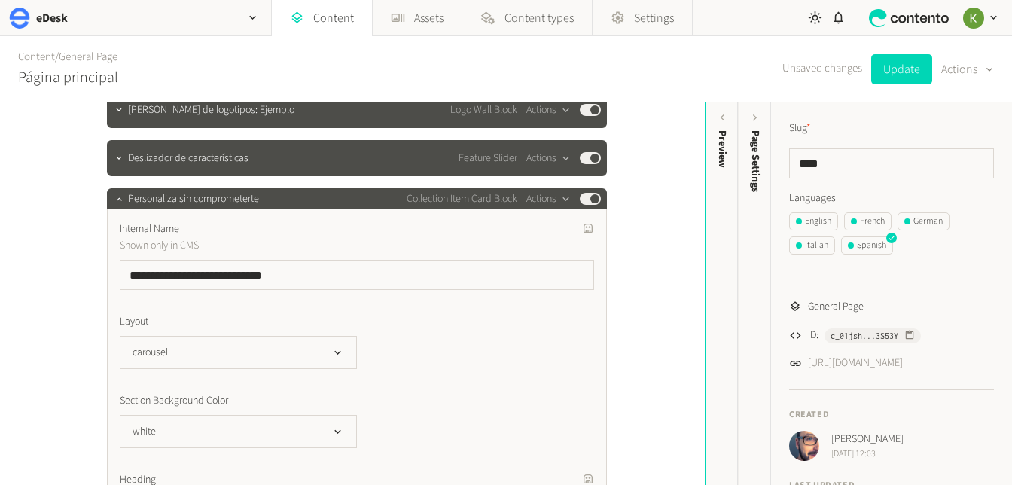
scroll to position [329, 0]
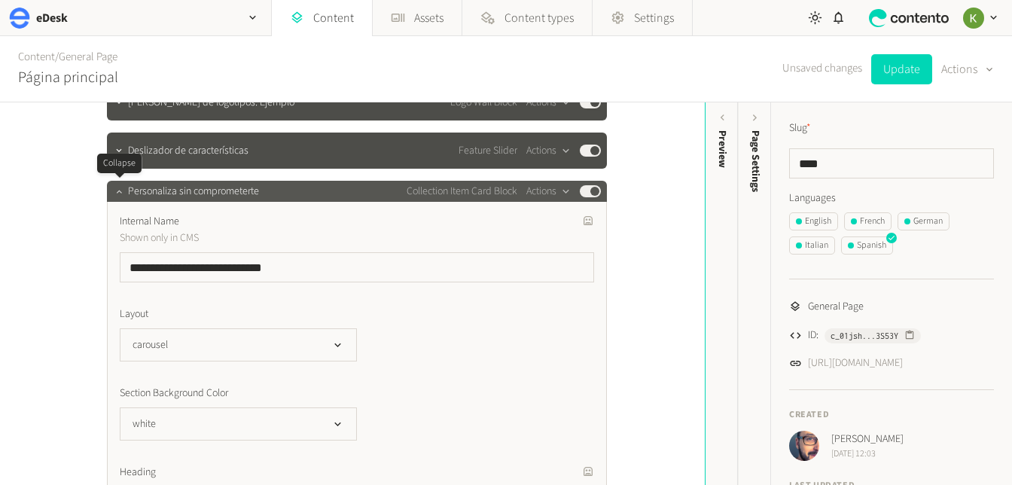
click at [115, 197] on button "button" at bounding box center [119, 190] width 18 height 18
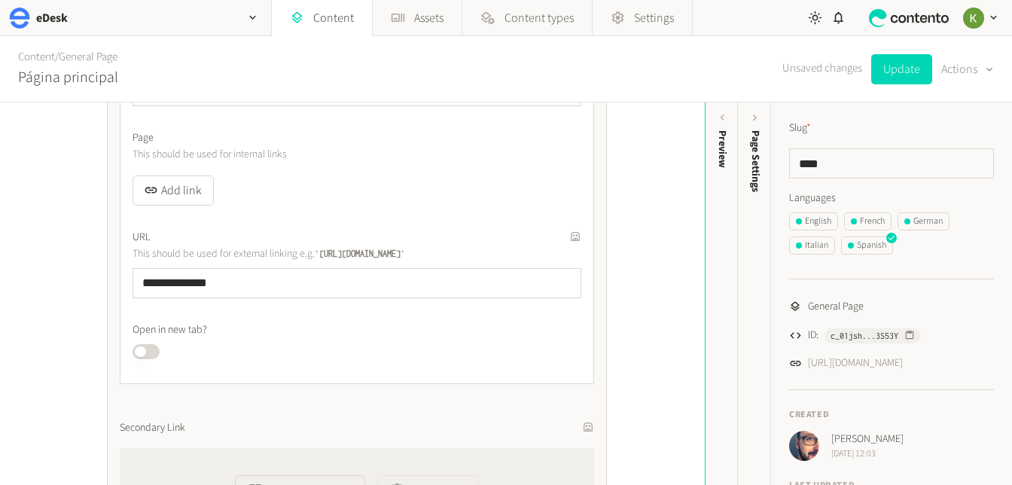
scroll to position [3003, 0]
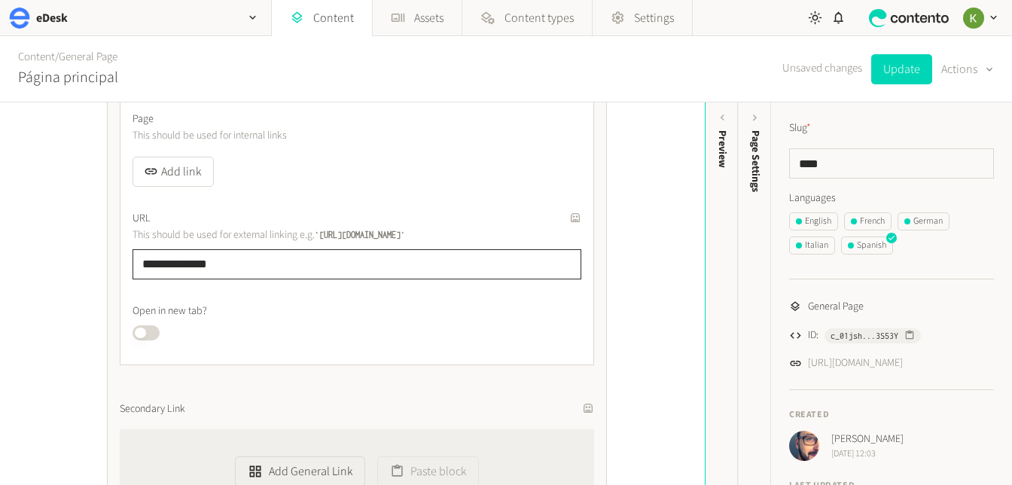
drag, startPoint x: 96, startPoint y: 248, endPoint x: 5, endPoint y: 246, distance: 91.2
click at [5, 246] on div "**********" at bounding box center [352, 293] width 705 height 383
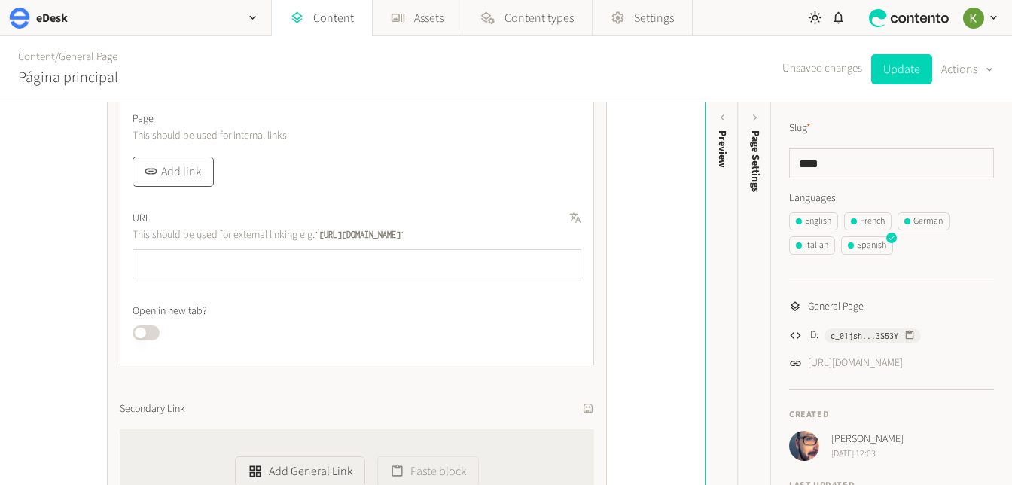
click at [174, 172] on button "Add link" at bounding box center [173, 172] width 81 height 30
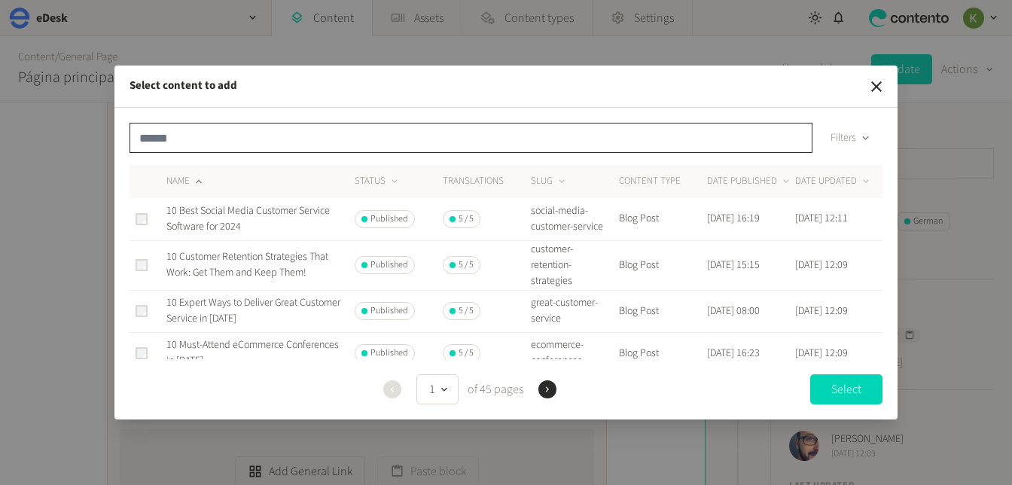
click at [246, 133] on input "text" at bounding box center [471, 138] width 683 height 30
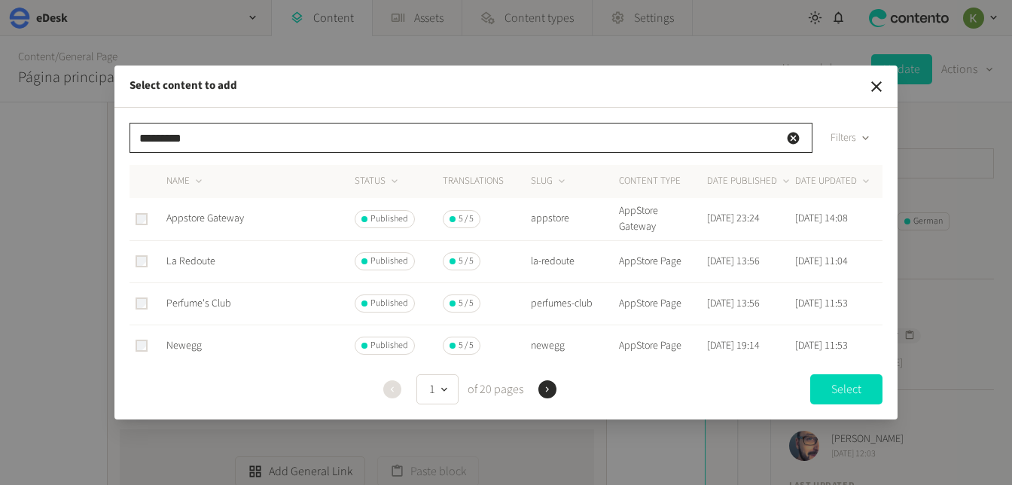
type input "********"
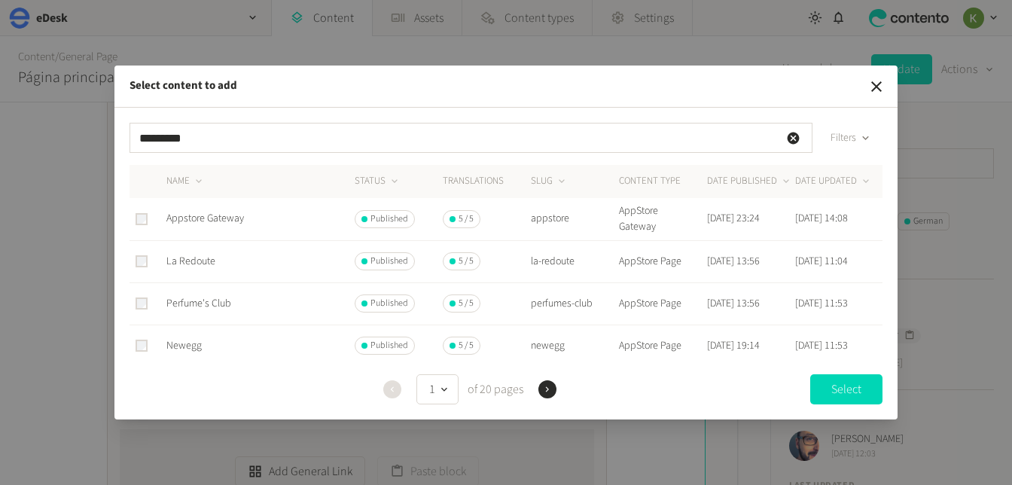
click at [212, 215] on span "Appstore Gateway" at bounding box center [205, 218] width 78 height 15
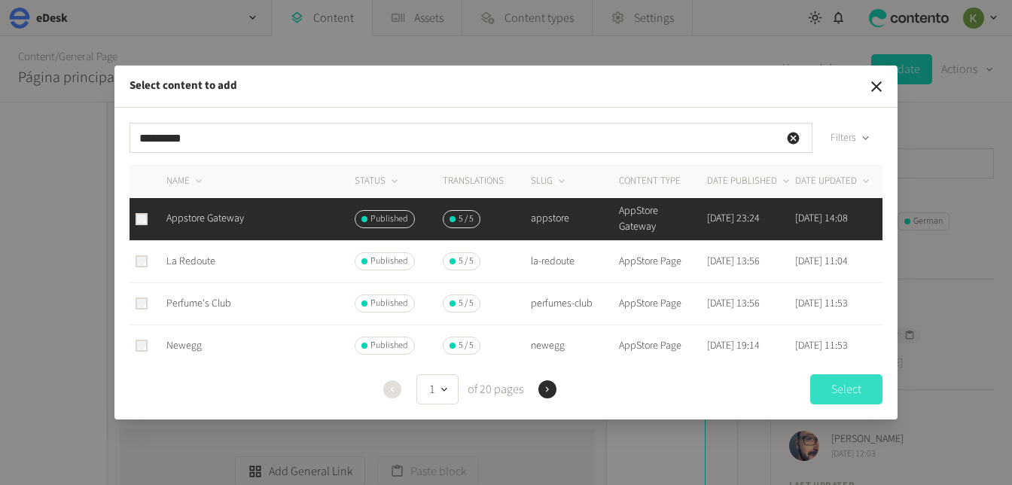
click at [852, 396] on button "Select" at bounding box center [847, 389] width 72 height 30
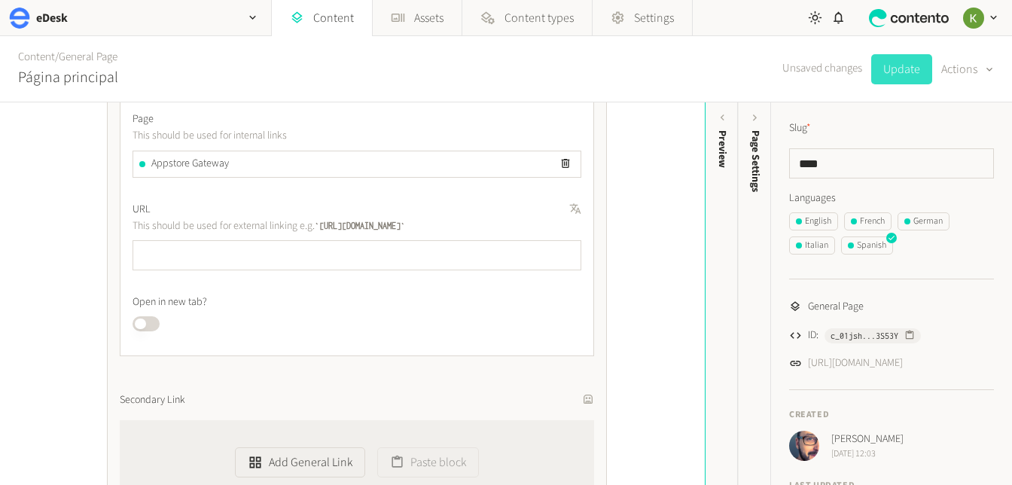
click at [907, 75] on button "Update" at bounding box center [902, 69] width 61 height 30
click at [920, 222] on div "German" at bounding box center [924, 222] width 38 height 14
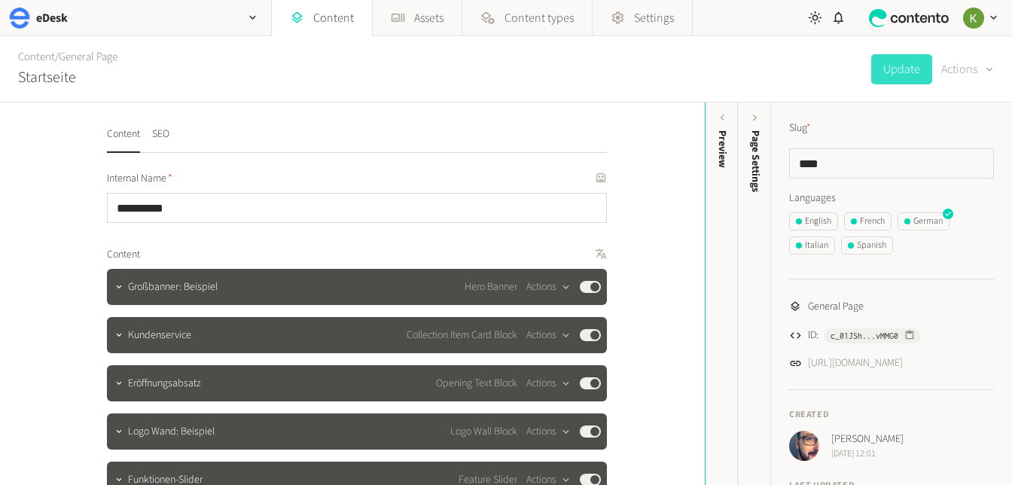
click at [920, 72] on div "button" at bounding box center [988, 70] width 15 height 14
click at [920, 160] on button "Translate" at bounding box center [956, 164] width 71 height 28
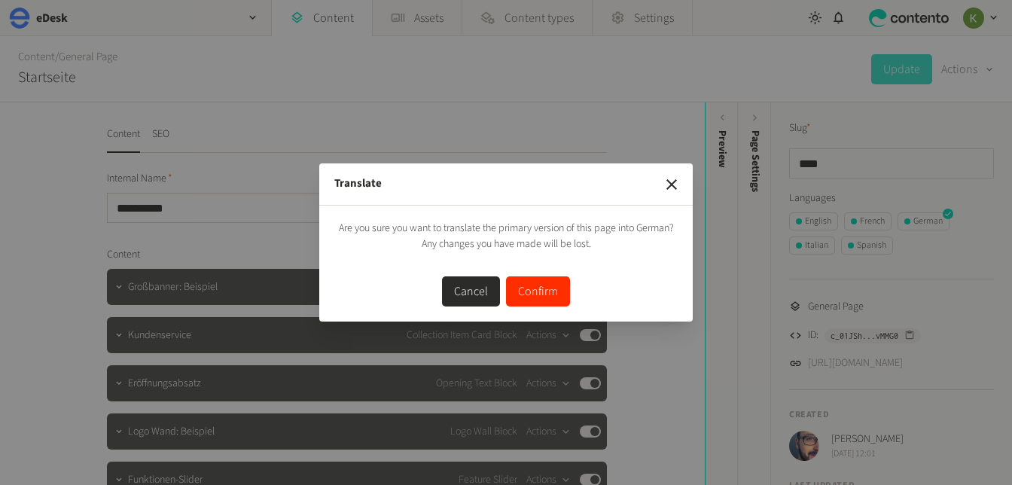
click at [545, 295] on button "Confirm" at bounding box center [538, 291] width 64 height 30
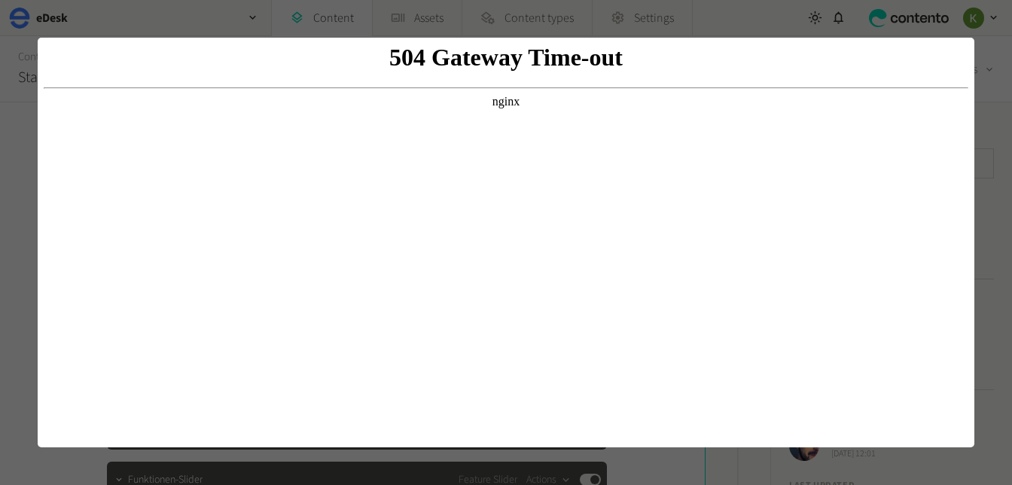
click at [675, 190] on body "504 Gateway Time-out nginx" at bounding box center [506, 243] width 925 height 398
drag, startPoint x: 447, startPoint y: 110, endPoint x: 425, endPoint y: 117, distance: 23.6
click at [453, 110] on body "504 Gateway Time-out nginx" at bounding box center [506, 243] width 925 height 398
drag, startPoint x: 626, startPoint y: 151, endPoint x: 611, endPoint y: 151, distance: 15.1
click at [625, 151] on body "504 Gateway Time-out nginx" at bounding box center [506, 243] width 925 height 398
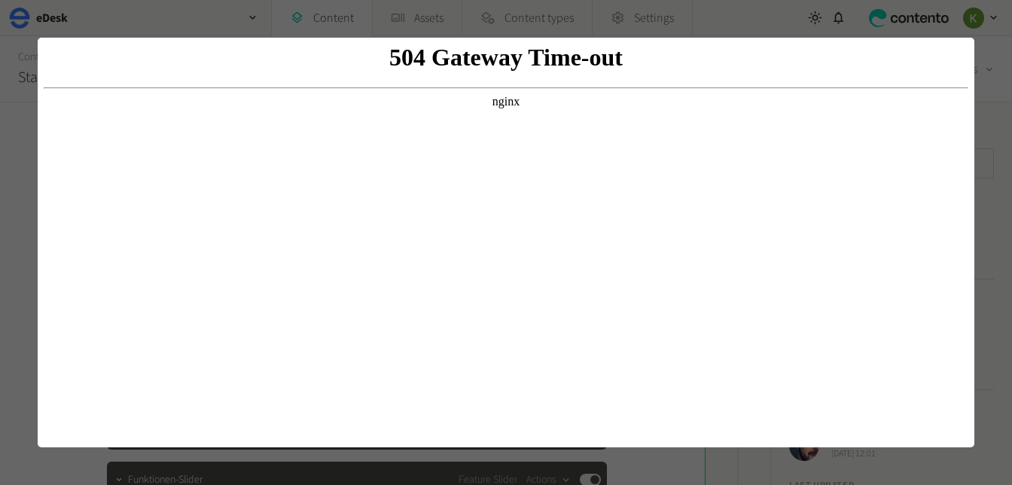
drag, startPoint x: 111, startPoint y: 89, endPoint x: 158, endPoint y: 96, distance: 47.2
click at [112, 89] on body "504 Gateway Time-out nginx" at bounding box center [506, 243] width 925 height 398
click at [920, 53] on div at bounding box center [506, 242] width 1012 height 485
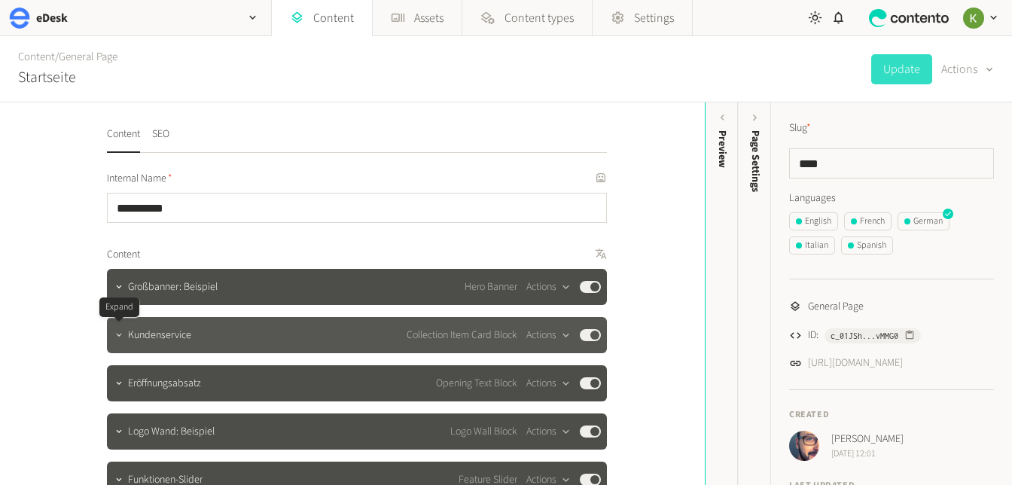
click at [118, 336] on icon "button" at bounding box center [118, 334] width 5 height 3
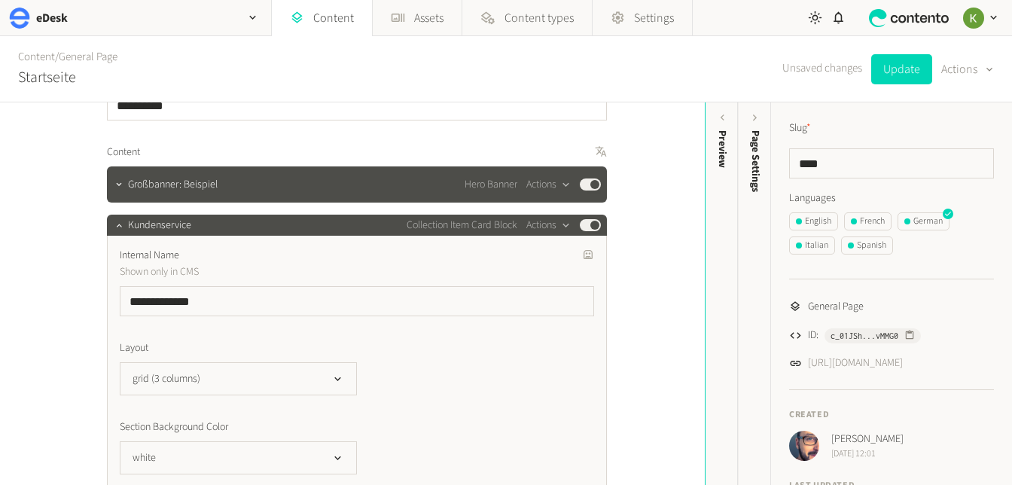
scroll to position [126, 0]
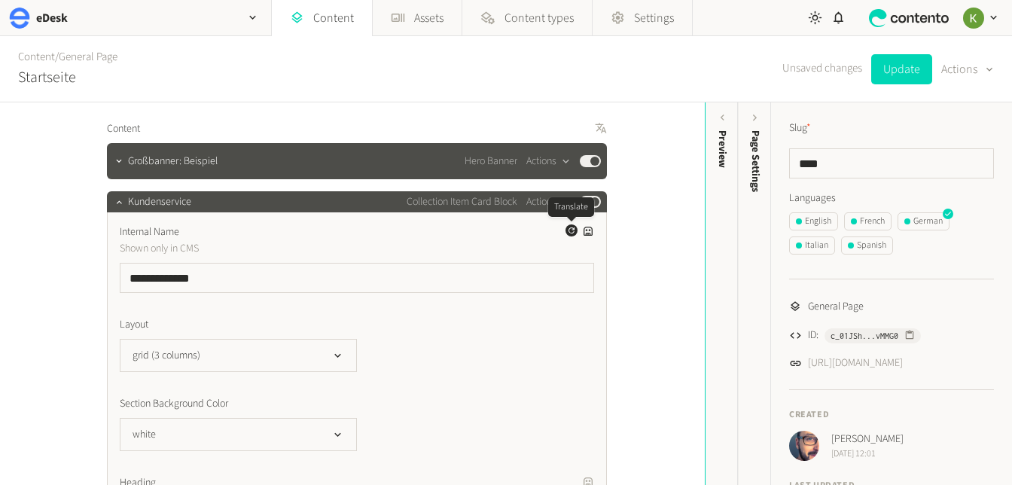
click at [573, 232] on icon "button" at bounding box center [572, 230] width 6 height 6
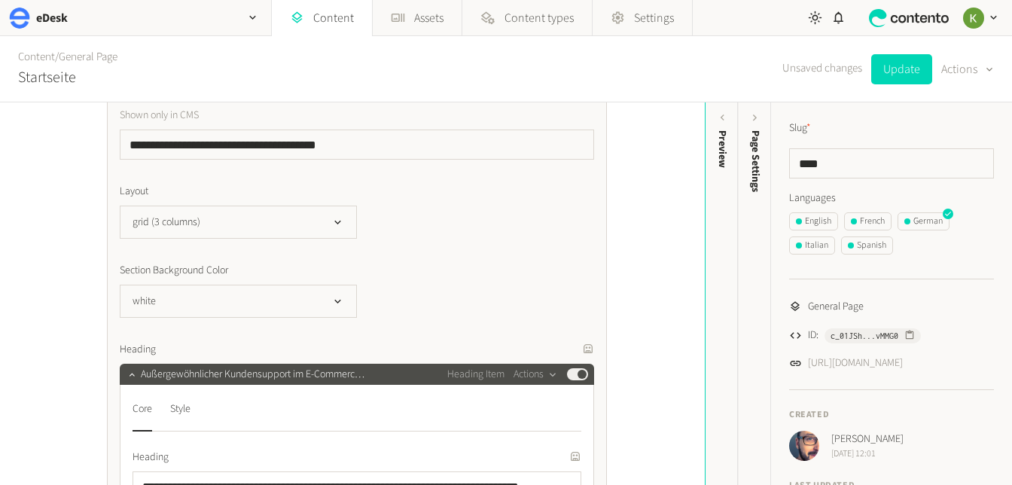
scroll to position [281, 0]
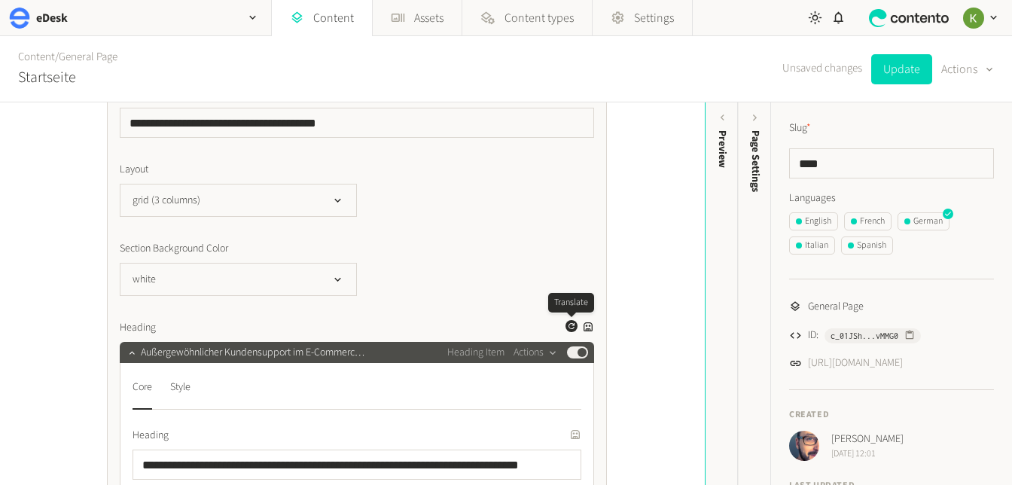
click at [572, 326] on icon "button" at bounding box center [571, 326] width 9 height 9
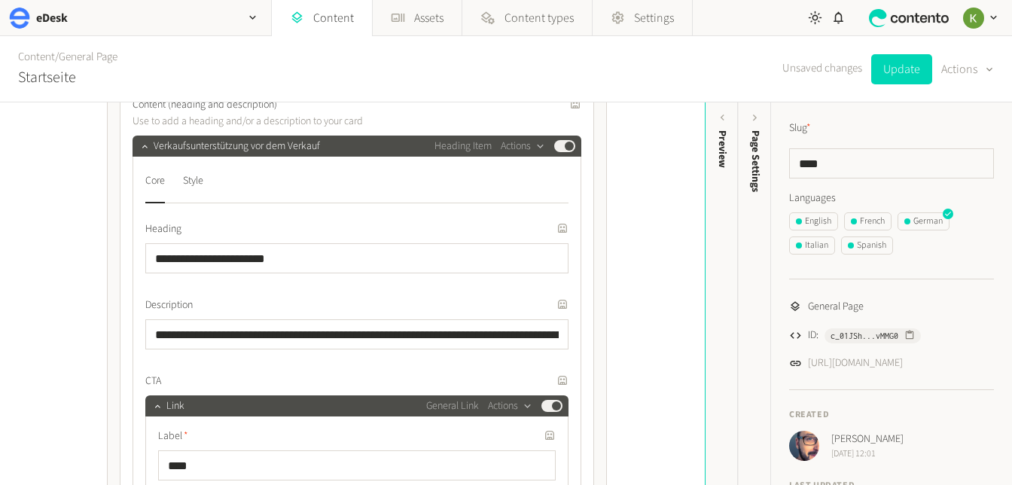
scroll to position [1027, 0]
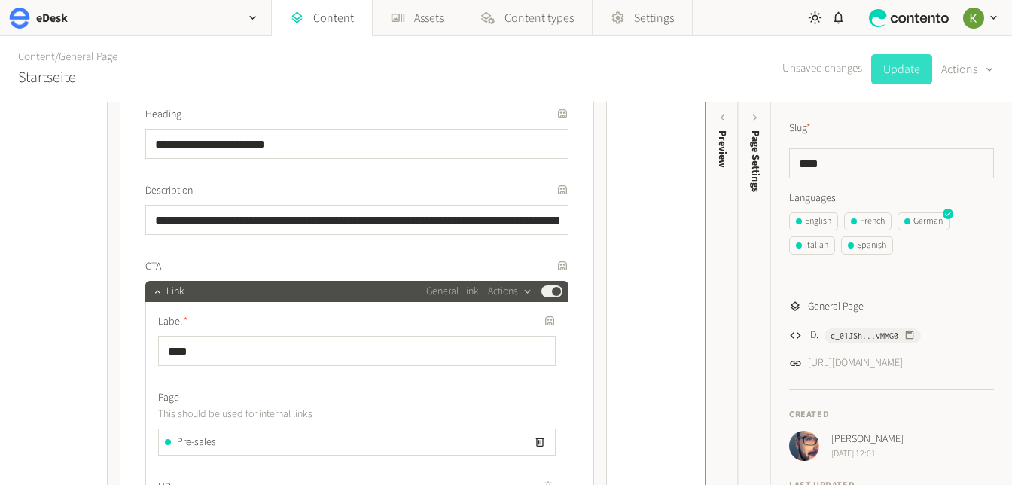
click at [902, 73] on button "Update" at bounding box center [902, 69] width 61 height 30
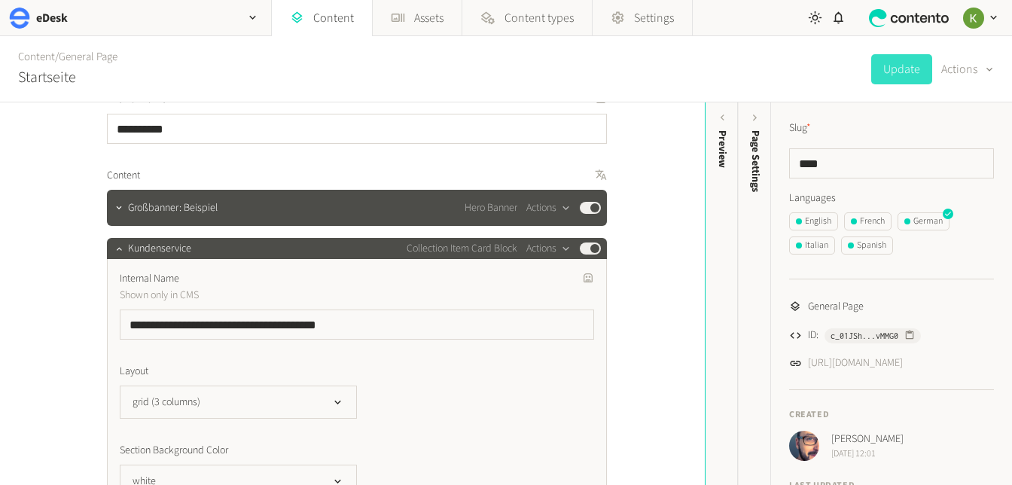
scroll to position [0, 0]
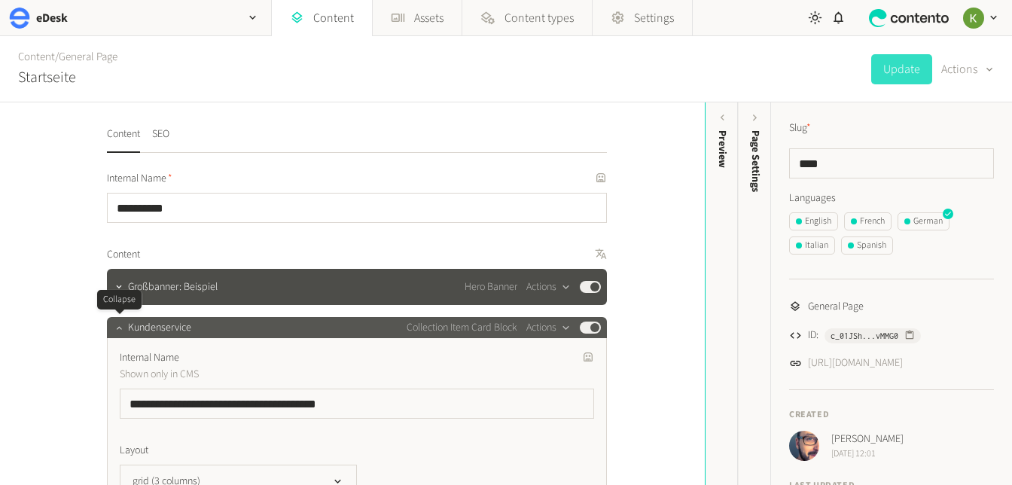
click at [115, 329] on icon "button" at bounding box center [119, 327] width 11 height 11
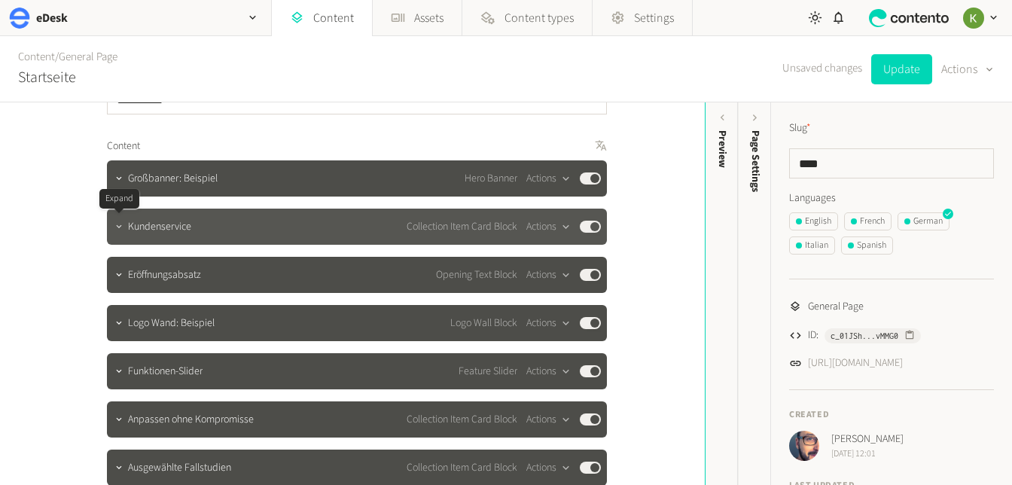
scroll to position [114, 0]
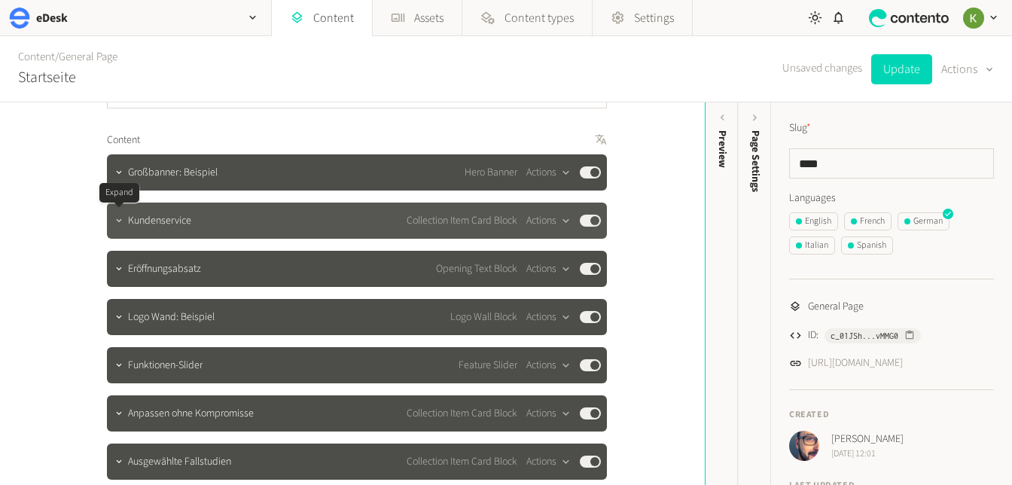
click at [115, 225] on icon "button" at bounding box center [119, 220] width 11 height 11
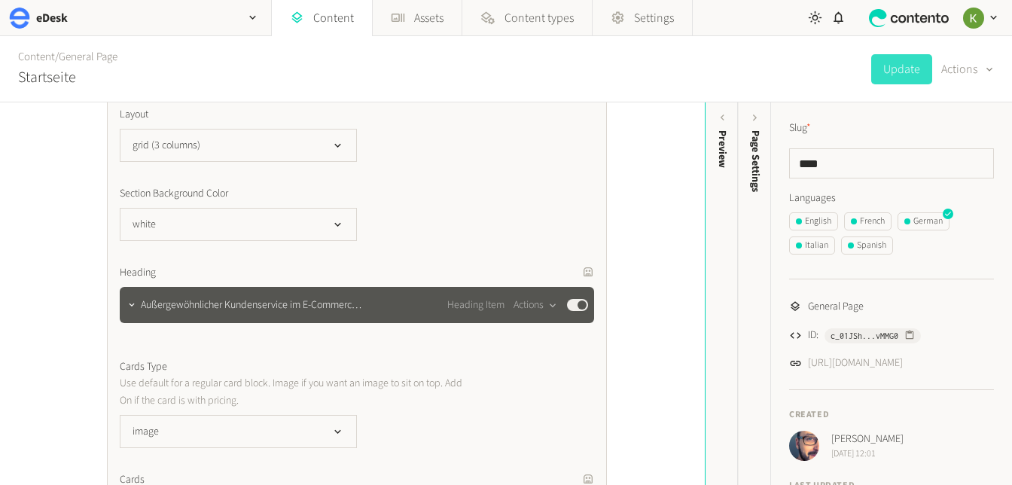
scroll to position [381, 0]
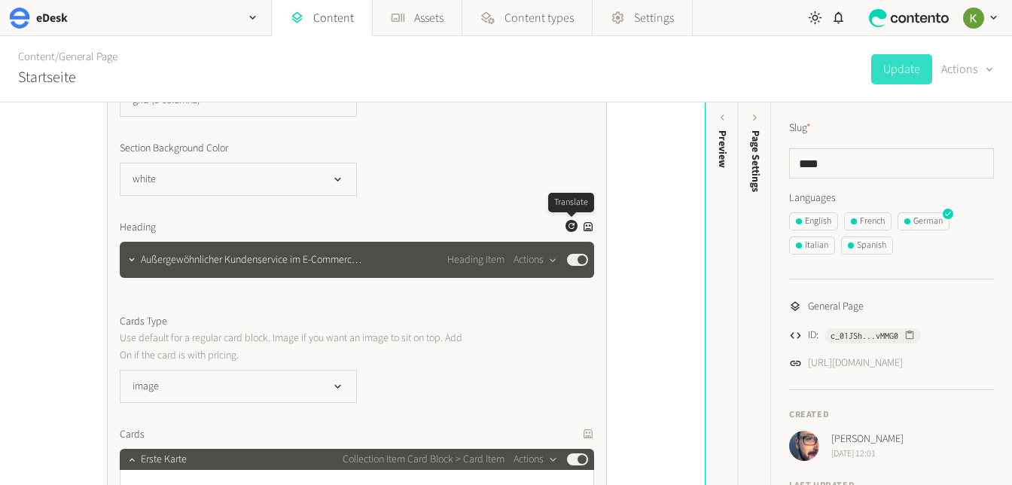
click at [570, 227] on icon "button" at bounding box center [571, 225] width 9 height 9
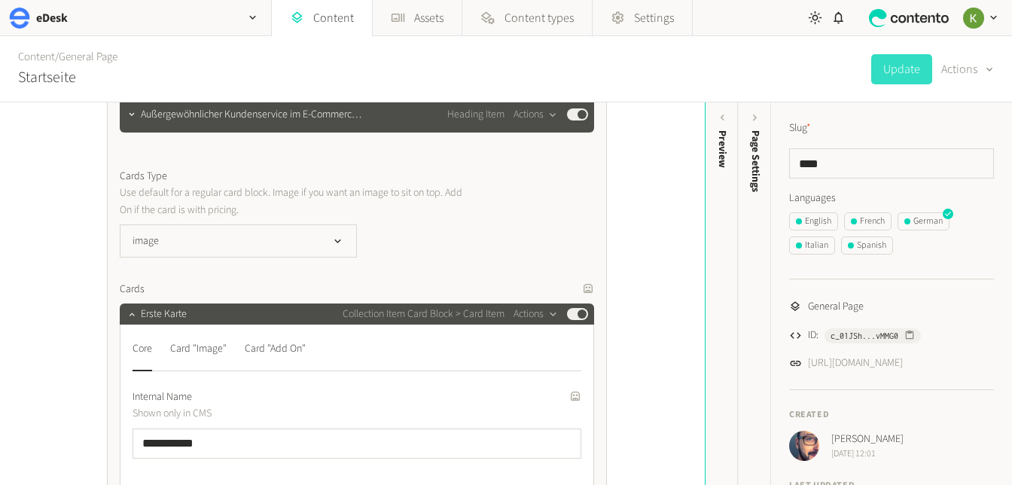
scroll to position [559, 0]
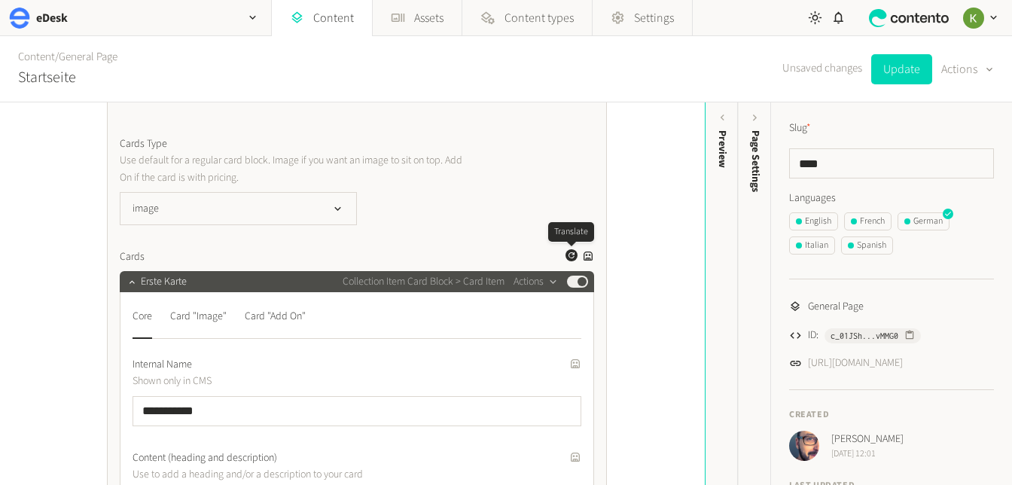
click at [568, 258] on icon "button" at bounding box center [571, 255] width 9 height 9
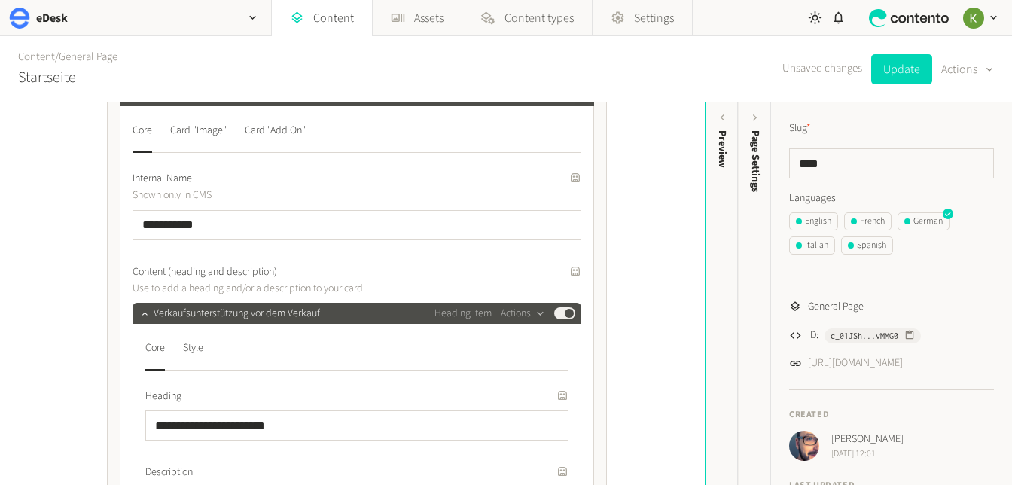
scroll to position [743, 0]
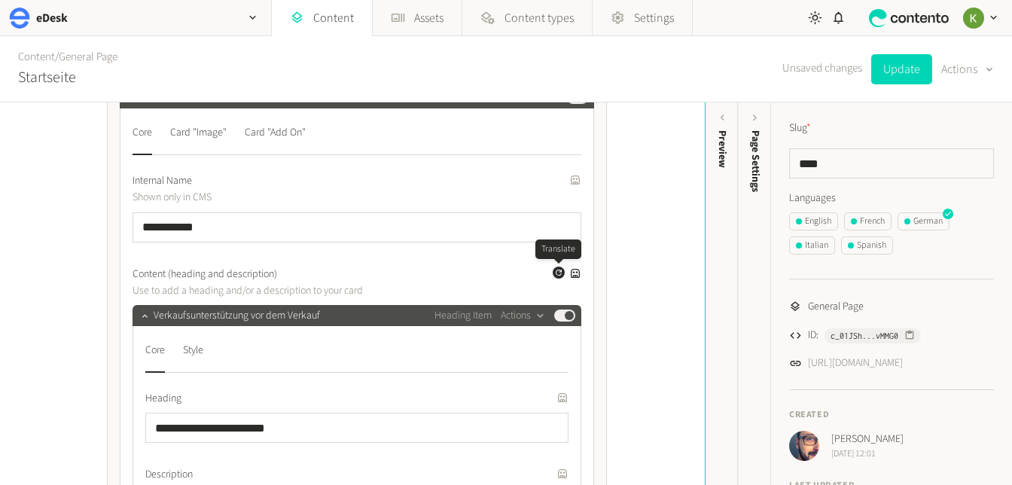
click at [557, 272] on icon "button" at bounding box center [558, 272] width 9 height 9
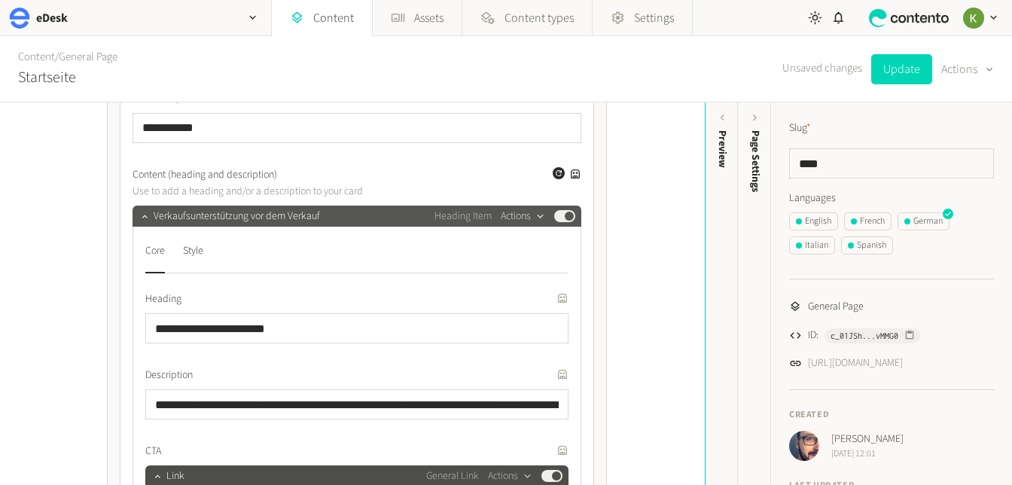
scroll to position [846, 0]
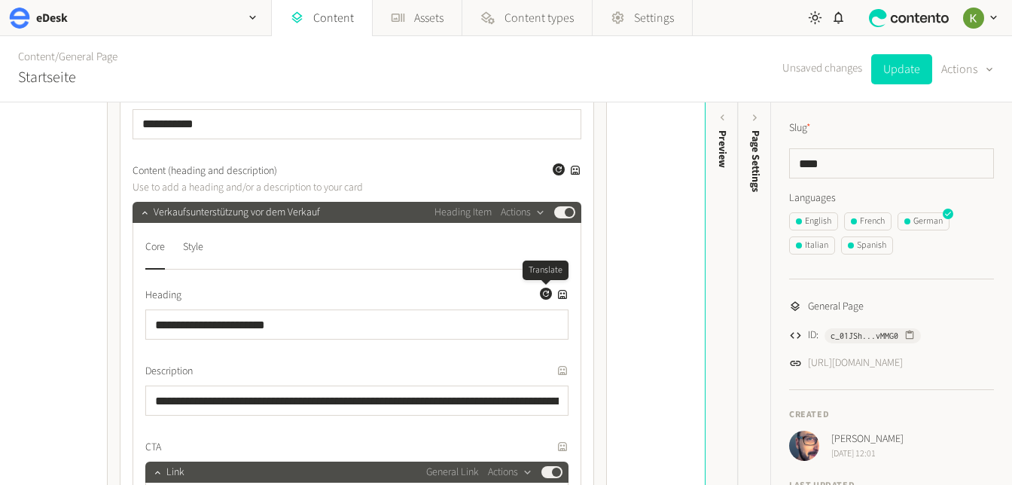
click at [546, 296] on icon "button" at bounding box center [546, 294] width 6 height 6
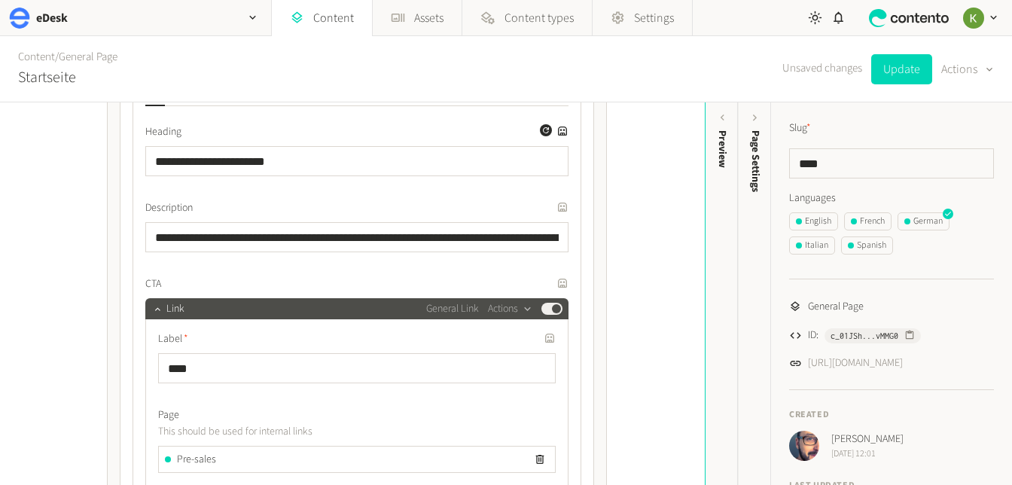
scroll to position [1031, 0]
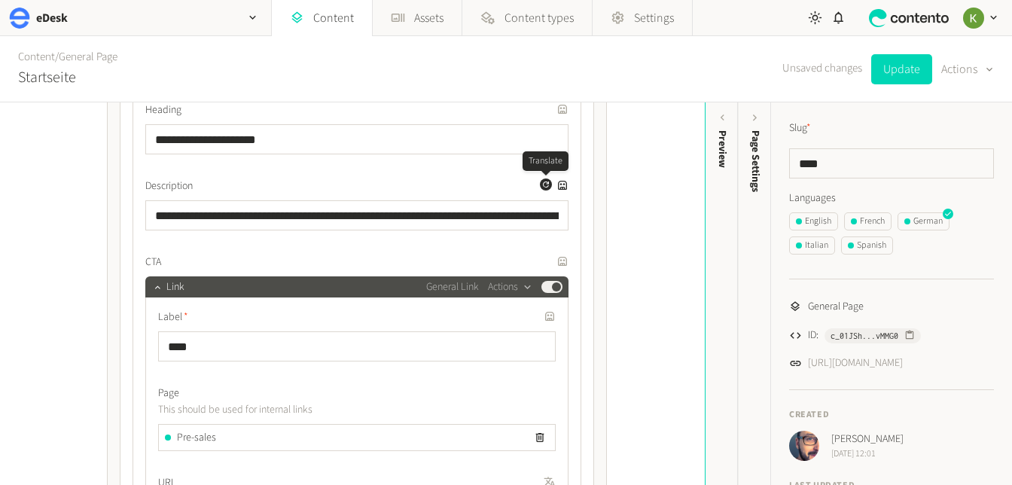
click at [545, 187] on icon "button" at bounding box center [546, 185] width 6 height 6
click at [543, 261] on icon "button" at bounding box center [546, 261] width 6 height 6
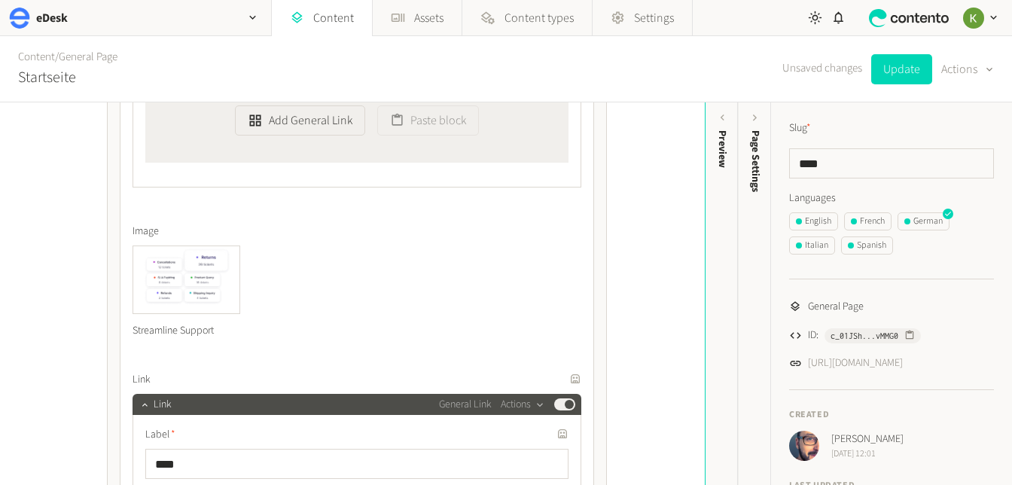
scroll to position [2517, 0]
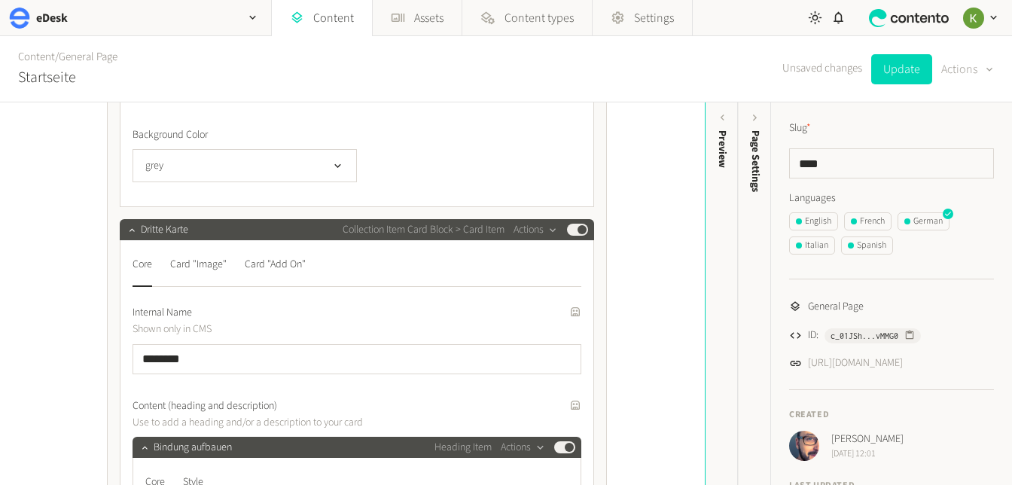
click at [920, 69] on button "Actions" at bounding box center [968, 69] width 53 height 30
click at [920, 162] on button "Translate" at bounding box center [956, 164] width 71 height 28
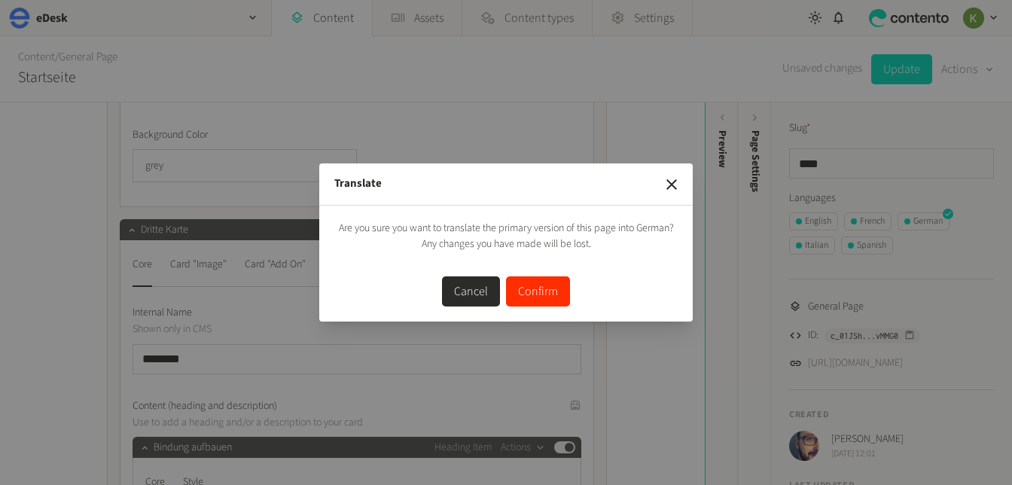
click at [535, 298] on button "Confirm" at bounding box center [538, 291] width 64 height 30
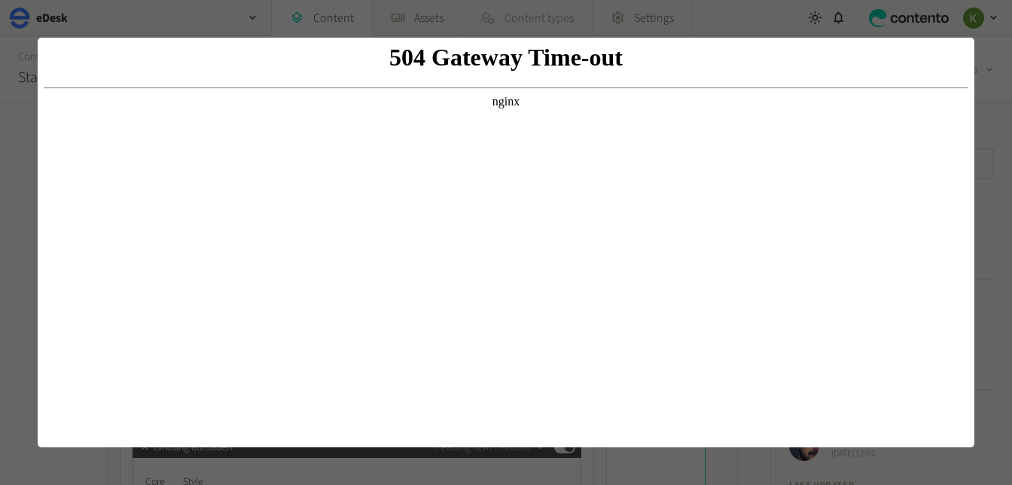
scroll to position [0, 0]
drag, startPoint x: 695, startPoint y: 227, endPoint x: 727, endPoint y: 167, distance: 68.1
click at [695, 227] on body "504 Gateway Time-out nginx" at bounding box center [506, 243] width 925 height 398
drag, startPoint x: 218, startPoint y: 80, endPoint x: 278, endPoint y: 108, distance: 66.0
click at [227, 82] on body "504 Gateway Time-out nginx" at bounding box center [506, 243] width 925 height 398
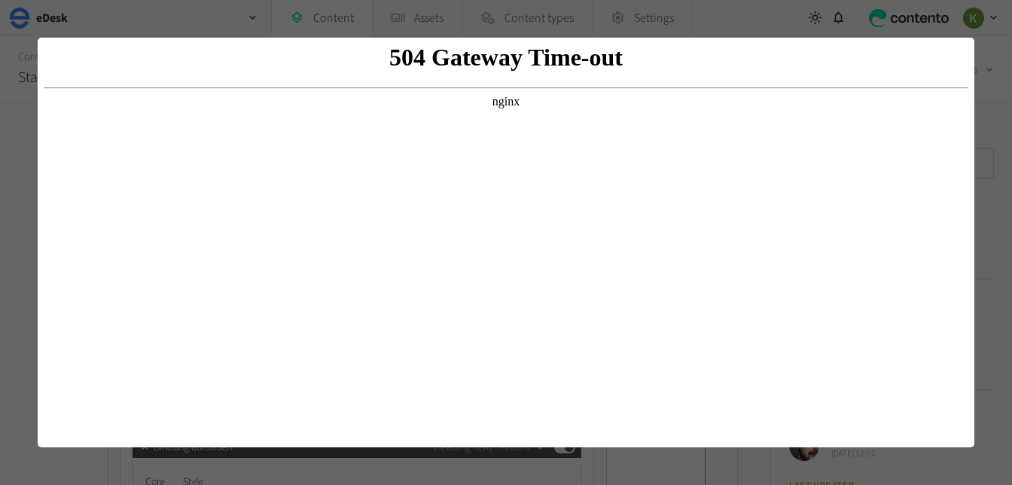
click at [564, 289] on body "504 Gateway Time-out nginx" at bounding box center [506, 243] width 925 height 398
drag, startPoint x: 933, startPoint y: 215, endPoint x: 322, endPoint y: 96, distance: 621.7
click at [848, 198] on body "504 Gateway Time-out nginx" at bounding box center [506, 243] width 925 height 398
drag, startPoint x: 861, startPoint y: 190, endPoint x: 858, endPoint y: 226, distance: 36.3
click at [863, 206] on body "504 Gateway Time-out nginx" at bounding box center [506, 243] width 925 height 398
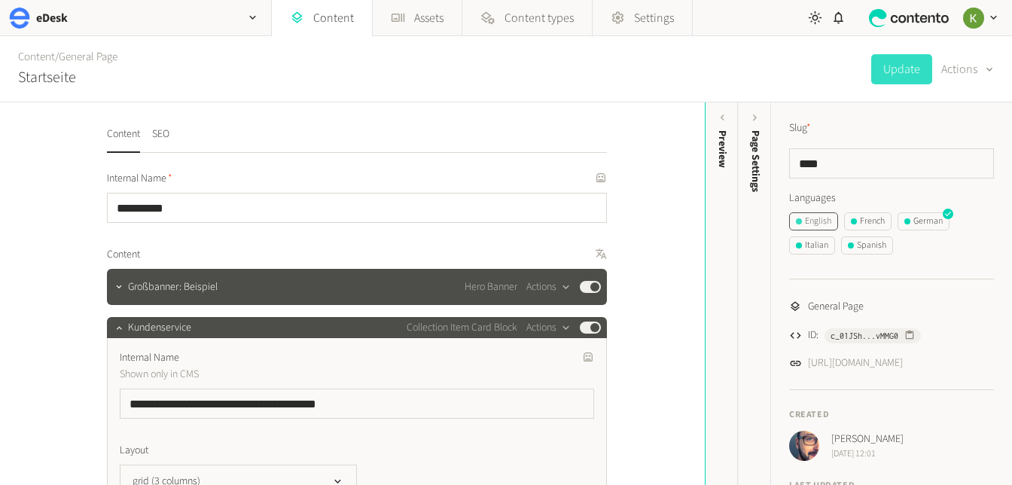
click at [820, 224] on div "English" at bounding box center [813, 222] width 35 height 14
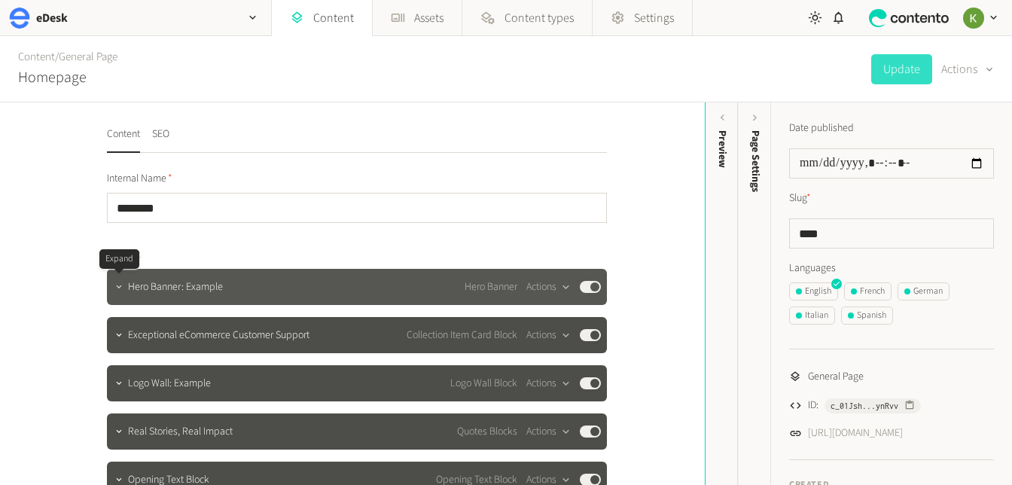
click at [119, 288] on icon "button" at bounding box center [119, 287] width 11 height 11
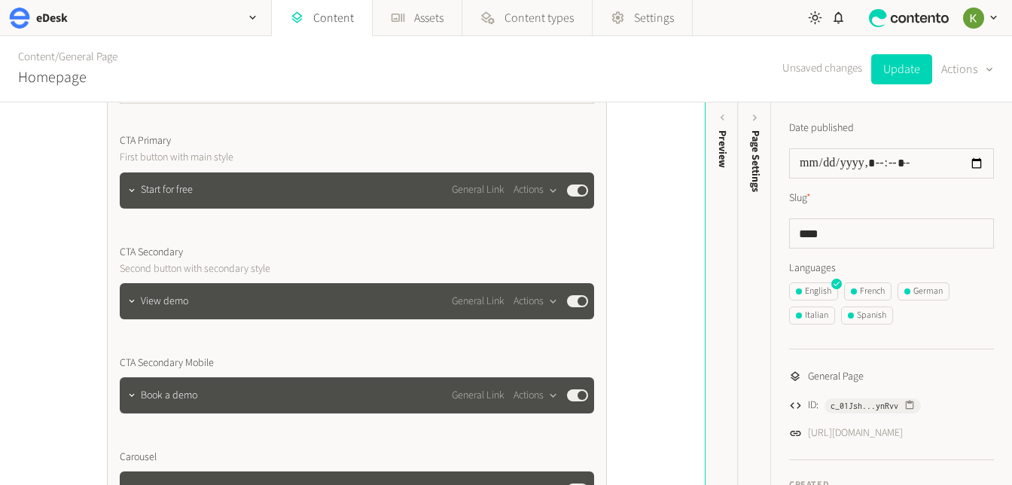
scroll to position [640, 0]
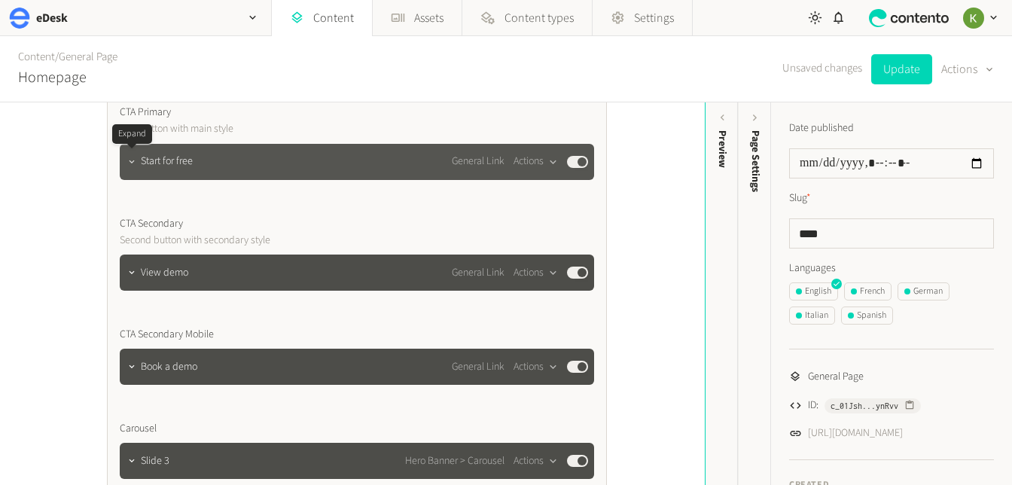
click at [131, 163] on icon "button" at bounding box center [132, 162] width 11 height 11
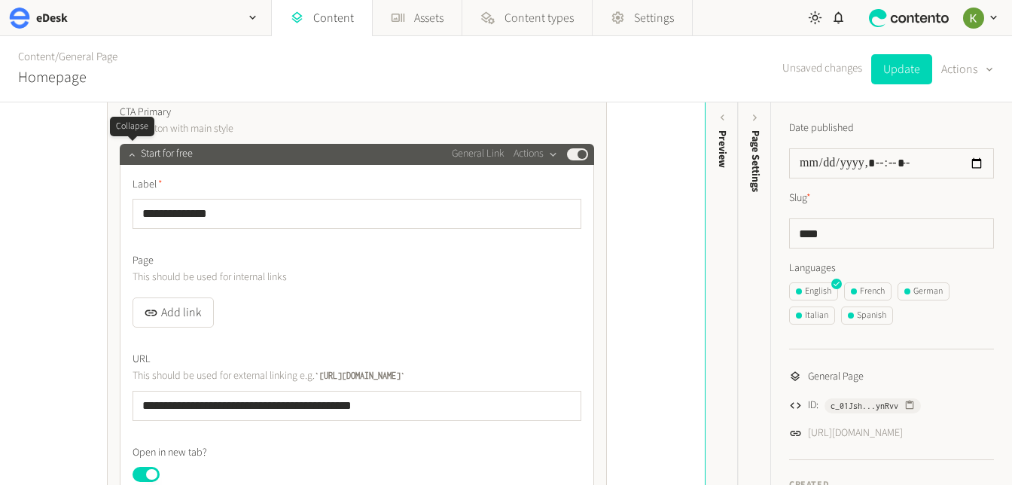
click at [131, 163] on div at bounding box center [132, 154] width 18 height 21
click at [127, 153] on icon "button" at bounding box center [132, 154] width 11 height 11
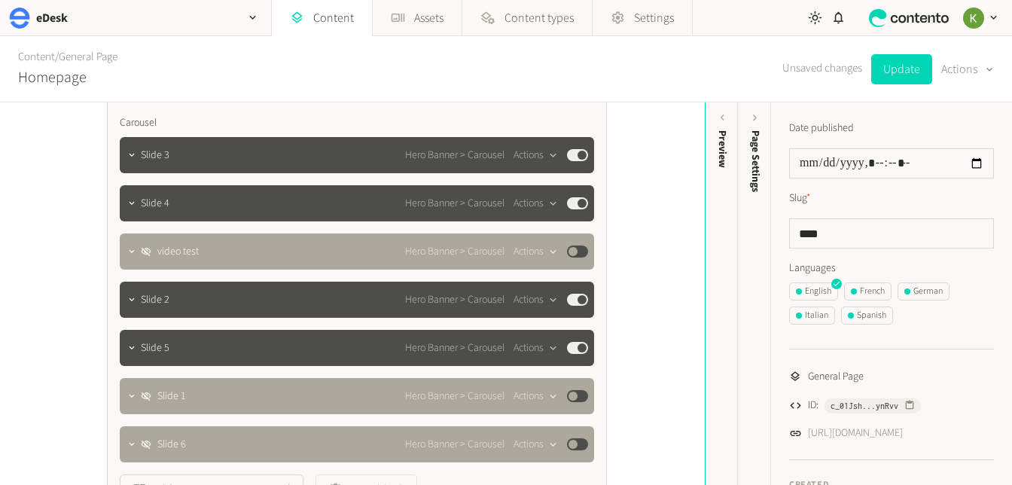
scroll to position [860, 0]
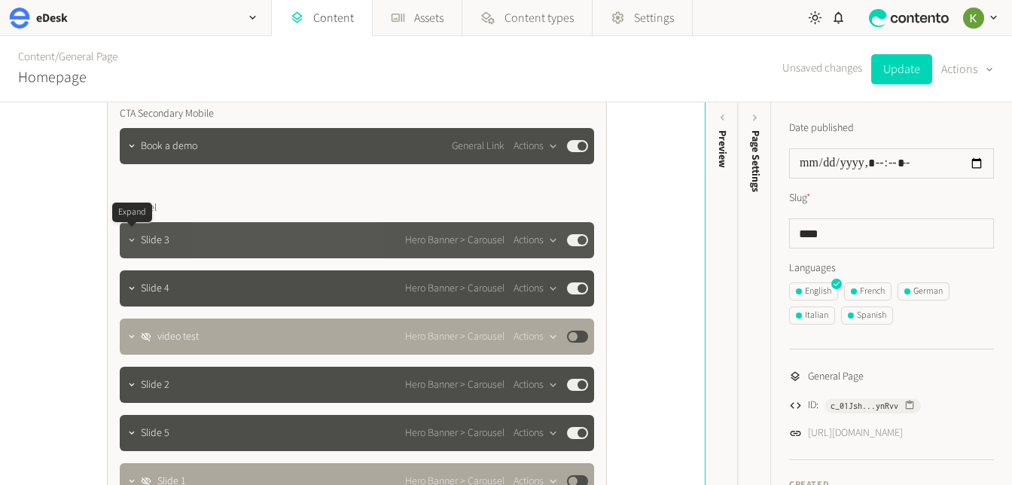
click at [124, 241] on button "button" at bounding box center [132, 239] width 18 height 18
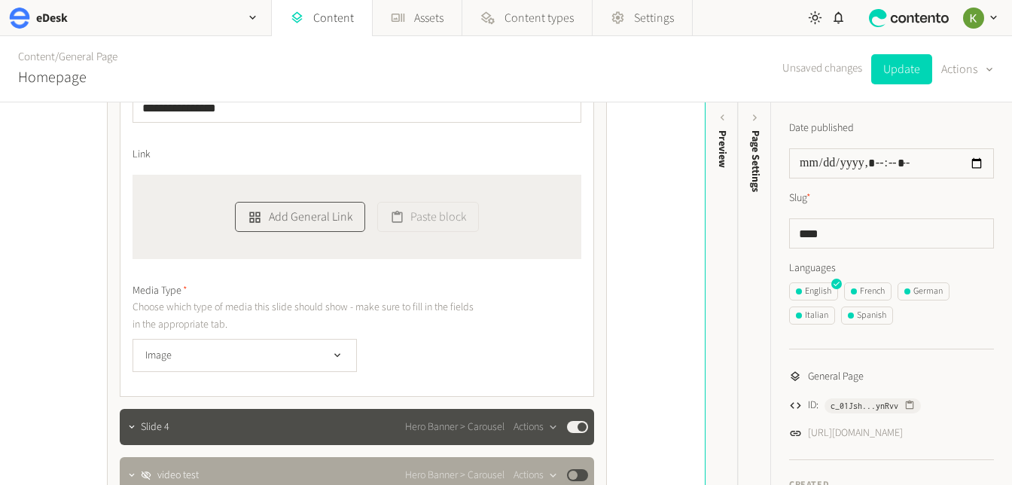
scroll to position [971, 0]
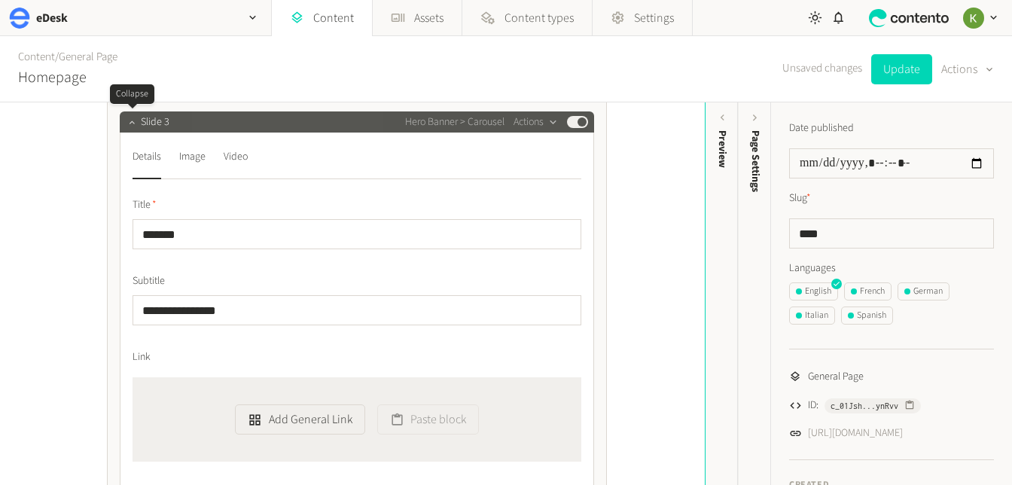
click at [130, 121] on icon "button" at bounding box center [132, 122] width 11 height 11
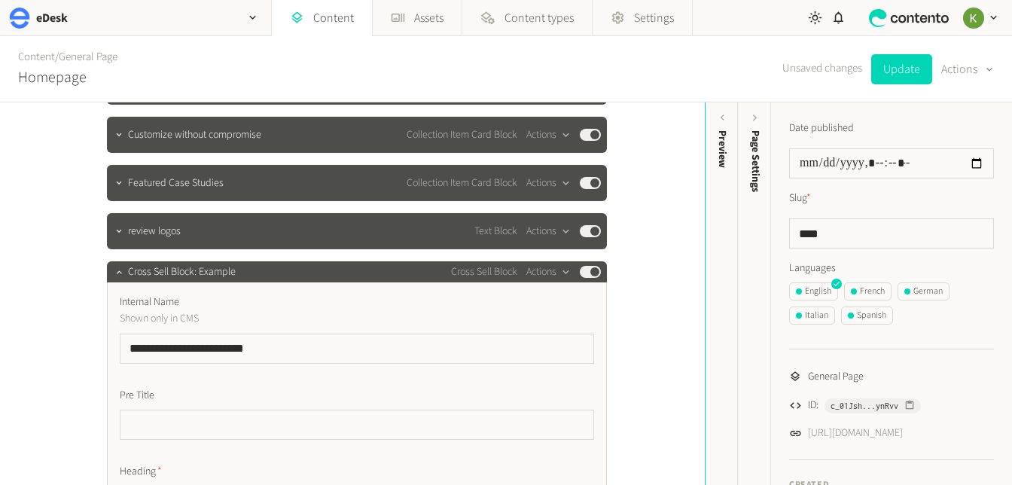
scroll to position [1620, 0]
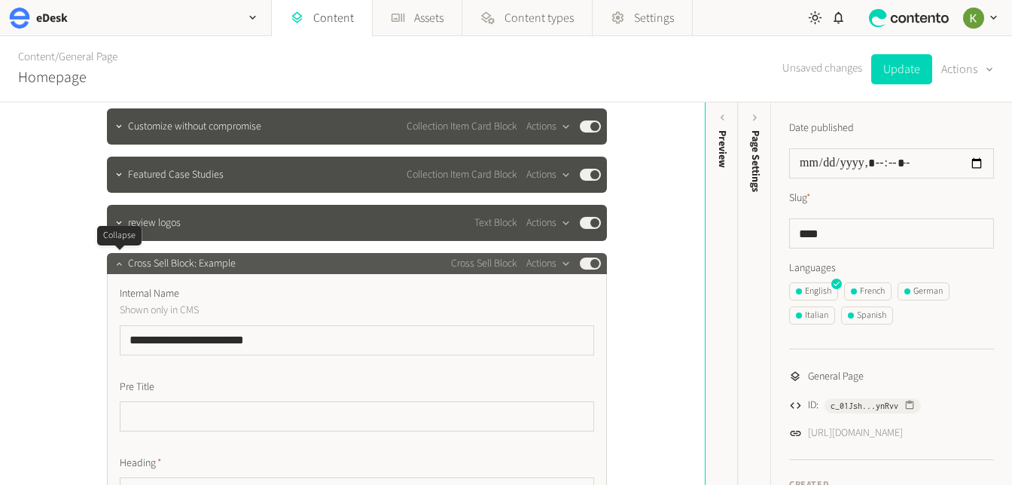
click at [119, 266] on icon "button" at bounding box center [119, 263] width 11 height 11
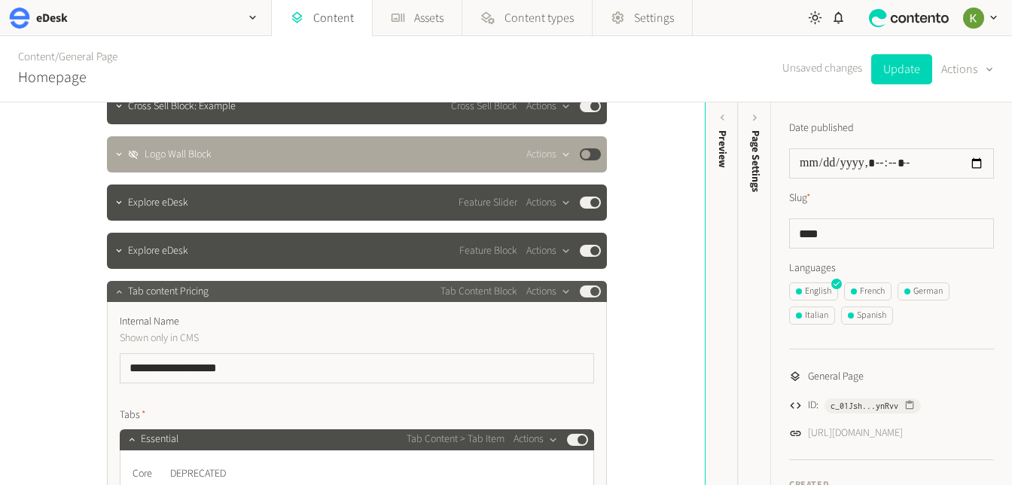
scroll to position [1815, 0]
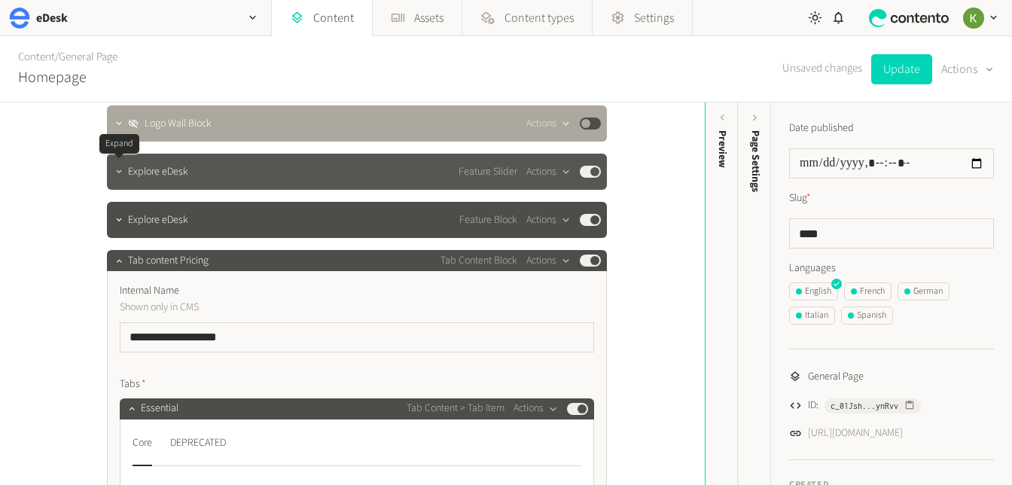
click at [121, 169] on icon "button" at bounding box center [119, 171] width 11 height 11
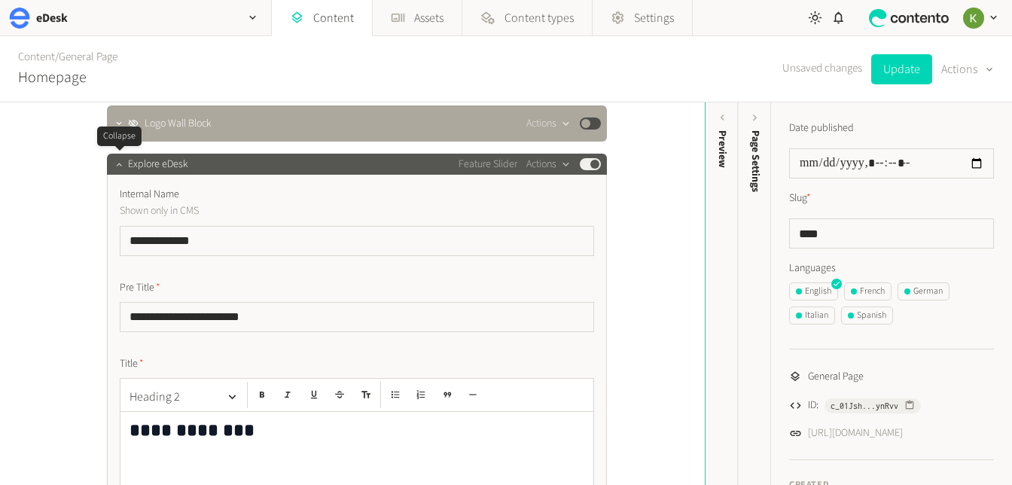
click at [116, 168] on icon "button" at bounding box center [119, 164] width 11 height 11
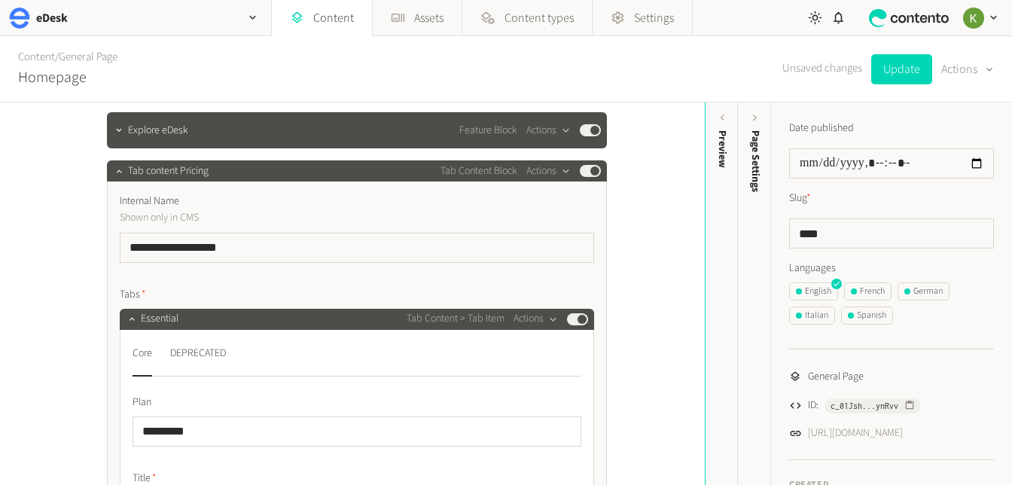
scroll to position [1906, 0]
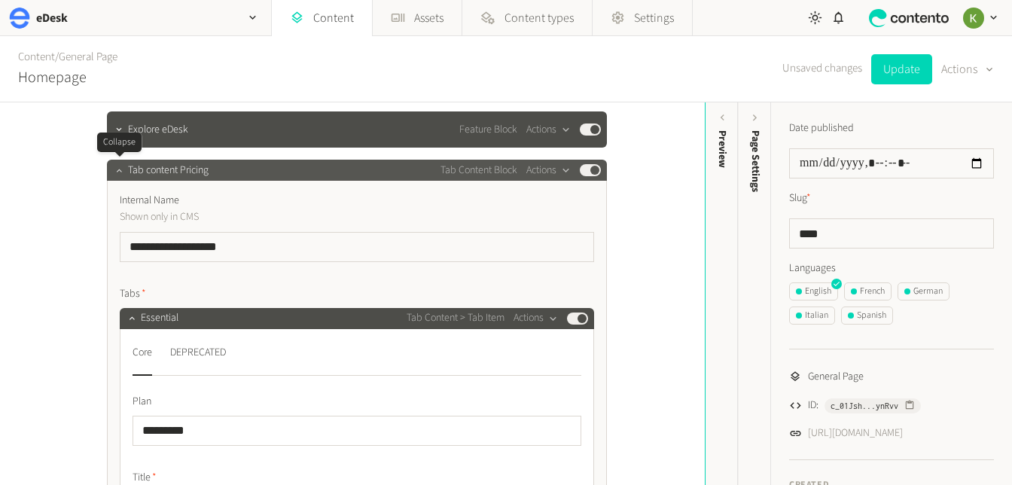
click at [120, 173] on icon "button" at bounding box center [119, 170] width 11 height 11
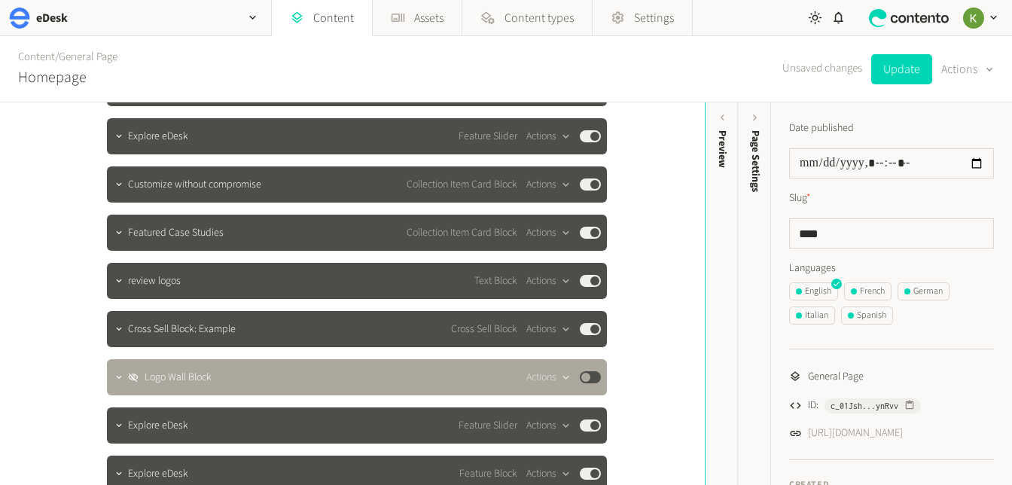
scroll to position [1507, 0]
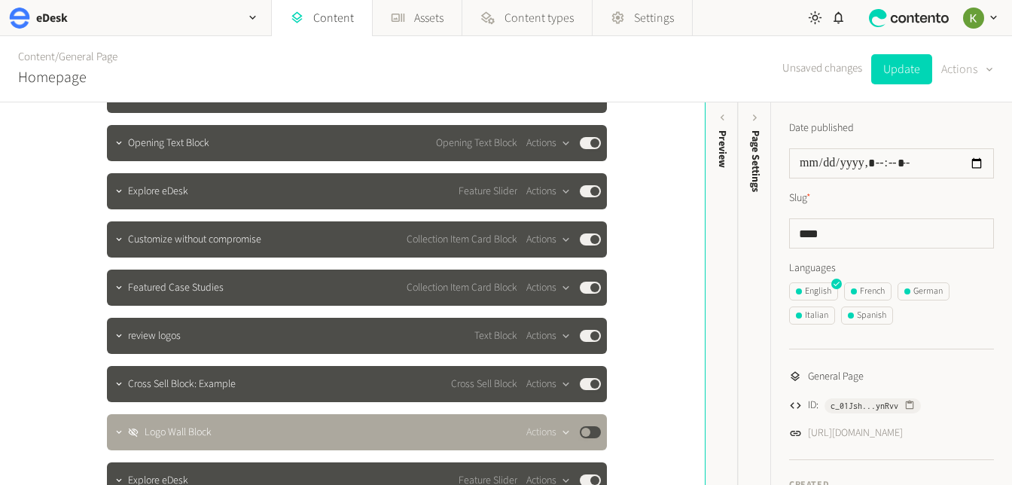
click at [975, 69] on button "Actions" at bounding box center [968, 69] width 53 height 30
click at [928, 292] on div "German" at bounding box center [924, 292] width 38 height 14
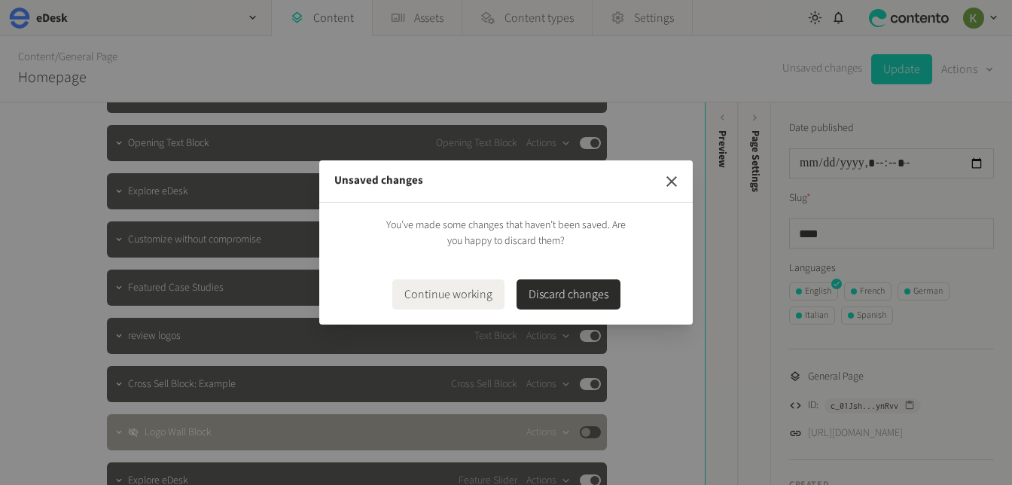
click at [673, 177] on icon "button" at bounding box center [672, 182] width 18 height 18
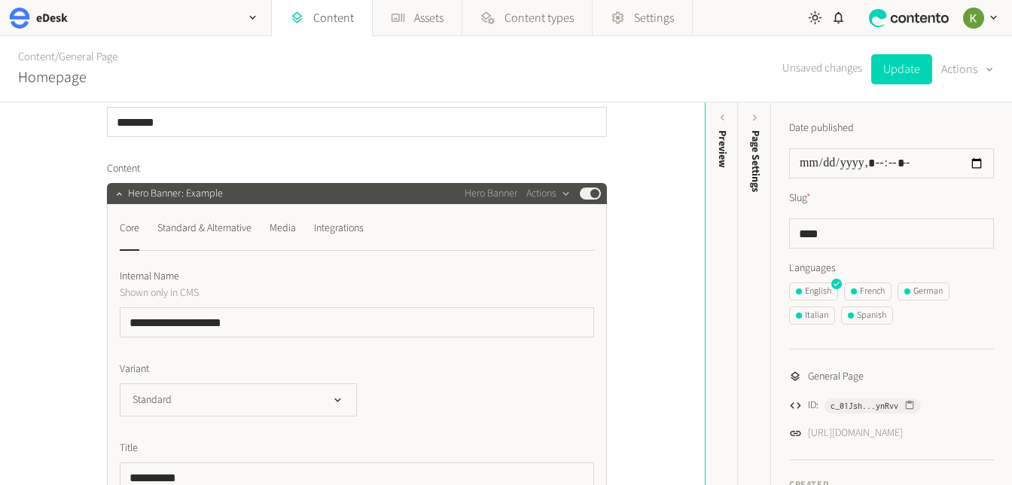
scroll to position [0, 0]
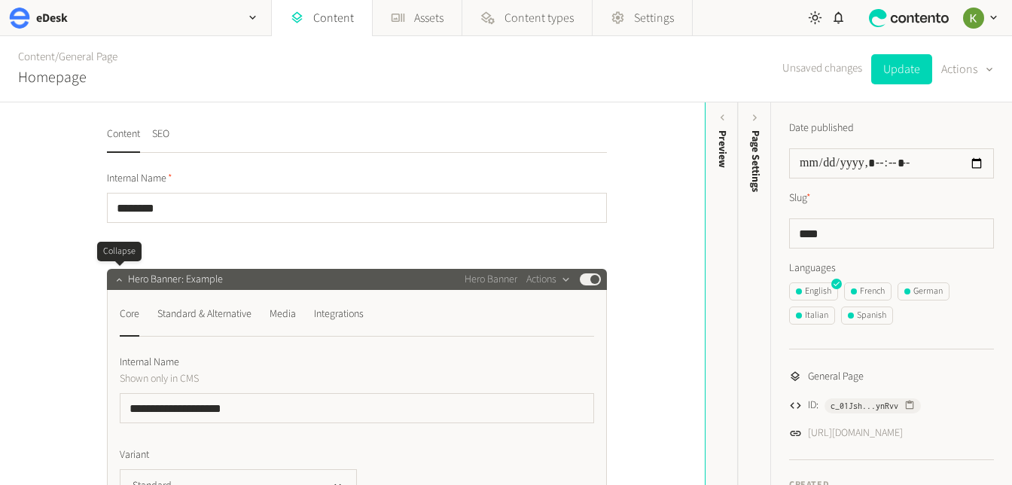
click at [118, 283] on icon "button" at bounding box center [119, 279] width 11 height 11
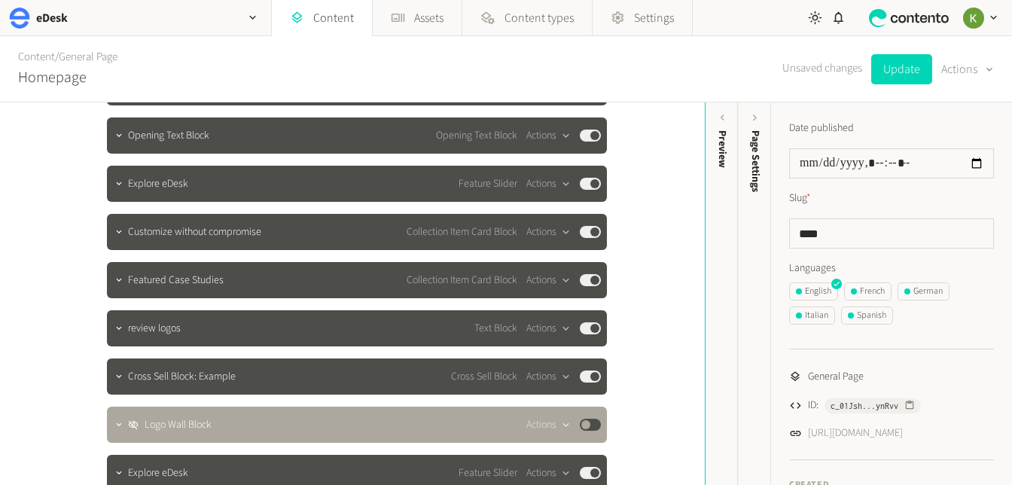
scroll to position [359, 0]
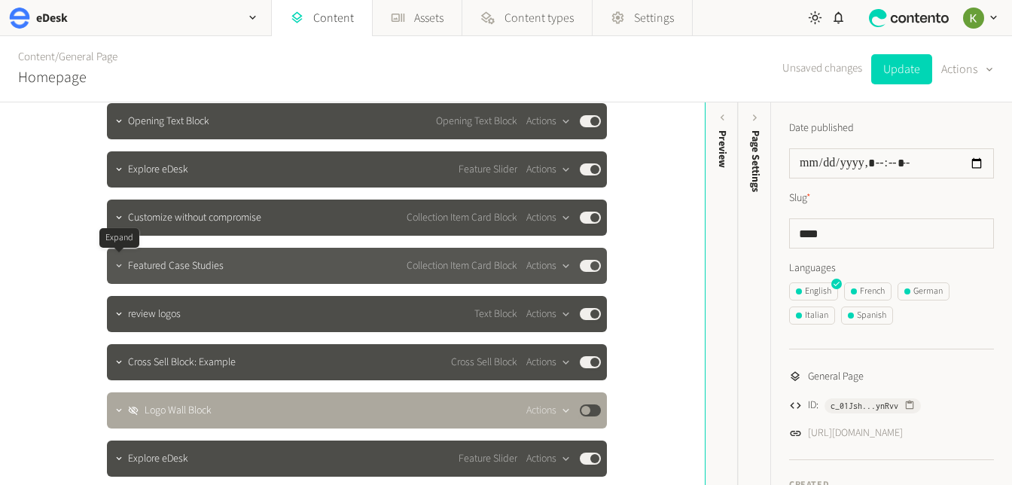
click at [122, 269] on icon "button" at bounding box center [119, 266] width 11 height 11
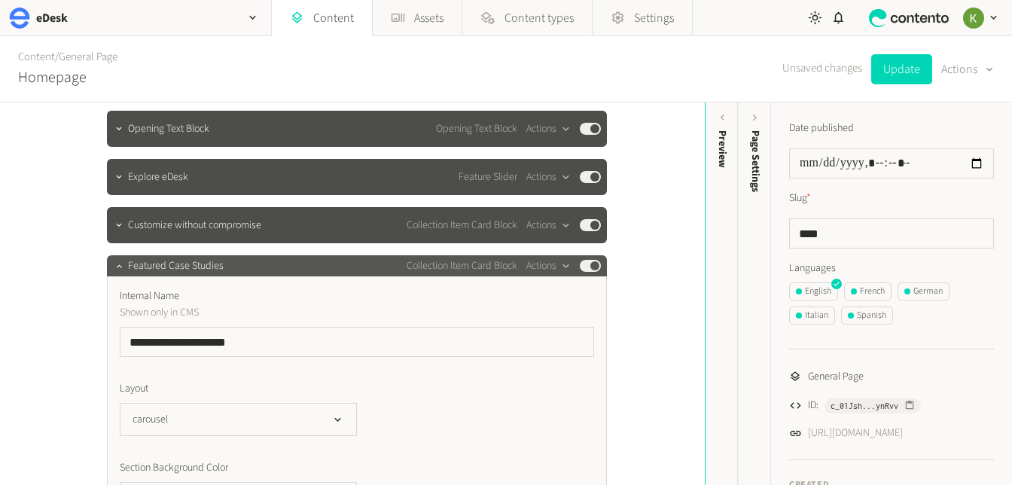
scroll to position [343, 0]
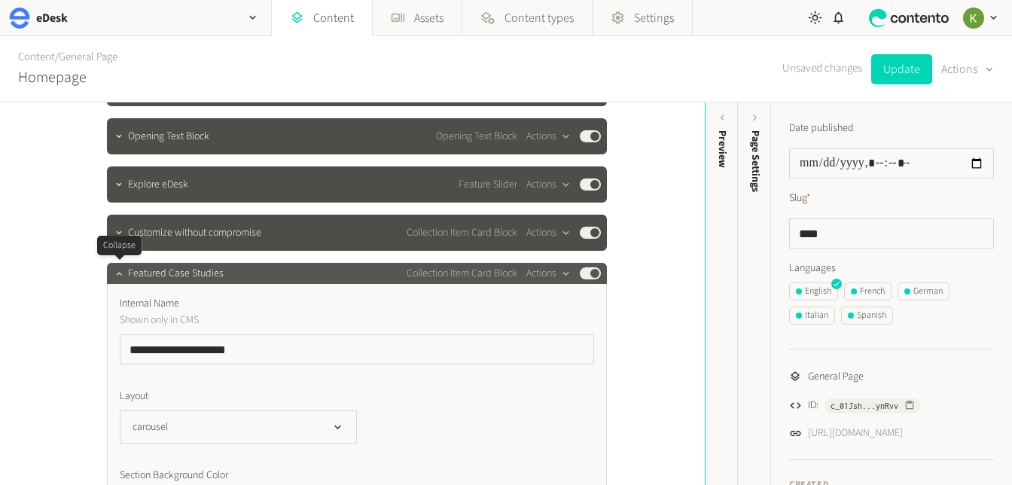
drag, startPoint x: 118, startPoint y: 274, endPoint x: 154, endPoint y: 270, distance: 36.4
click at [118, 273] on icon "button" at bounding box center [118, 273] width 5 height 3
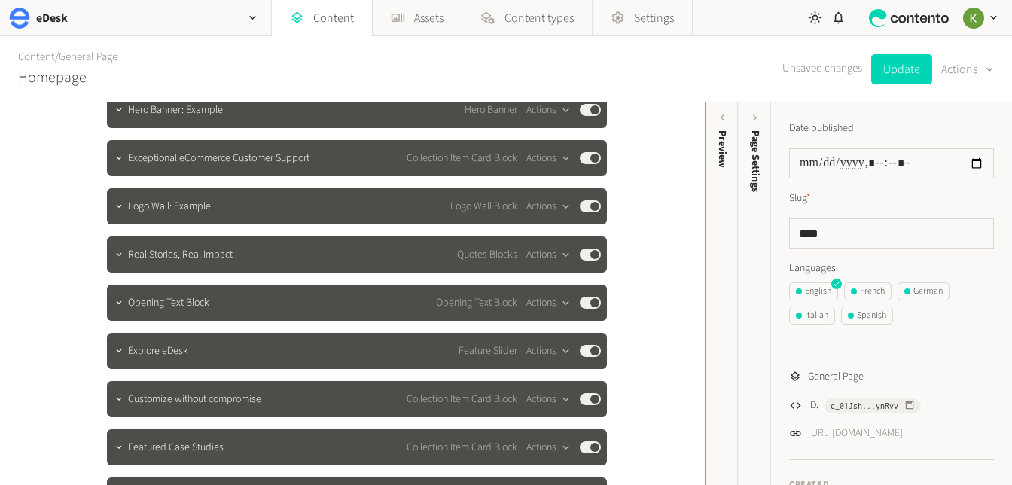
scroll to position [166, 0]
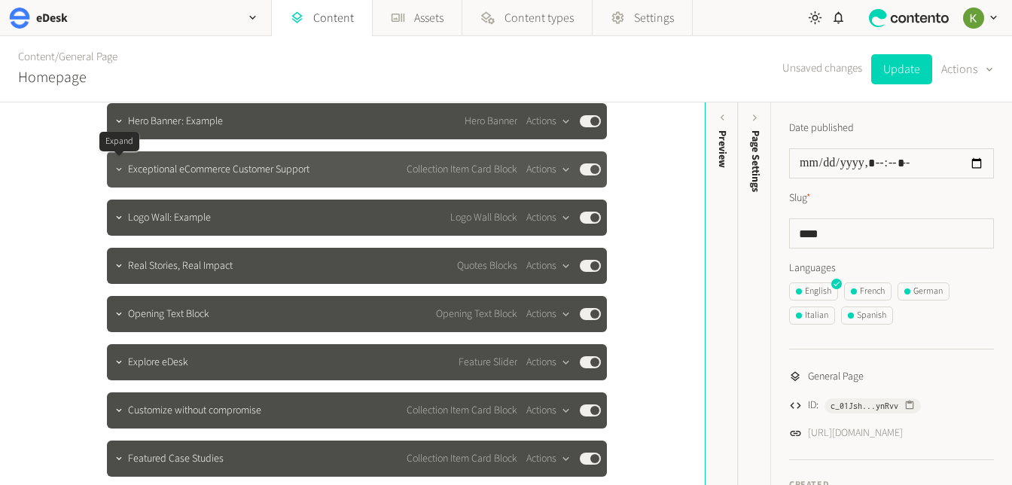
click at [119, 173] on icon "button" at bounding box center [119, 169] width 11 height 11
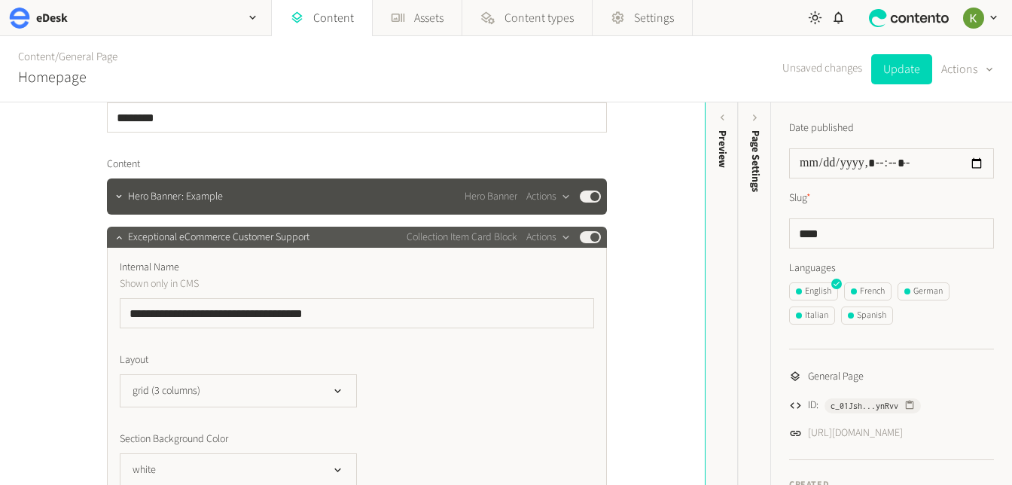
scroll to position [102, 0]
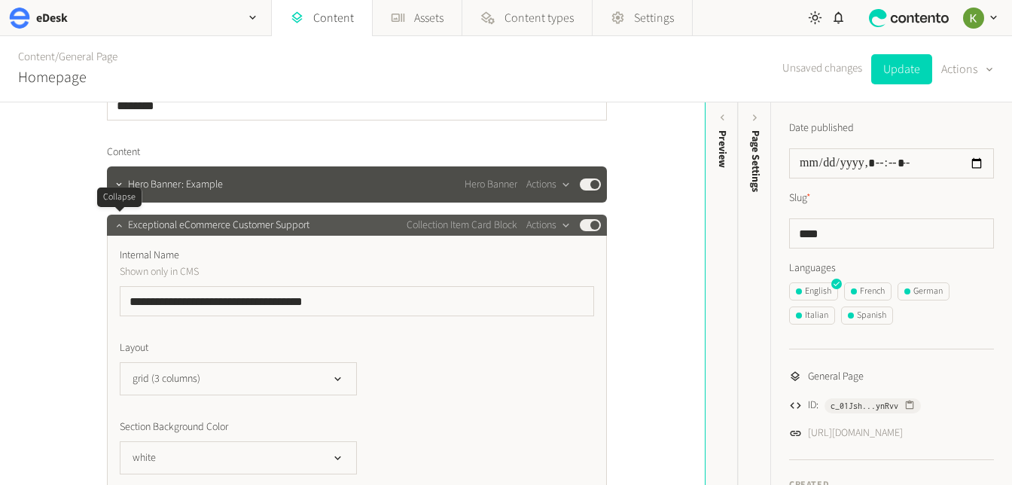
click at [120, 222] on icon "button" at bounding box center [119, 225] width 11 height 11
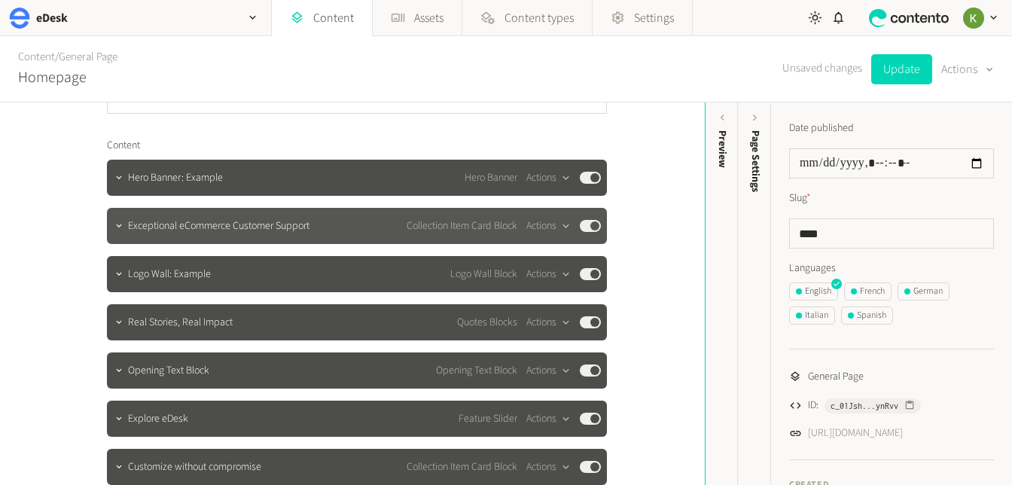
scroll to position [127, 0]
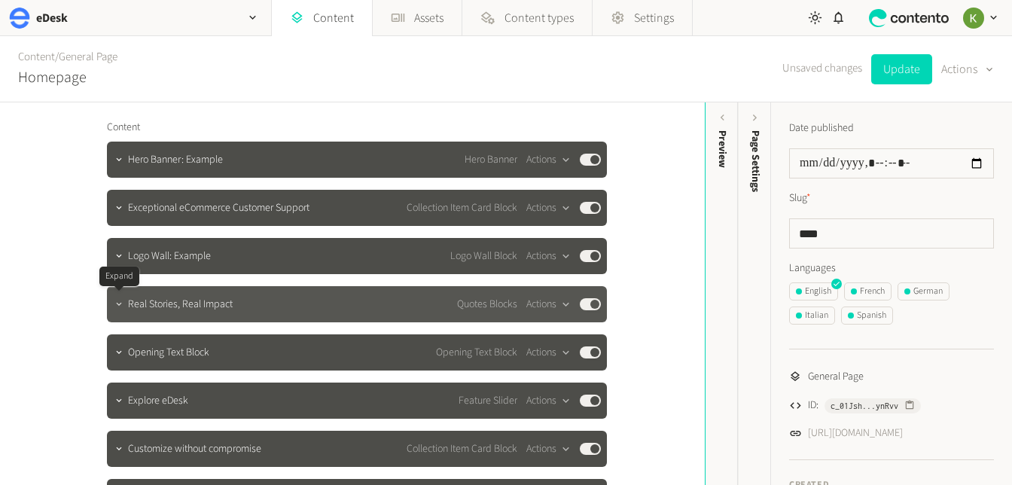
click at [121, 309] on icon "button" at bounding box center [119, 304] width 11 height 11
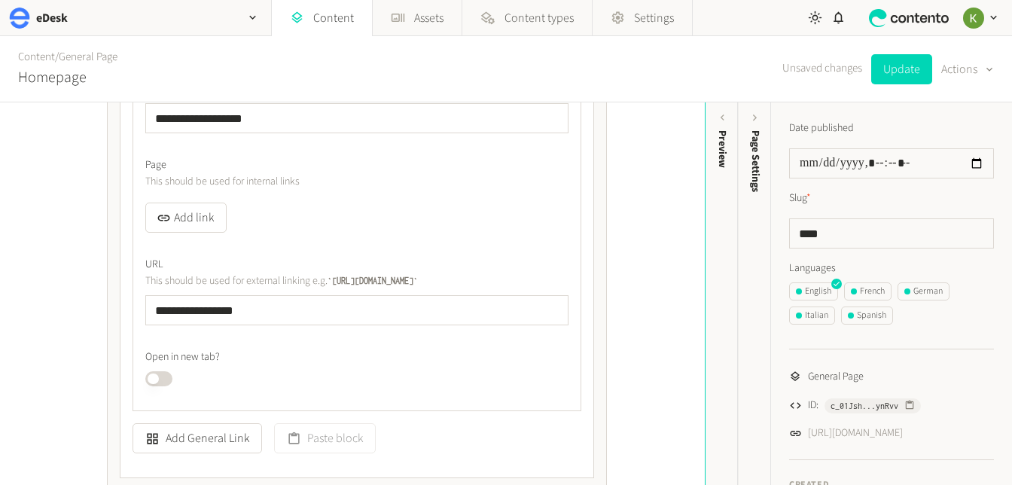
scroll to position [785, 0]
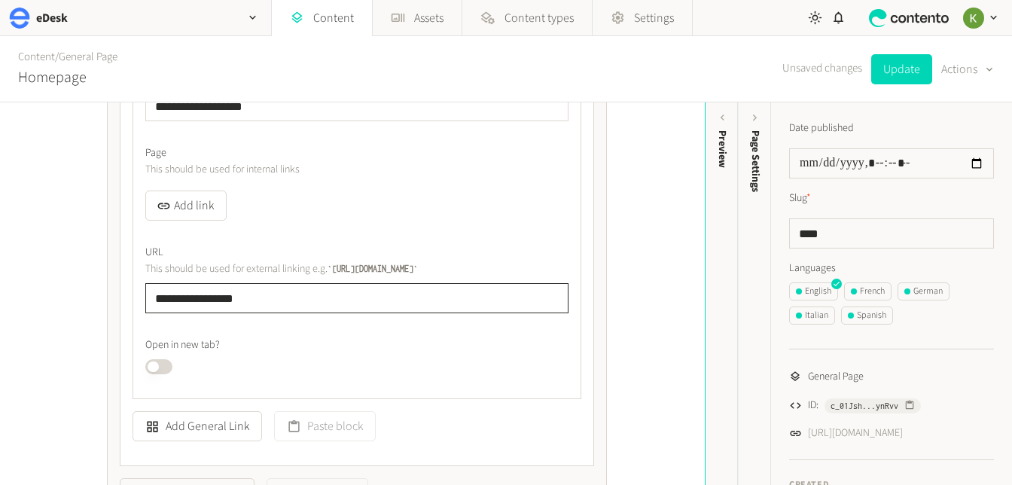
click at [283, 304] on input "**********" at bounding box center [356, 298] width 423 height 30
drag, startPoint x: 308, startPoint y: 303, endPoint x: 89, endPoint y: 298, distance: 219.3
click at [72, 298] on div "**********" at bounding box center [352, 293] width 705 height 383
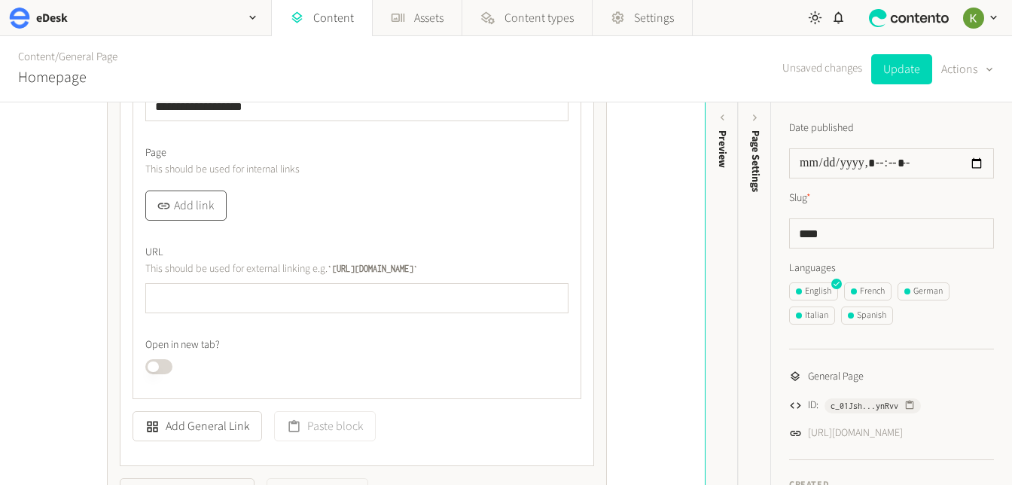
click at [194, 216] on button "Add link" at bounding box center [185, 206] width 81 height 30
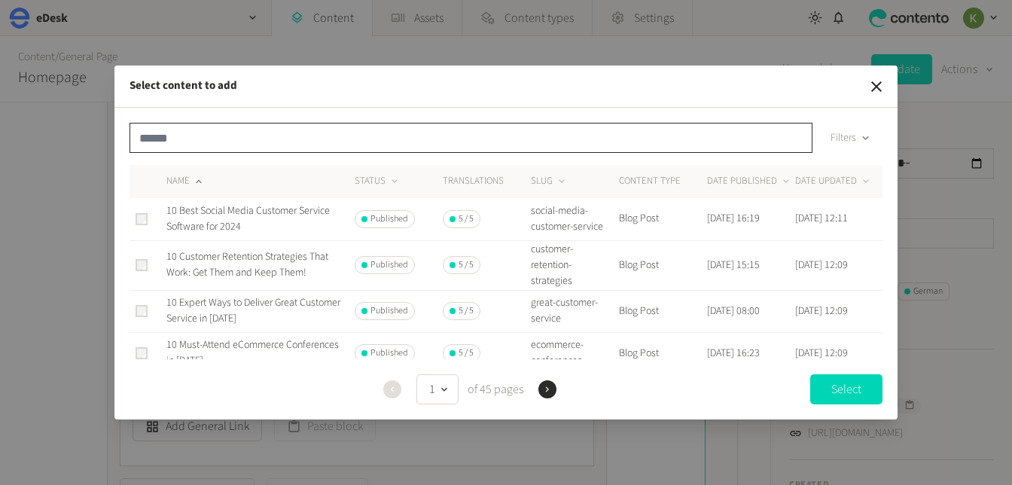
click at [176, 144] on input "text" at bounding box center [471, 138] width 683 height 30
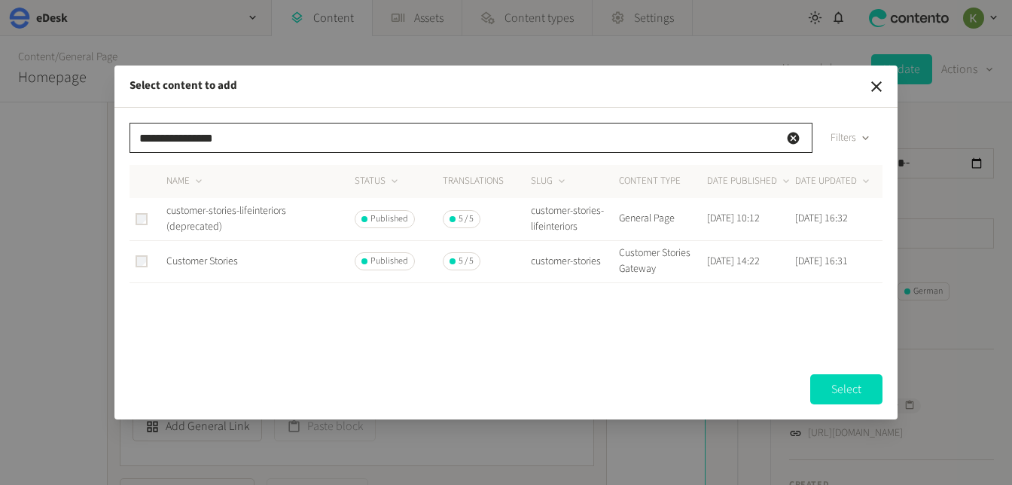
type input "**********"
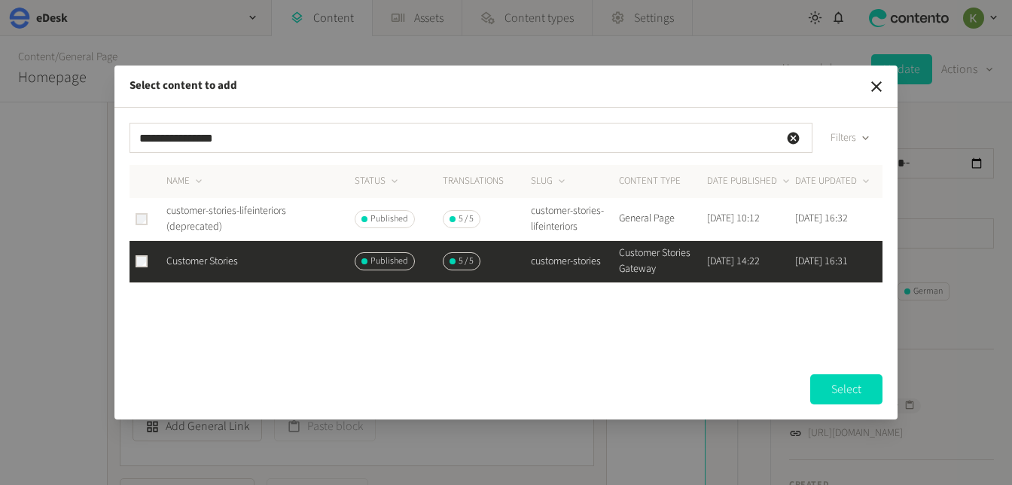
drag, startPoint x: 856, startPoint y: 387, endPoint x: 343, endPoint y: 288, distance: 522.5
click at [856, 387] on button "Select" at bounding box center [847, 389] width 72 height 30
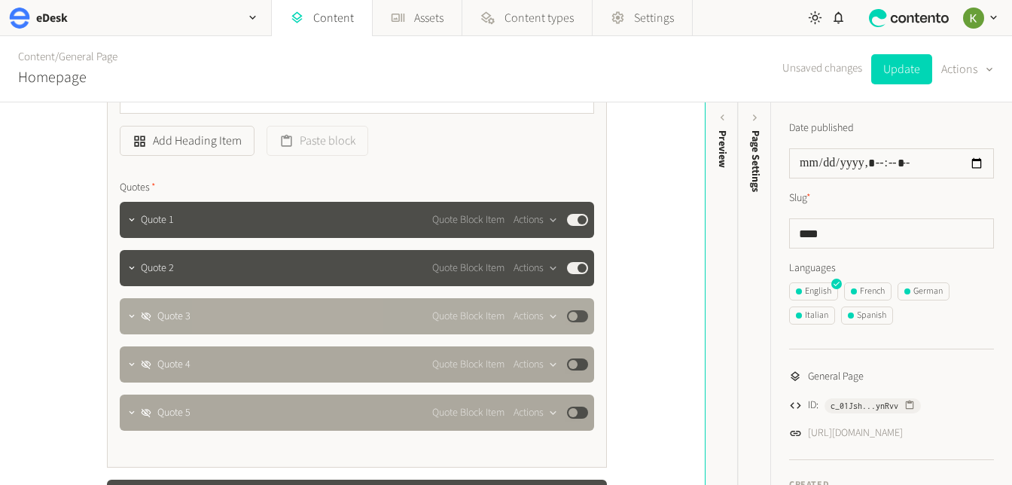
scroll to position [1163, 0]
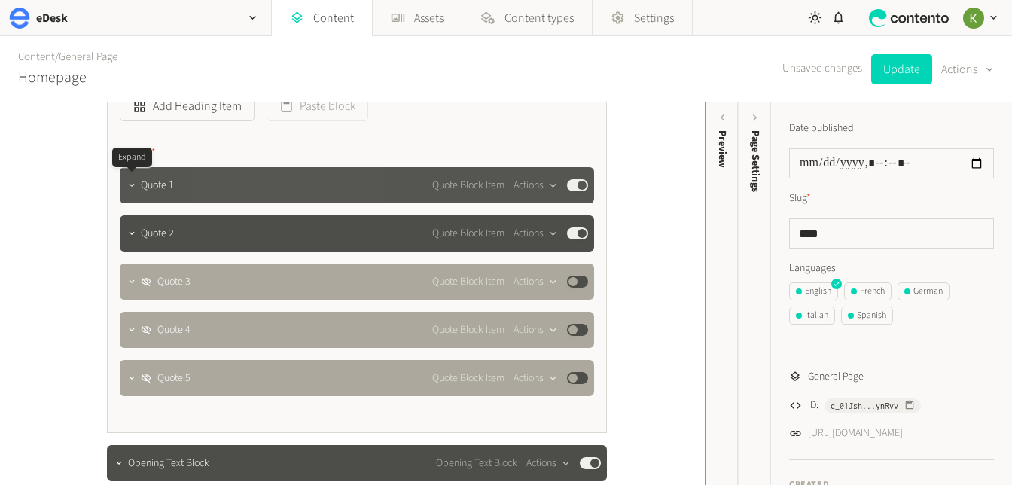
click at [131, 187] on icon "button" at bounding box center [132, 185] width 11 height 11
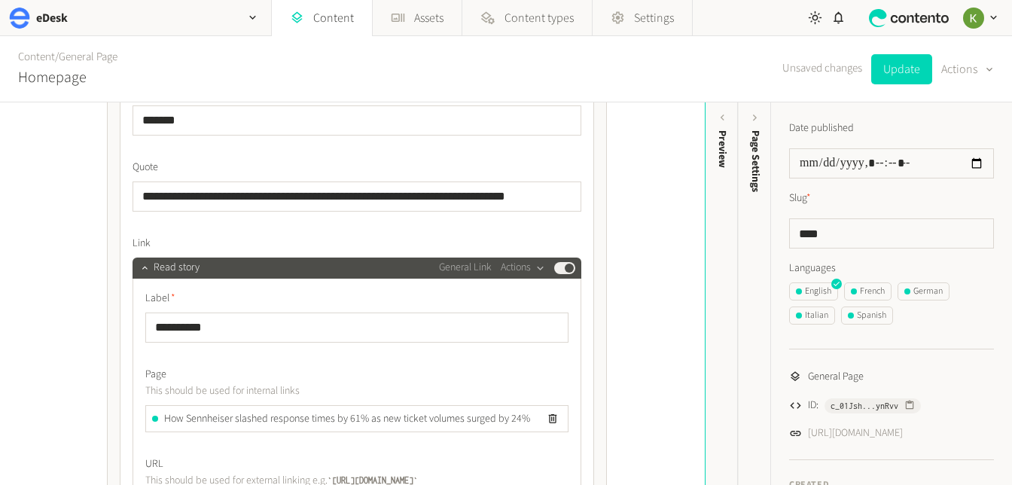
scroll to position [1244, 0]
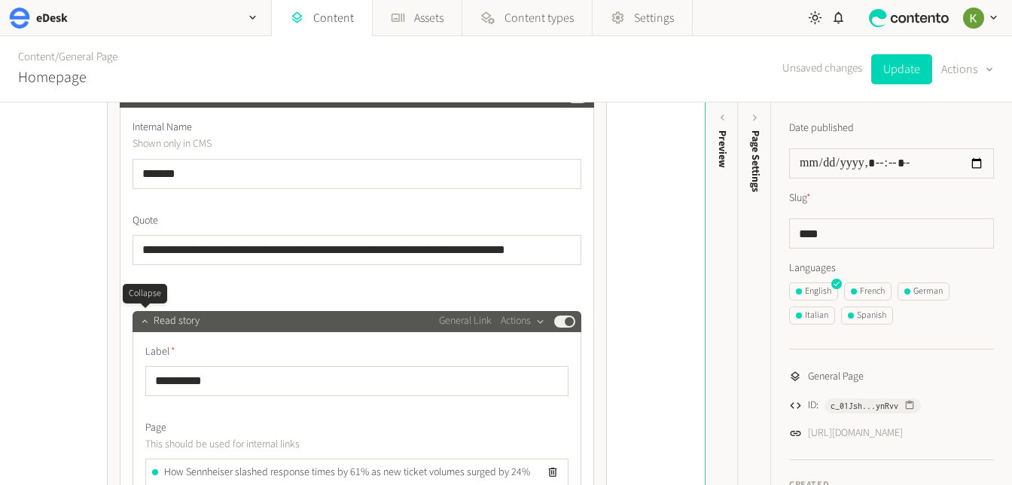
click at [142, 323] on icon "button" at bounding box center [144, 321] width 11 height 11
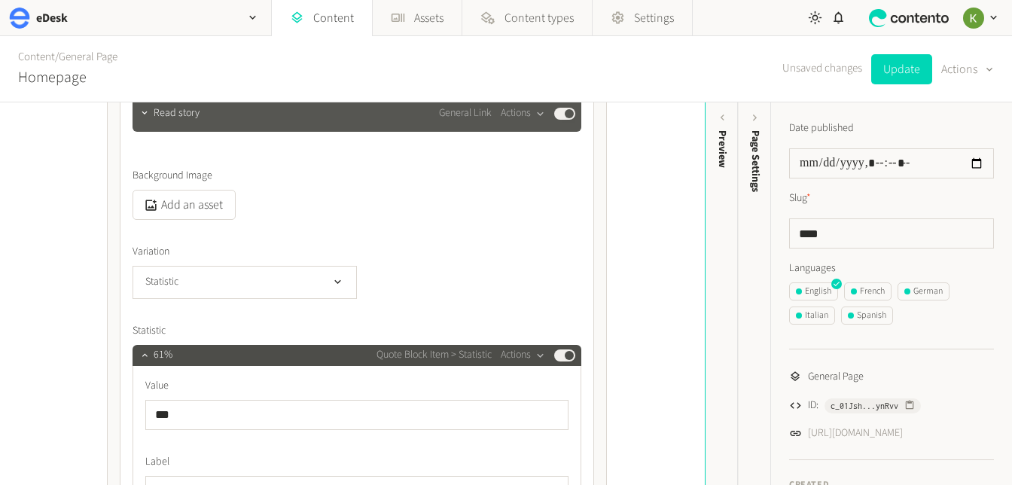
scroll to position [1498, 0]
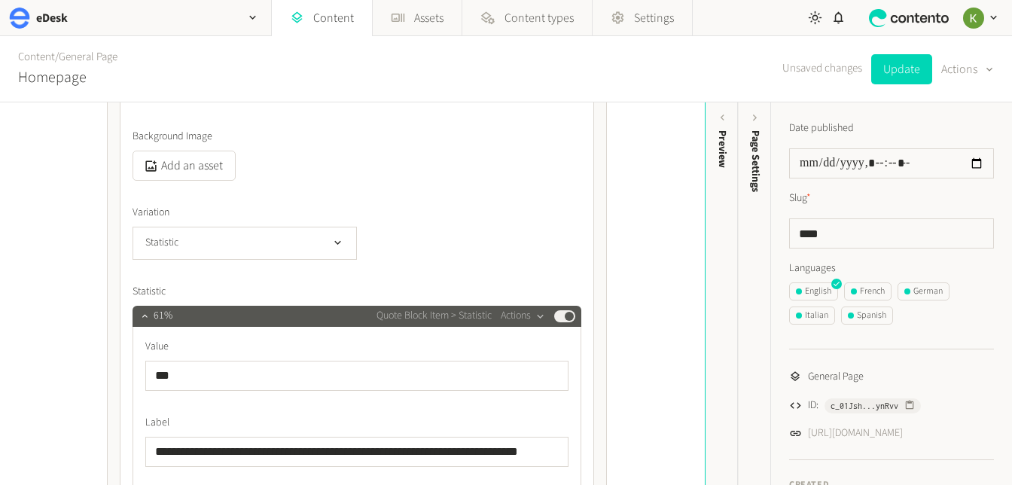
click at [134, 319] on div "61% Quote Block Item > Statistic Actions Published" at bounding box center [357, 316] width 449 height 21
drag, startPoint x: 144, startPoint y: 318, endPoint x: 216, endPoint y: 300, distance: 74.5
click at [144, 318] on icon "button" at bounding box center [144, 315] width 11 height 11
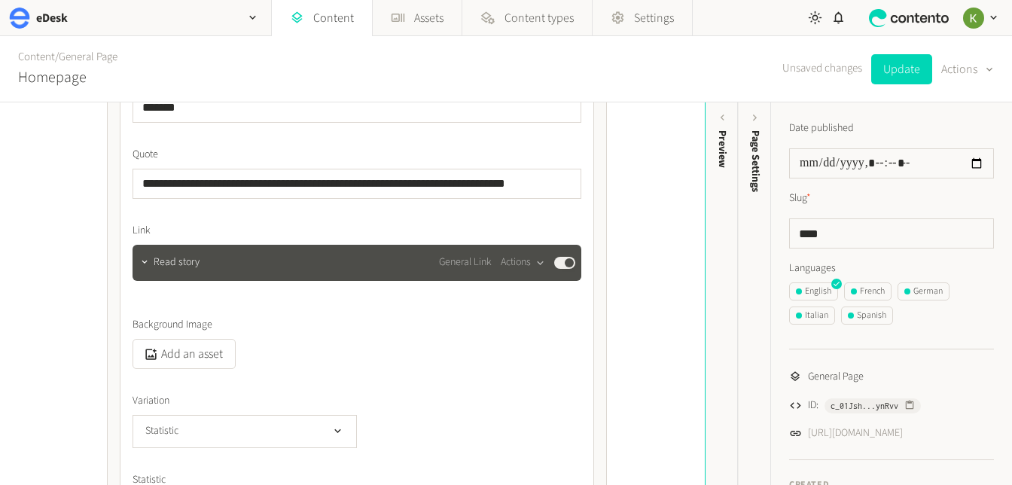
scroll to position [1122, 0]
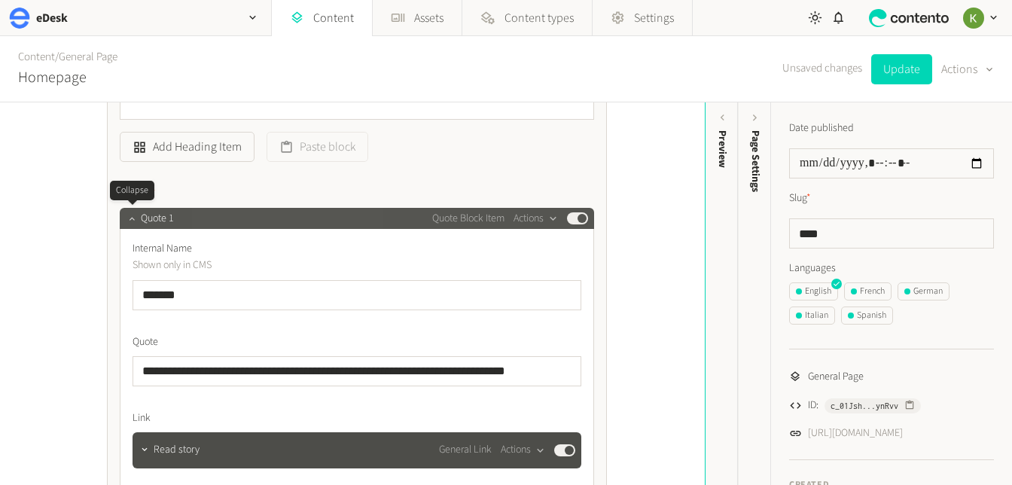
click at [136, 221] on icon "button" at bounding box center [132, 218] width 11 height 11
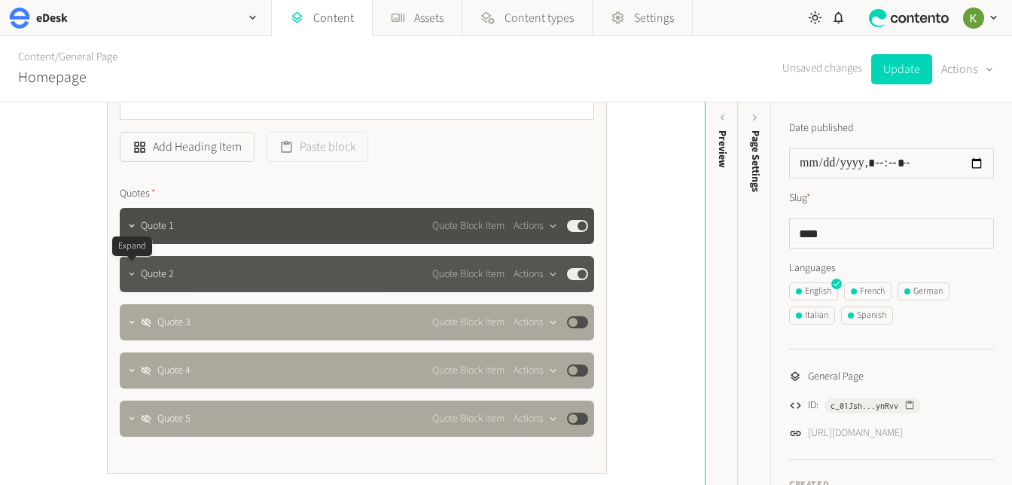
click at [132, 279] on button "button" at bounding box center [132, 273] width 18 height 18
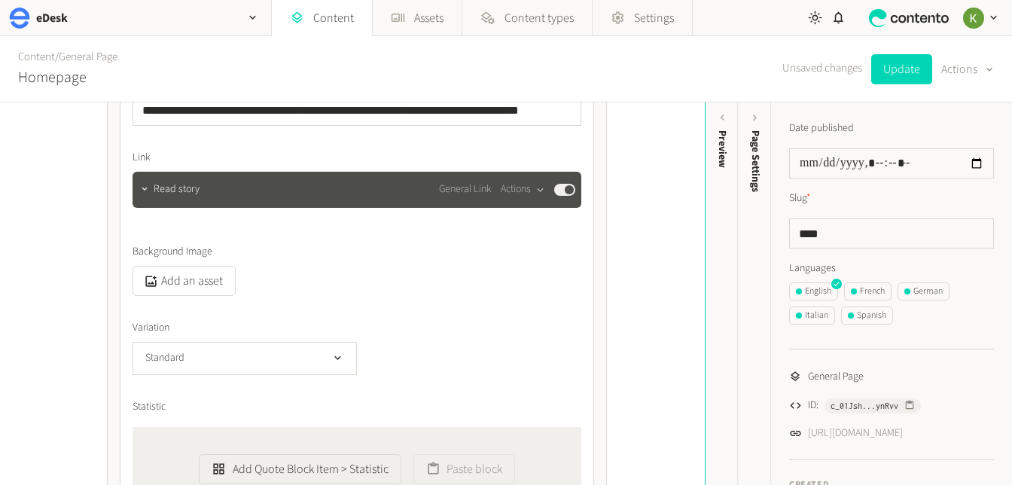
scroll to position [1463, 0]
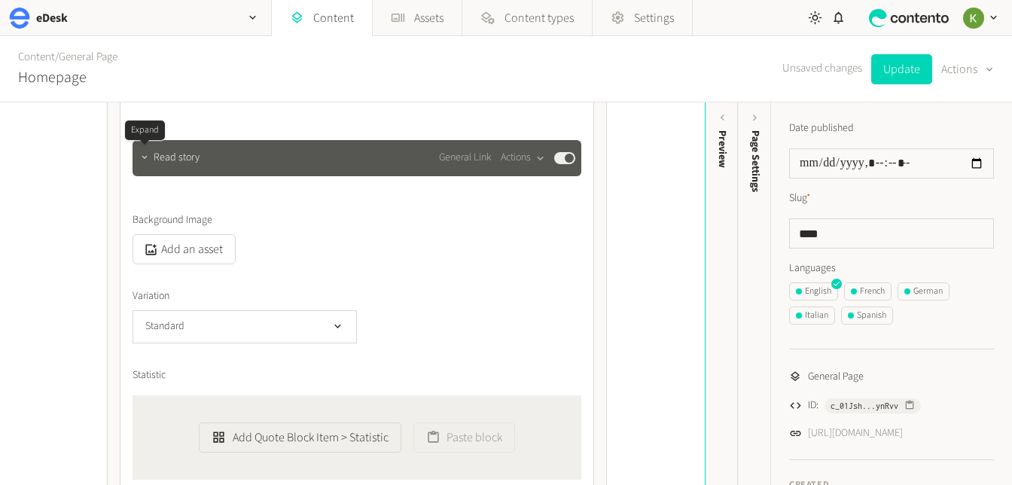
click at [151, 160] on button "button" at bounding box center [145, 157] width 18 height 18
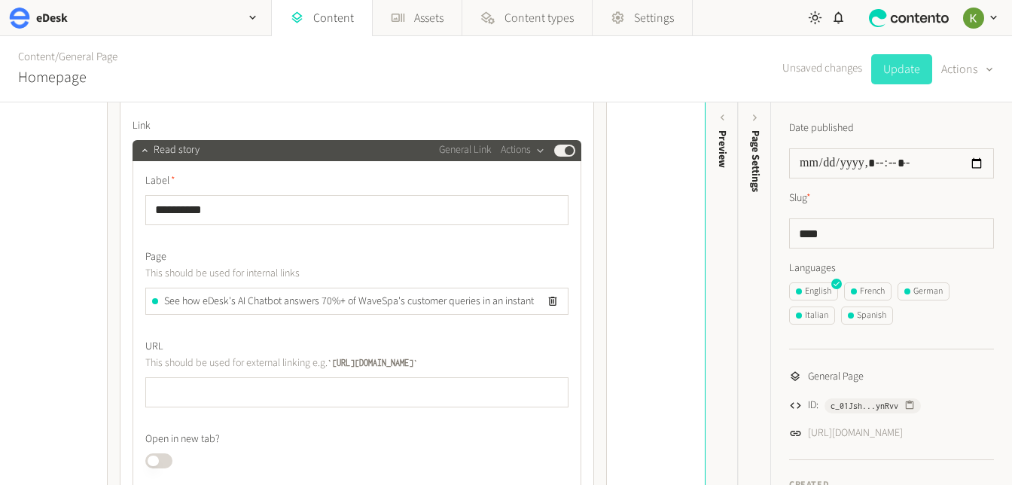
click at [899, 74] on button "Update" at bounding box center [902, 69] width 61 height 30
